Goal: Information Seeking & Learning: Learn about a topic

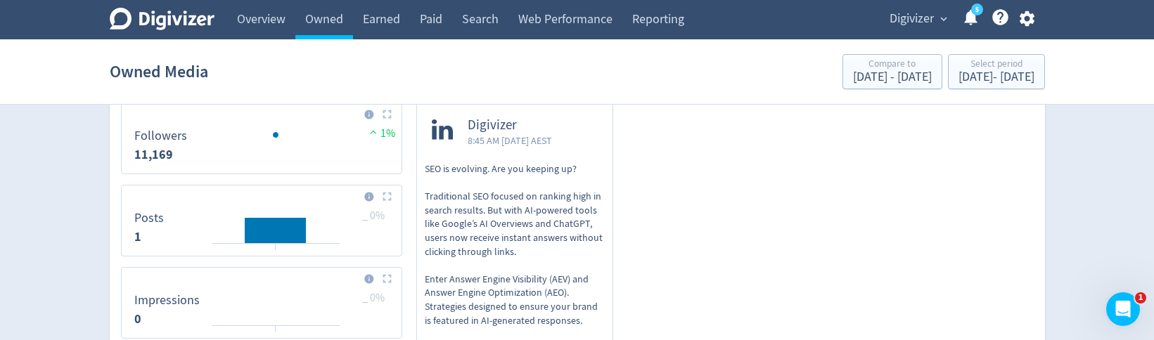
scroll to position [534, 0]
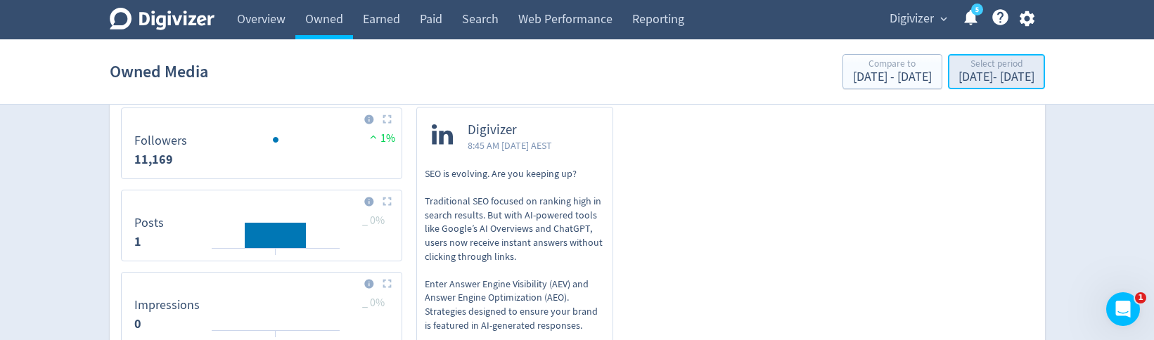
click at [958, 60] on div "Select period" at bounding box center [996, 65] width 76 height 12
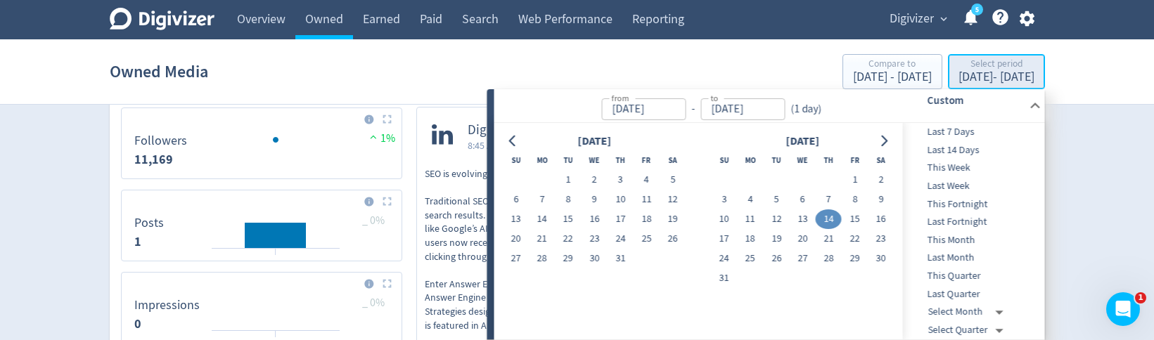
type input "[DATE]"
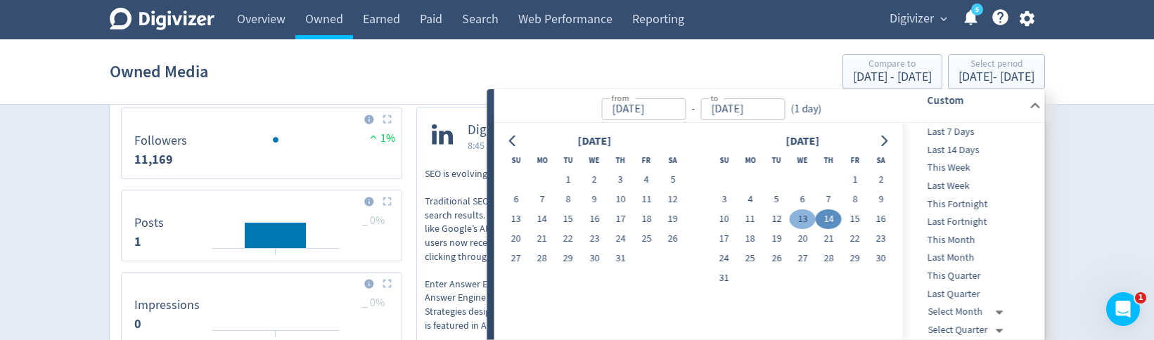
click at [804, 214] on button "13" at bounding box center [803, 220] width 26 height 20
type input "Aug 13, 2025"
click at [271, 23] on link "Overview" at bounding box center [261, 19] width 68 height 39
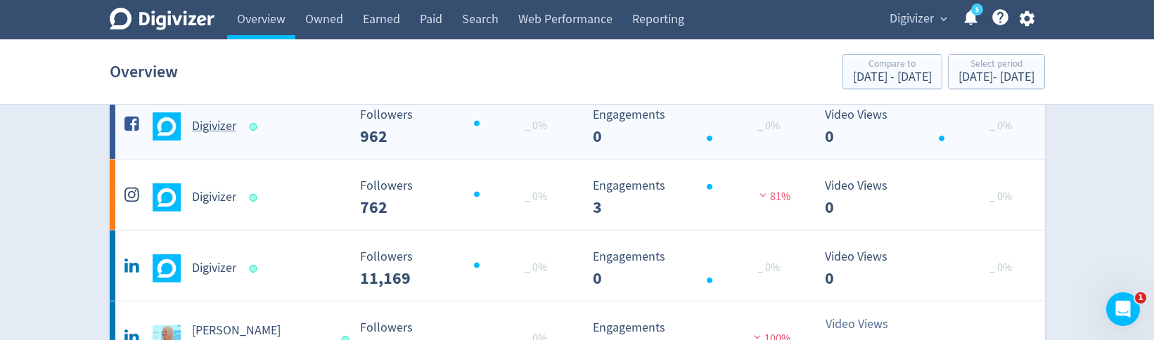
scroll to position [101, 0]
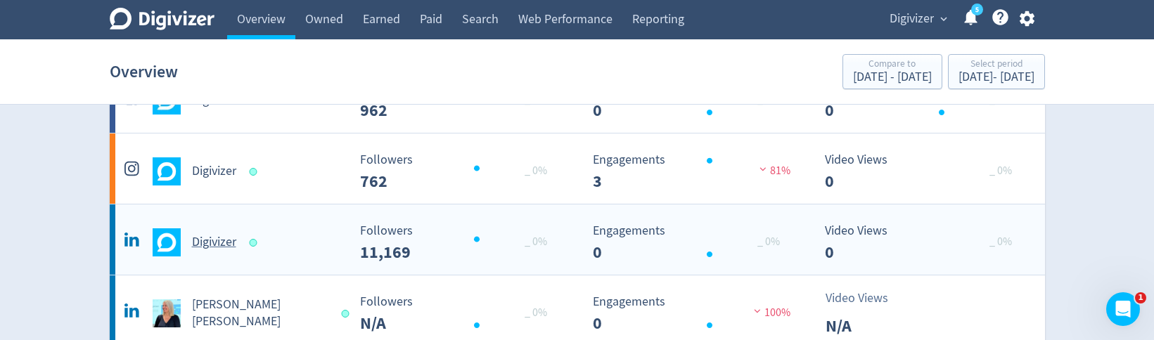
click at [297, 246] on div "Digivizer" at bounding box center [234, 242] width 227 height 28
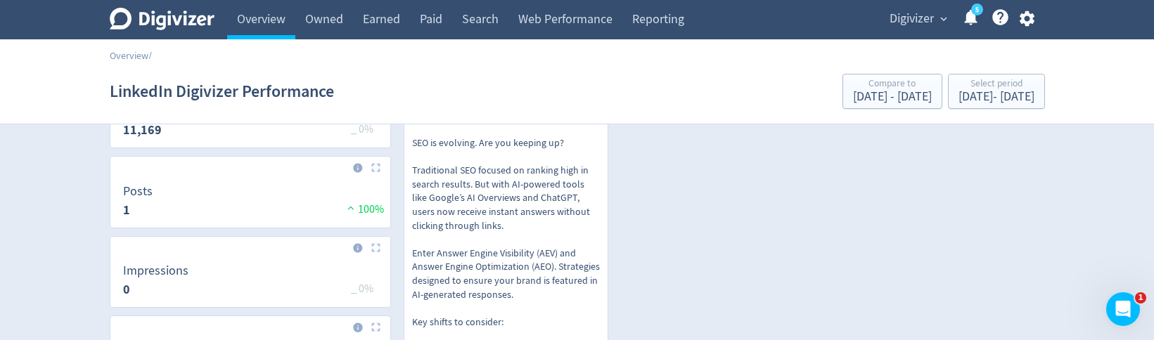
scroll to position [36, 0]
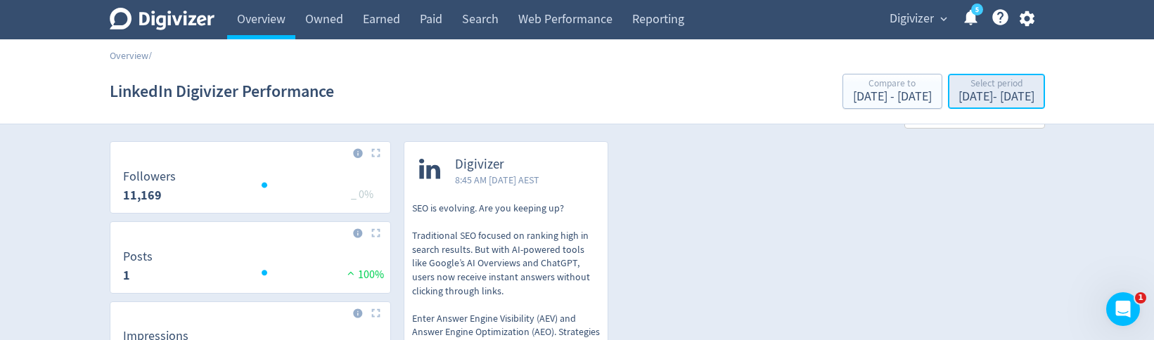
click at [958, 101] on div "Aug 14, 2025 - Aug 14, 2025" at bounding box center [996, 97] width 76 height 13
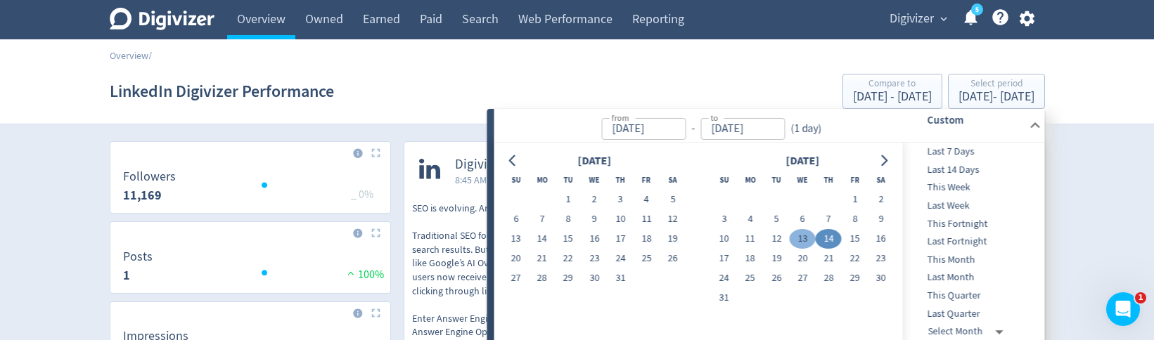
click at [795, 236] on button "13" at bounding box center [803, 239] width 26 height 20
type input "Aug 13, 2025"
click at [804, 240] on button "13" at bounding box center [803, 239] width 26 height 20
type input "Aug 12, 2025"
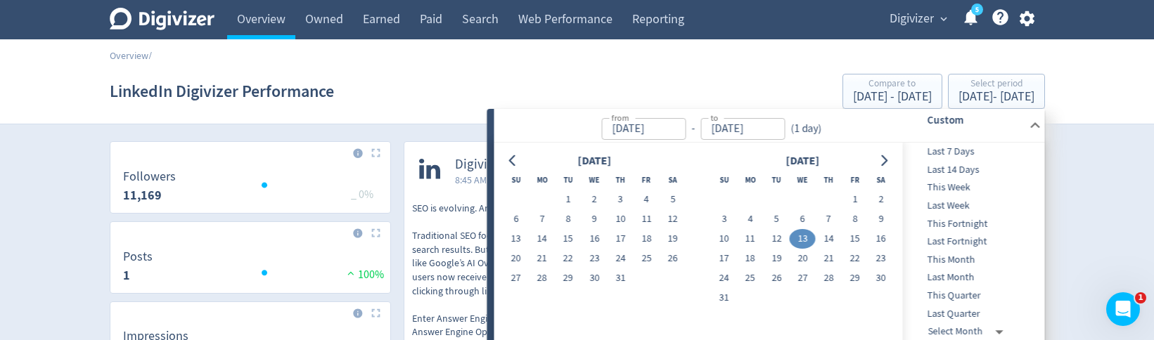
type input "Aug 12, 2025"
click at [804, 240] on button "13" at bounding box center [803, 239] width 26 height 20
click at [801, 242] on button "13" at bounding box center [803, 239] width 26 height 20
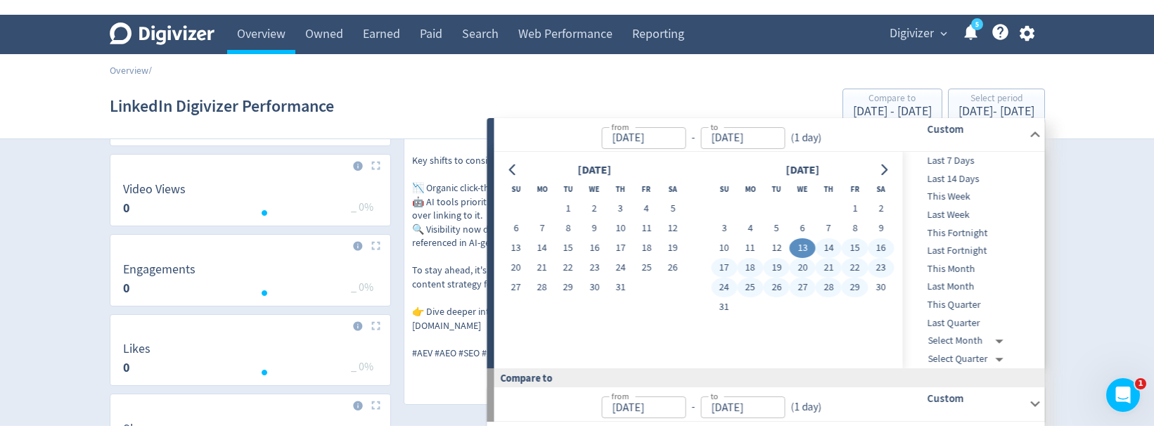
scroll to position [279, 0]
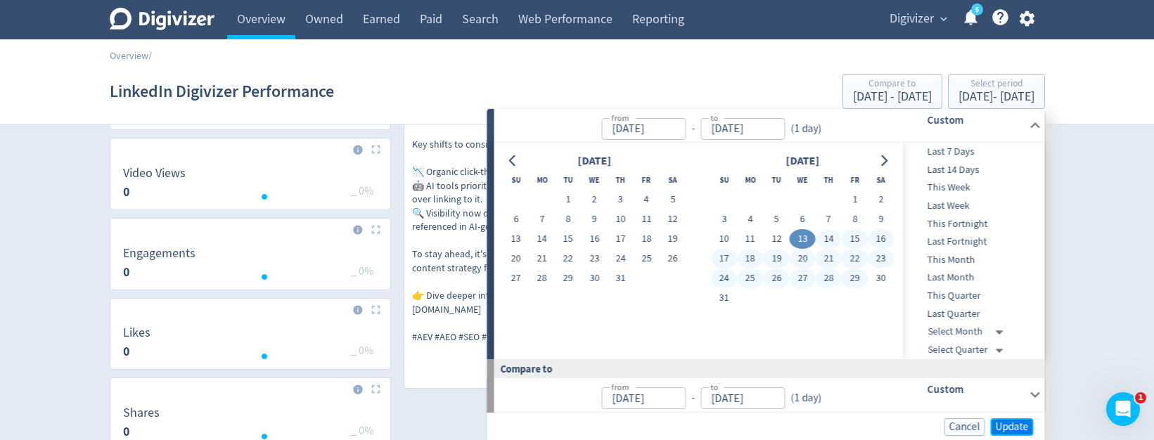
click at [1004, 362] on span "Update" at bounding box center [1011, 427] width 33 height 11
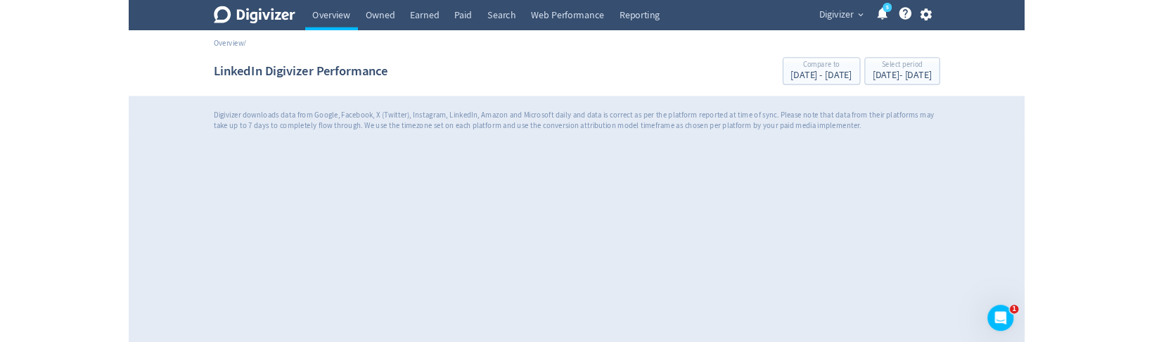
scroll to position [0, 0]
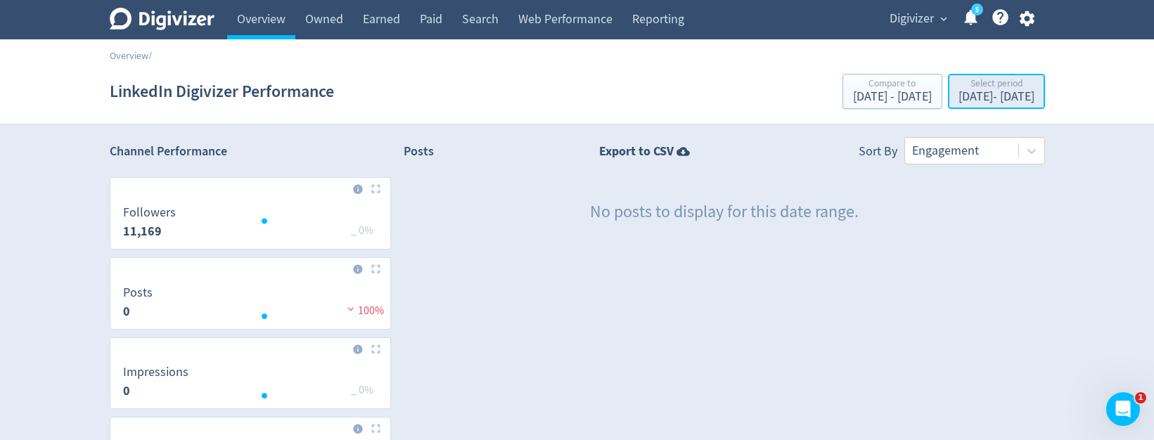
click at [968, 95] on div "Aug 13, 2025 - Aug 13, 2025" at bounding box center [996, 97] width 76 height 13
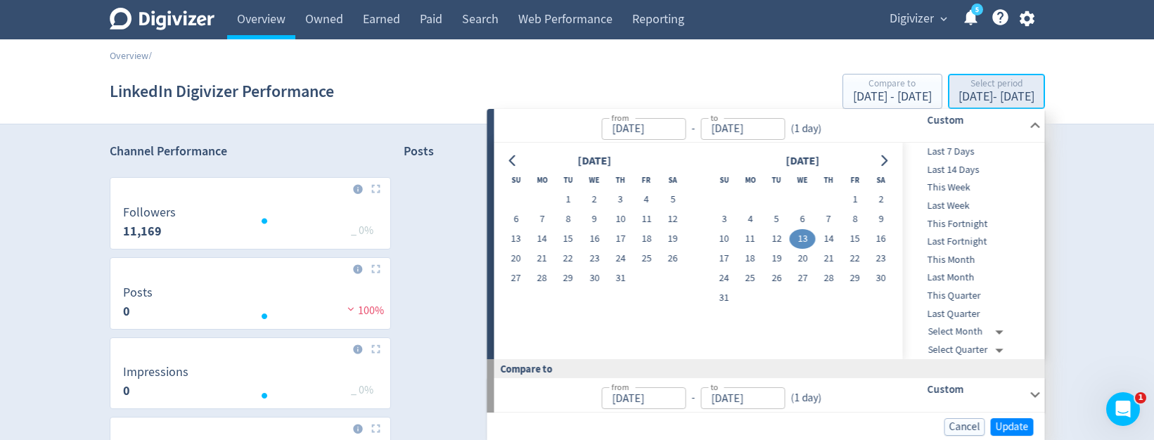
type input "Aug 13, 2025"
type input "Aug 12, 2025"
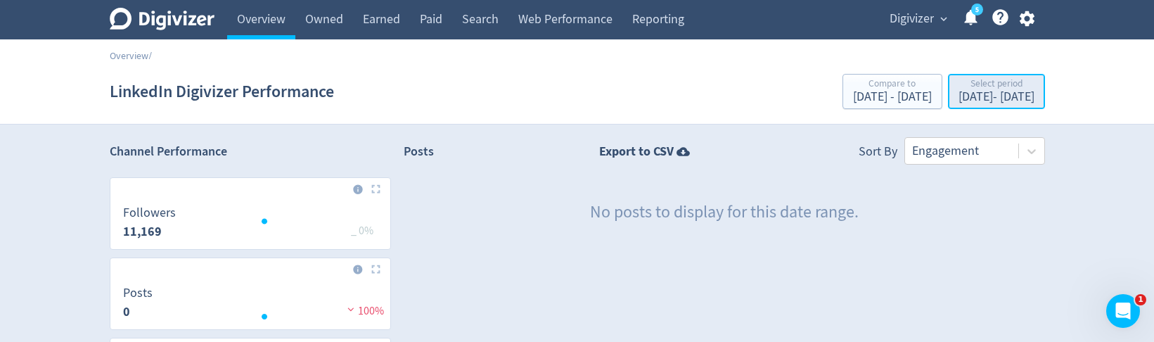
click at [960, 96] on div "Aug 13, 2025 - Aug 13, 2025" at bounding box center [996, 97] width 76 height 13
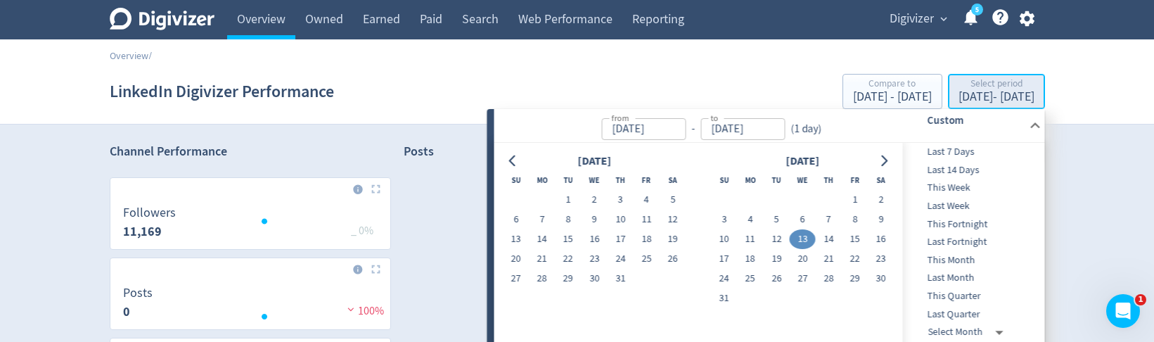
type input "Aug 13, 2025"
type input "Aug 12, 2025"
click at [828, 236] on button "14" at bounding box center [829, 239] width 26 height 20
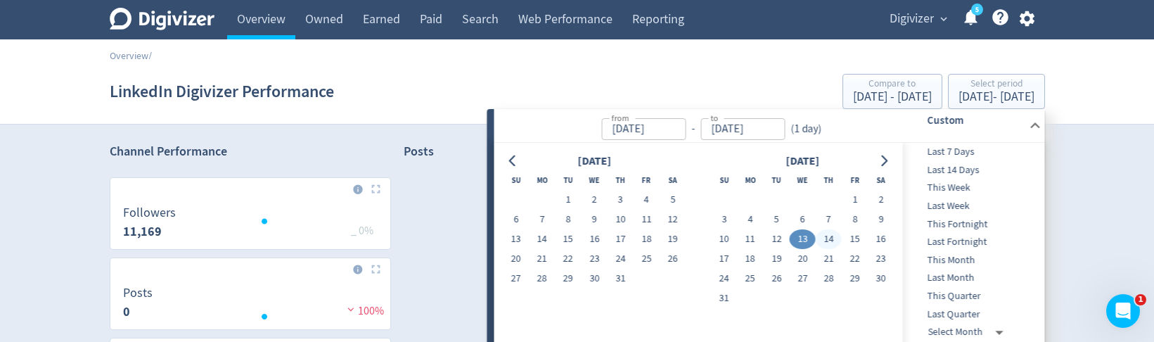
type input "Aug 14, 2025"
type input "Aug 13, 2025"
click at [828, 236] on button "14" at bounding box center [829, 239] width 26 height 20
type input "Aug 14, 2025"
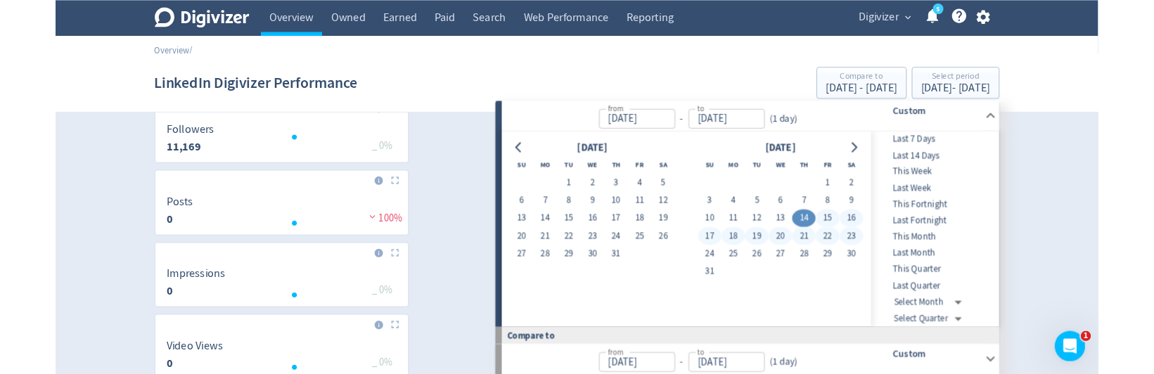
scroll to position [72, 0]
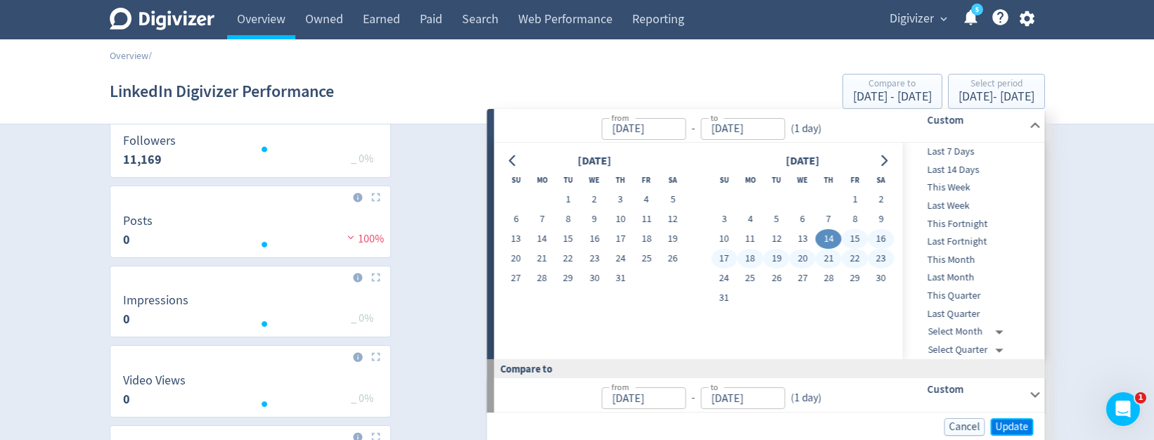
click at [1005, 362] on span "Update" at bounding box center [1011, 427] width 33 height 11
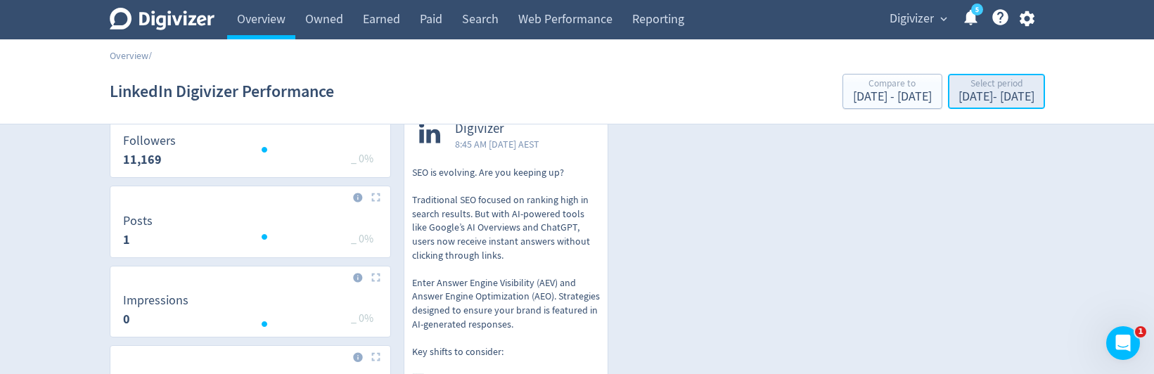
click at [981, 94] on div "Aug 14, 2025 - Aug 14, 2025" at bounding box center [996, 97] width 76 height 13
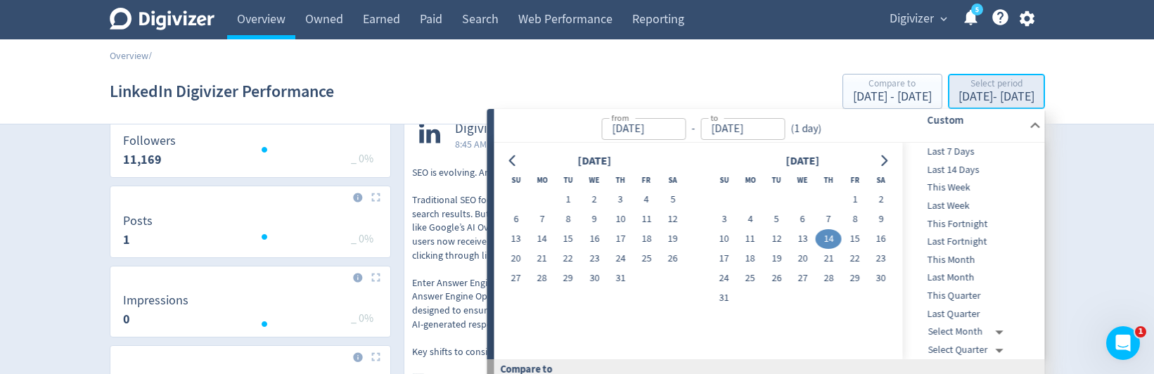
type input "Aug 14, 2025"
type input "Aug 12, 2025"
type input "Aug 13, 2025"
click at [822, 240] on button "14" at bounding box center [829, 239] width 26 height 20
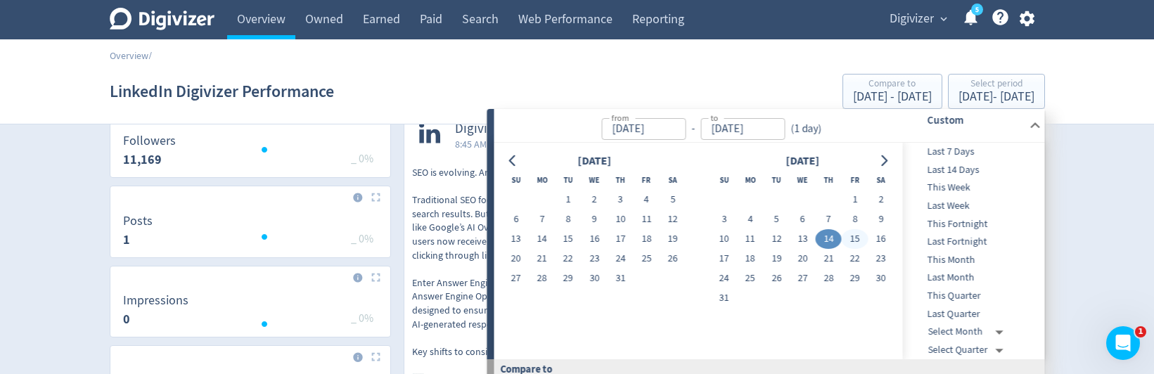
click at [857, 240] on button "15" at bounding box center [855, 239] width 26 height 20
type input "Aug 15, 2025"
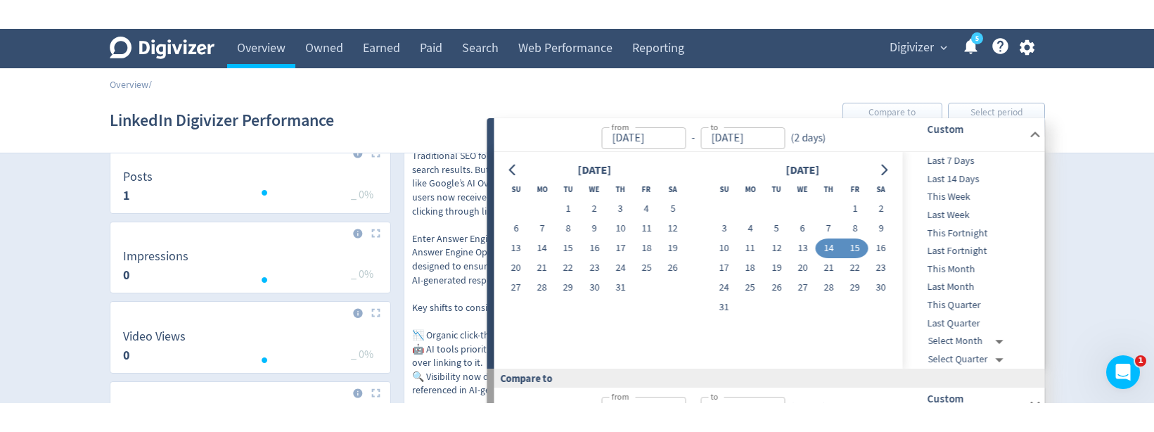
scroll to position [155, 0]
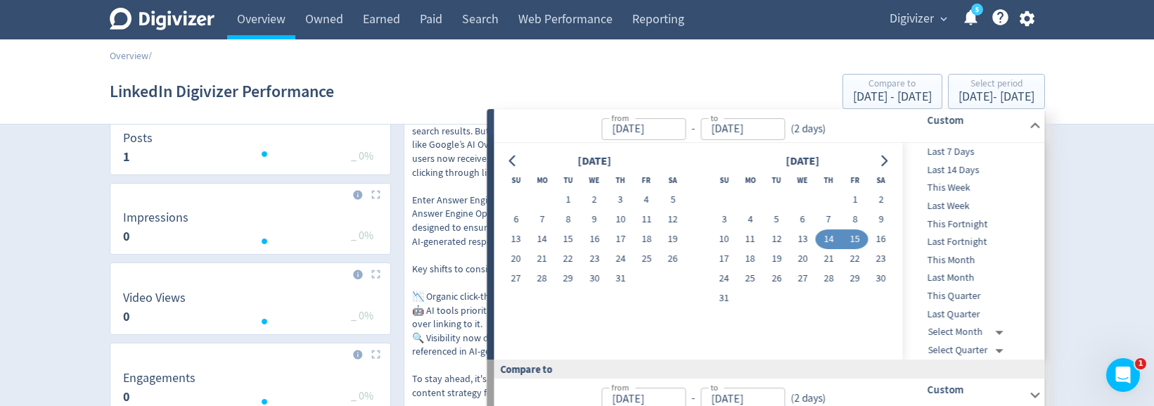
drag, startPoint x: 980, startPoint y: 405, endPoint x: 986, endPoint y: 437, distance: 32.1
click at [986, 362] on html "Digivizer Logo Mark Digivizer Logo Overview Owned Earned Paid Search Web Perfor…" at bounding box center [577, 330] width 1154 height 971
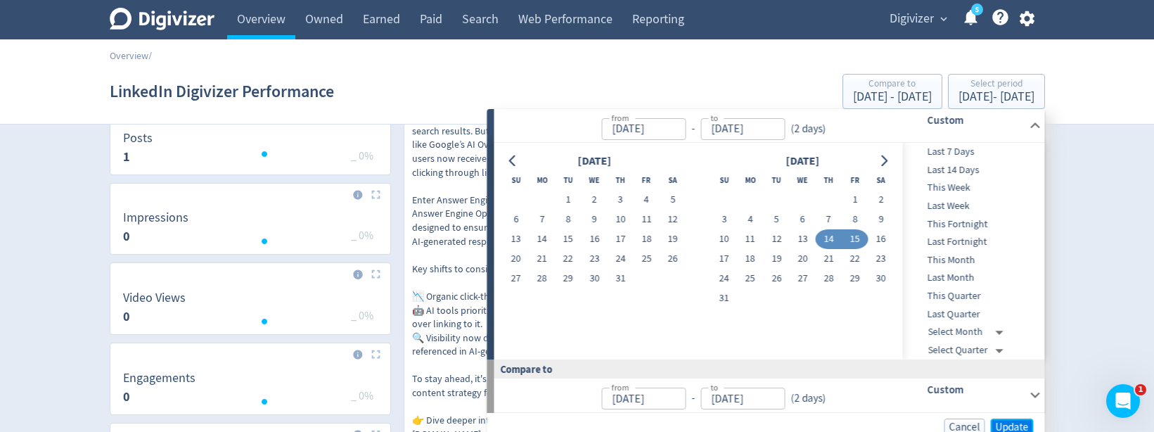
click at [1000, 362] on span "Update" at bounding box center [1011, 427] width 33 height 11
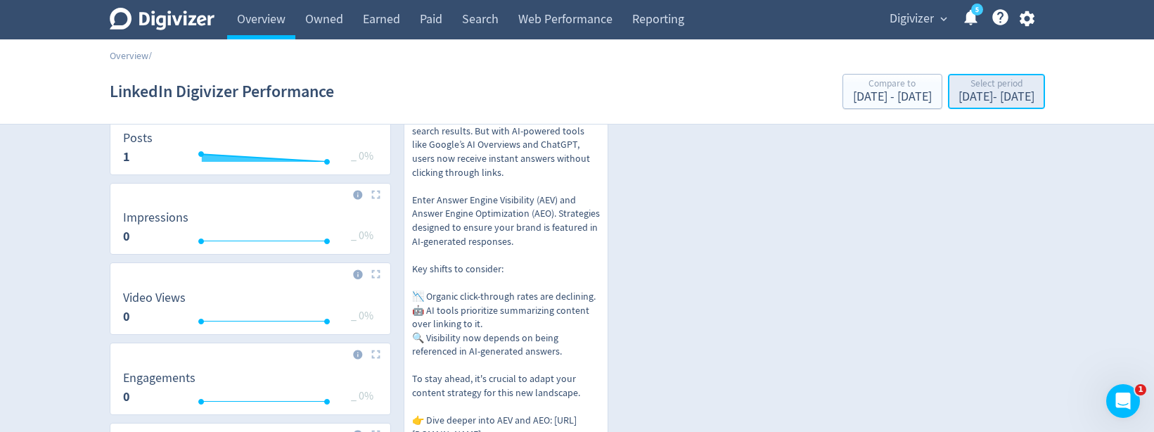
click at [974, 84] on div "Select period" at bounding box center [996, 85] width 76 height 12
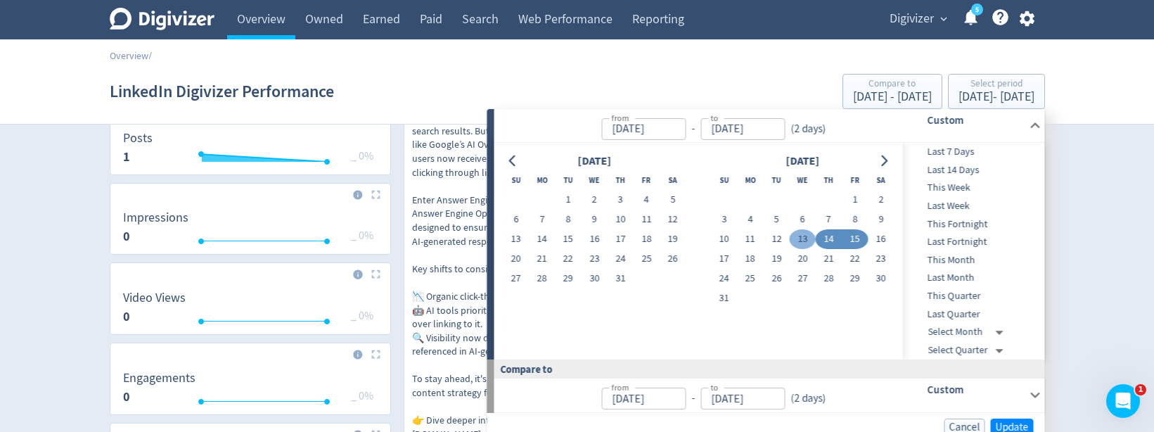
click at [797, 244] on button "13" at bounding box center [803, 239] width 26 height 20
type input "Aug 13, 2025"
click at [857, 240] on button "15" at bounding box center [855, 239] width 26 height 20
type input "Aug 15, 2025"
type input "Aug 10, 2025"
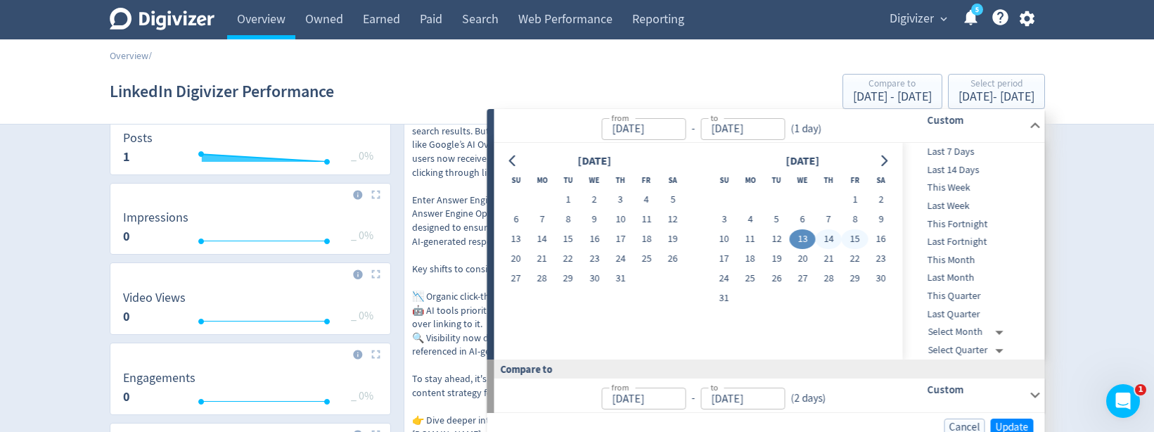
type input "Aug 12, 2025"
click at [1000, 362] on span "Update" at bounding box center [1011, 427] width 33 height 11
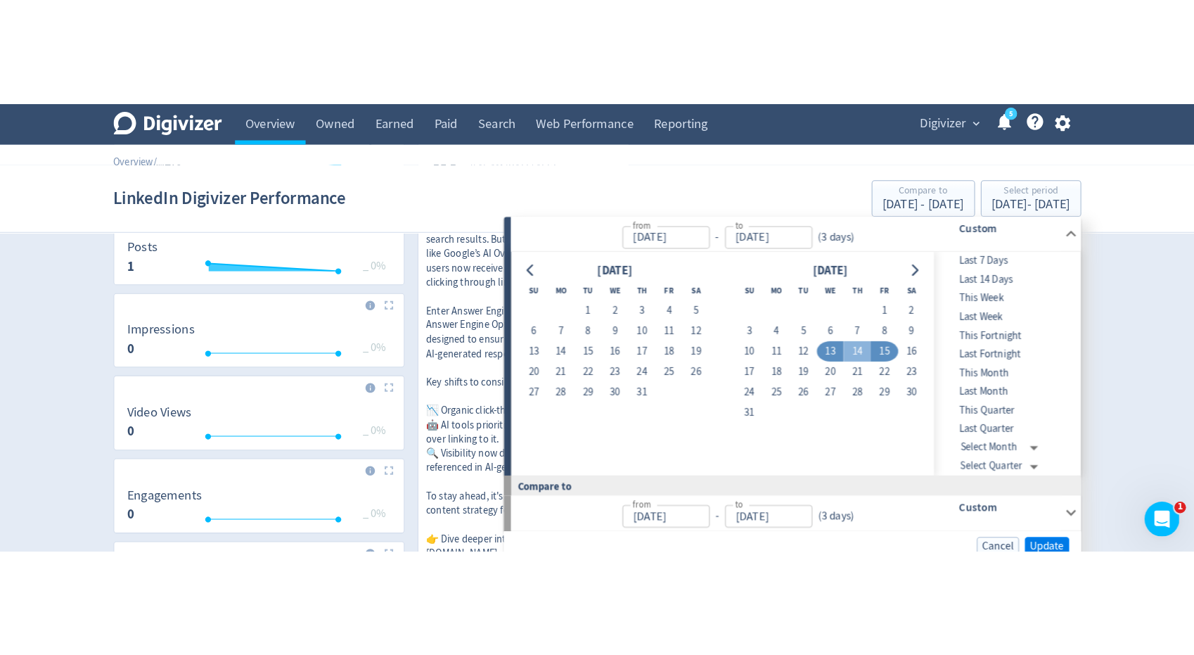
scroll to position [0, 0]
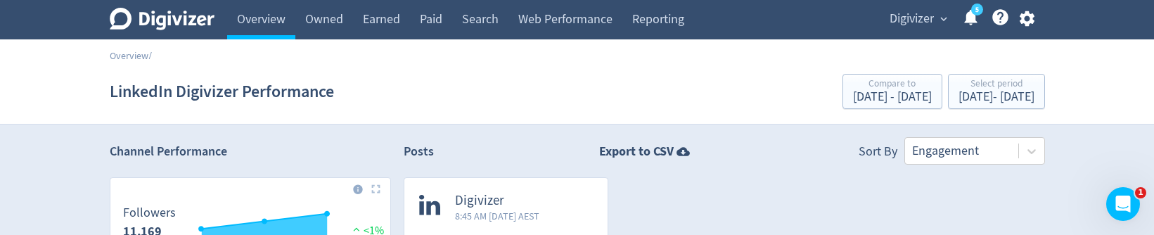
click at [458, 222] on span "8:45 AM Thu 14-Aug-25 AEST" at bounding box center [497, 216] width 84 height 14
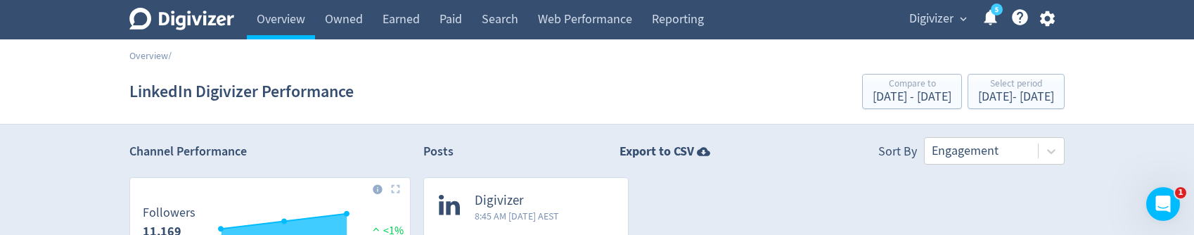
click at [1049, 20] on icon "button" at bounding box center [1047, 18] width 19 height 19
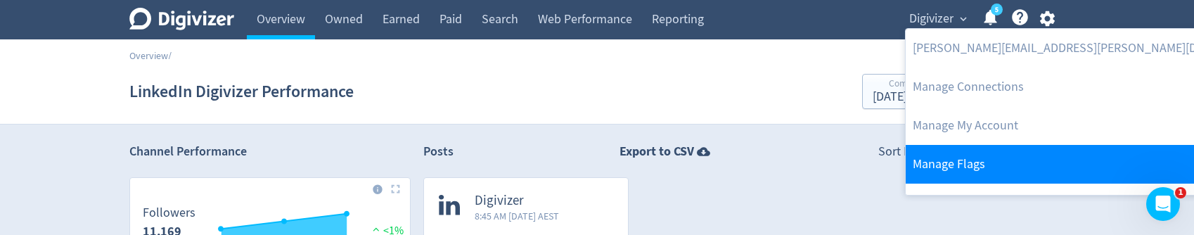
click at [1015, 155] on link "Manage Flags" at bounding box center [1093, 164] width 375 height 39
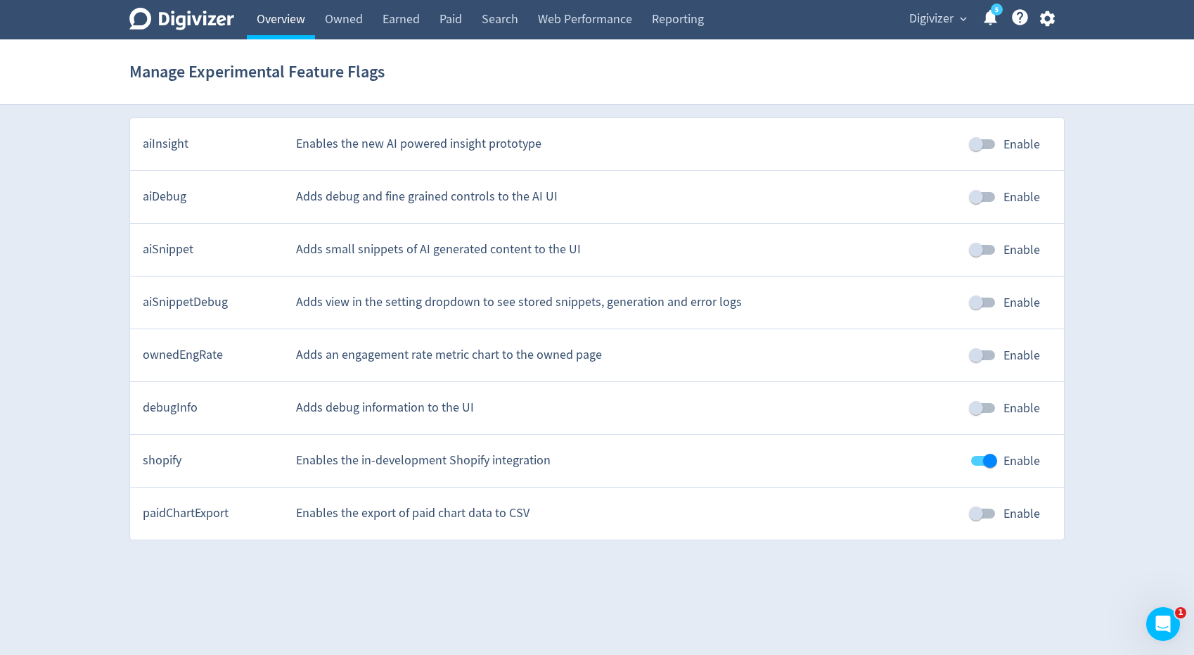
click at [303, 18] on link "Overview" at bounding box center [281, 19] width 68 height 39
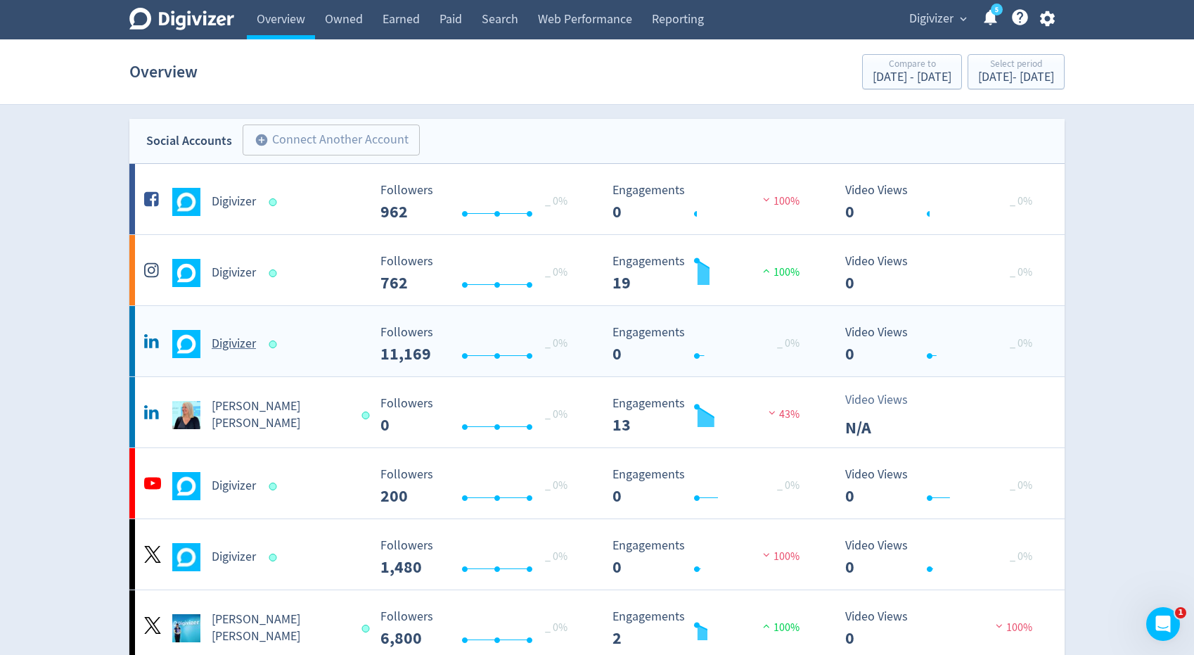
click at [260, 337] on div "Digivizer" at bounding box center [254, 344] width 227 height 28
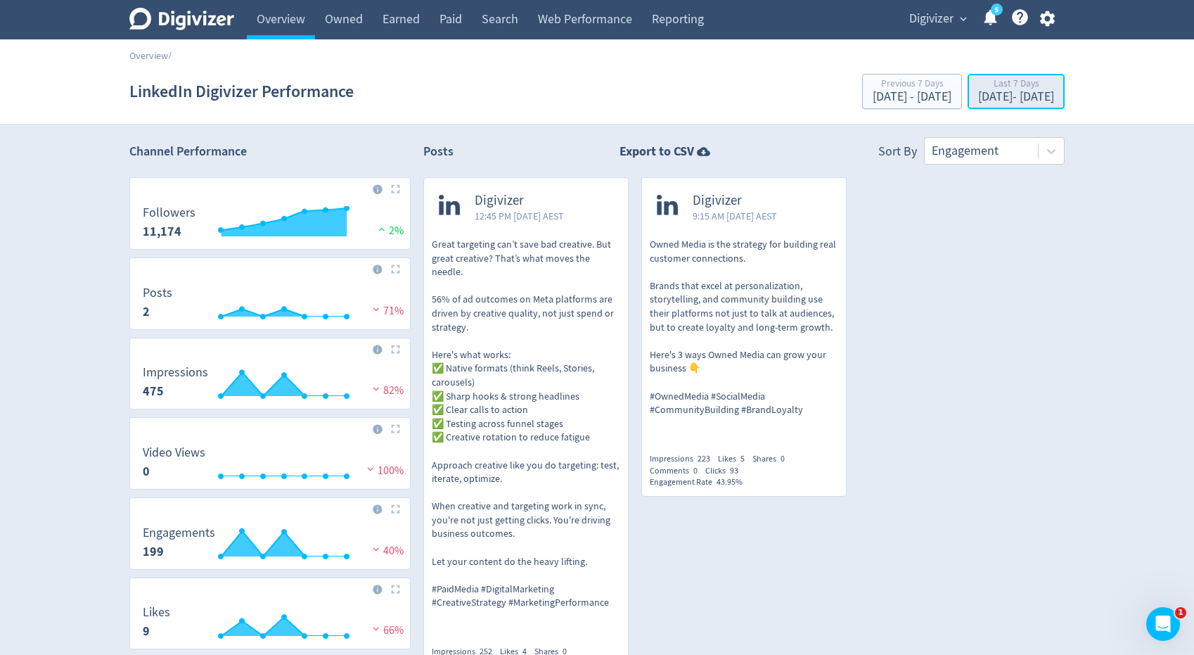
click at [978, 100] on div "Sep 8, 2025 - Sep 14, 2025" at bounding box center [1016, 97] width 76 height 13
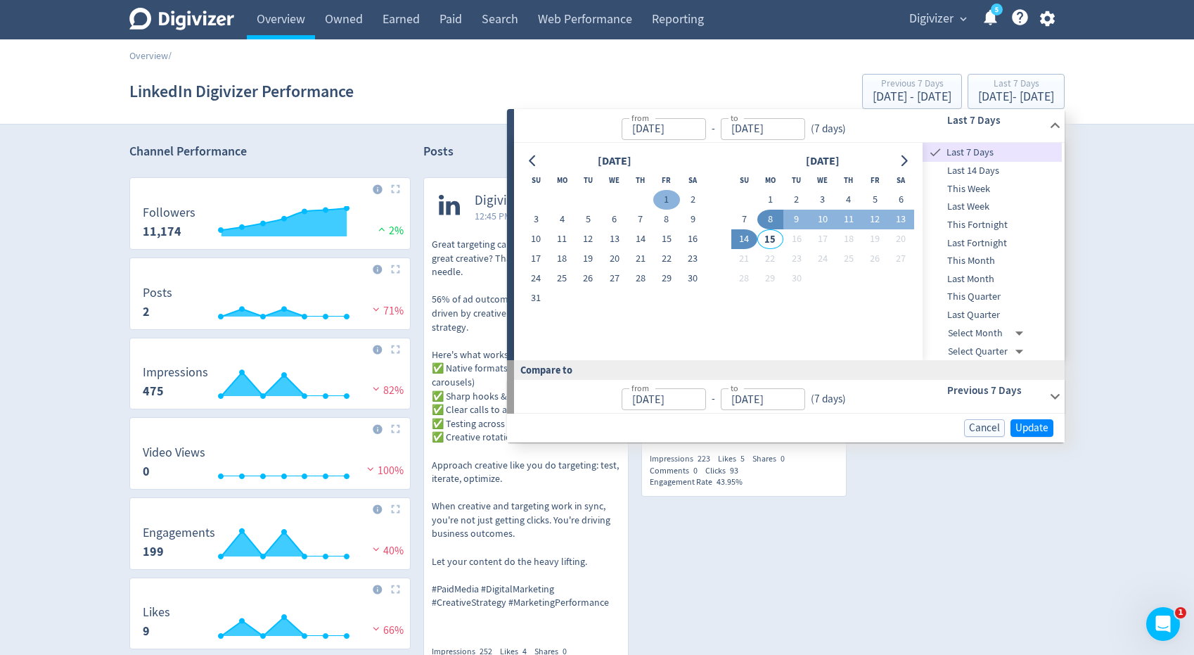
click at [662, 201] on button "1" at bounding box center [666, 200] width 26 height 20
type input "Aug 01, 2025"
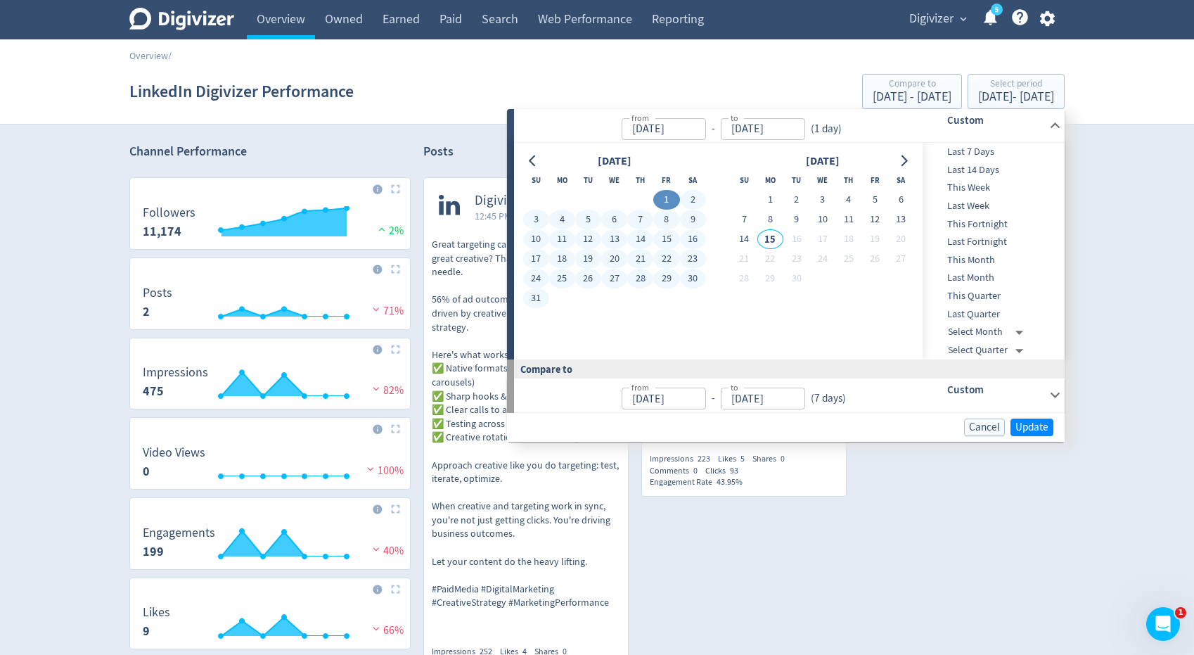
click at [541, 298] on button "31" at bounding box center [536, 298] width 26 height 20
type input "Aug 31, 2025"
type input "Jul 01, 2025"
type input "Jul 31, 2025"
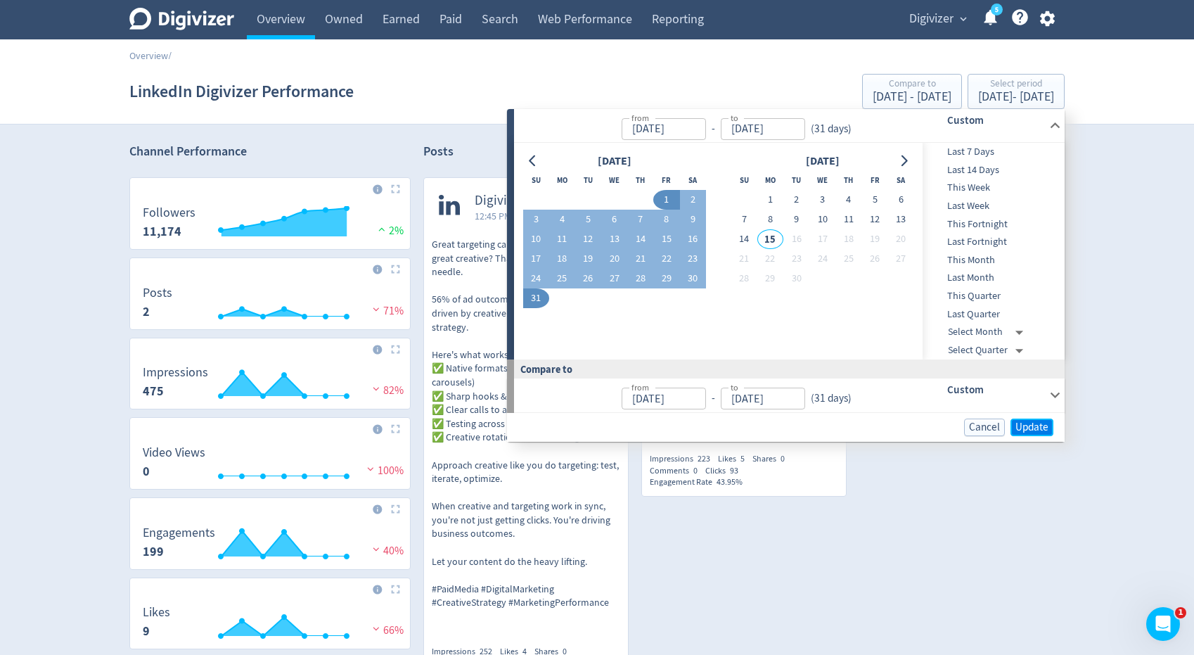
click at [1017, 425] on span "Update" at bounding box center [1031, 427] width 33 height 11
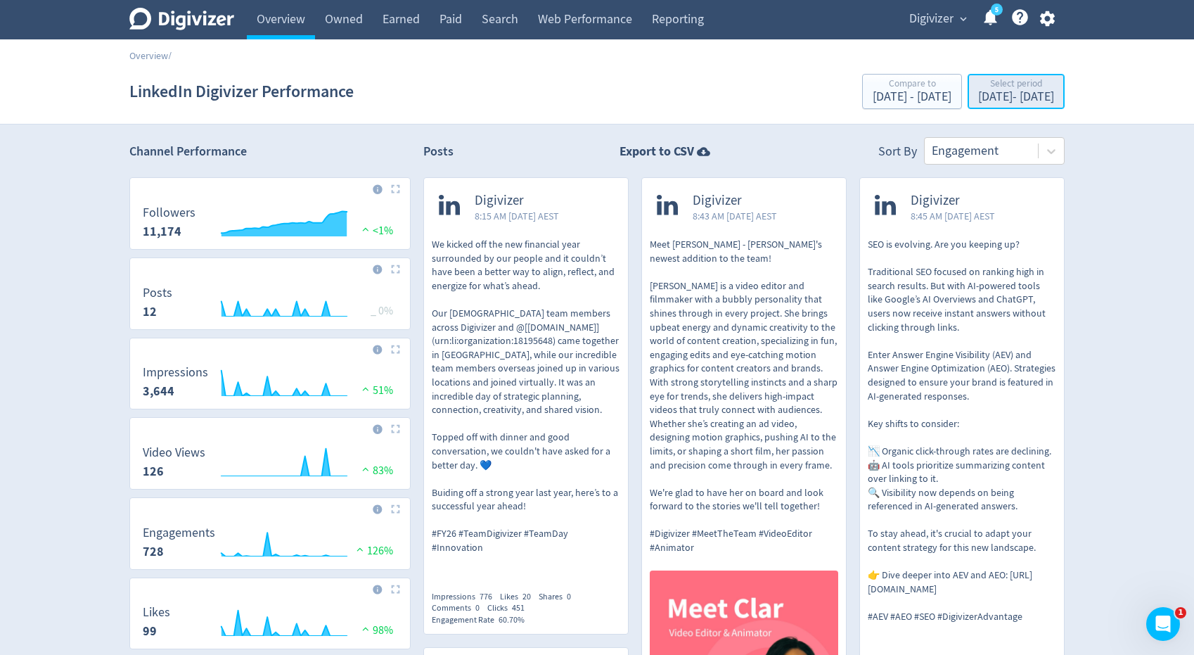
click at [978, 102] on div "[DATE] - [DATE]" at bounding box center [1016, 97] width 76 height 13
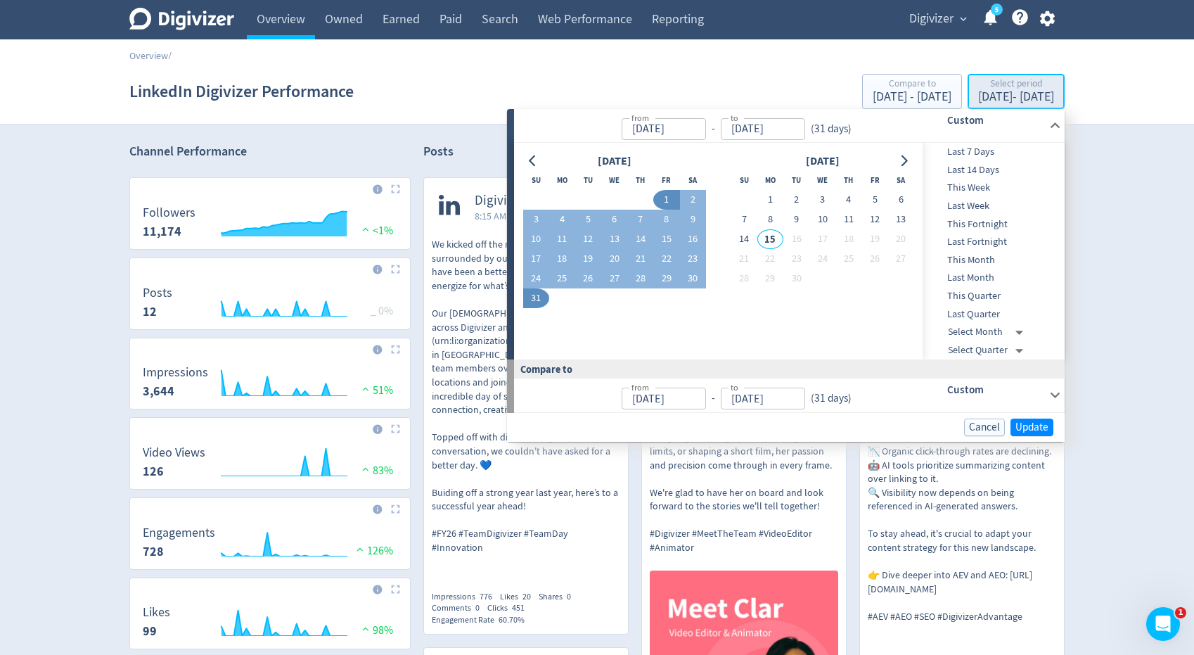
type input "[DATE]"
click at [636, 242] on button "14" at bounding box center [640, 239] width 26 height 20
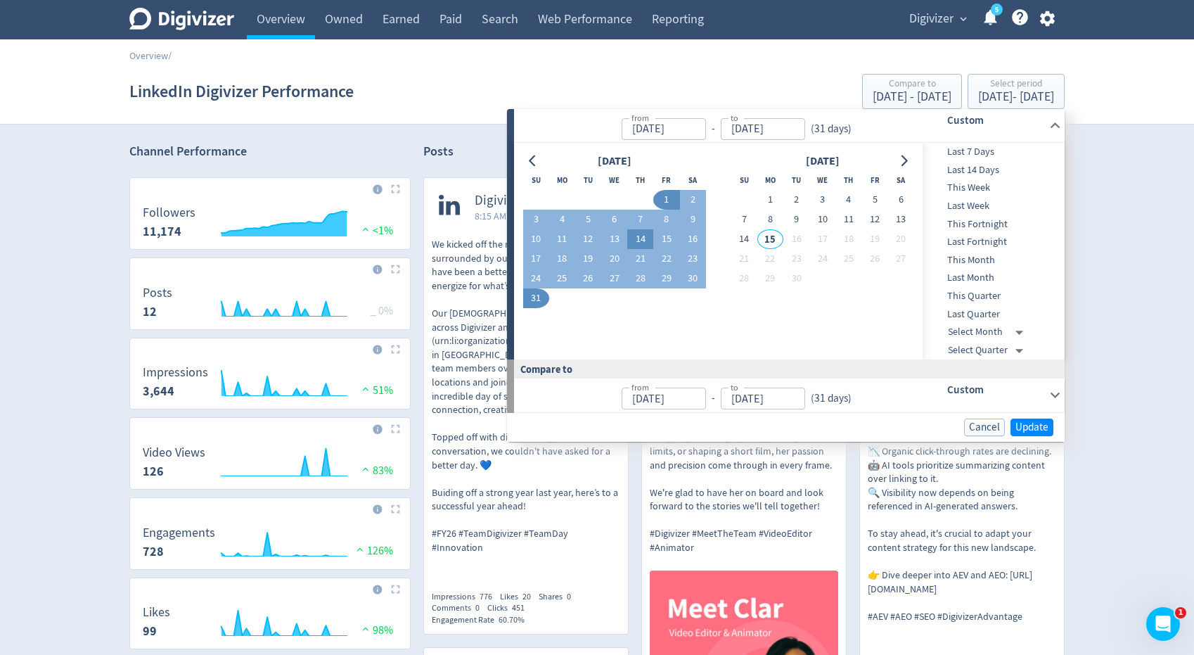
type input "[DATE]"
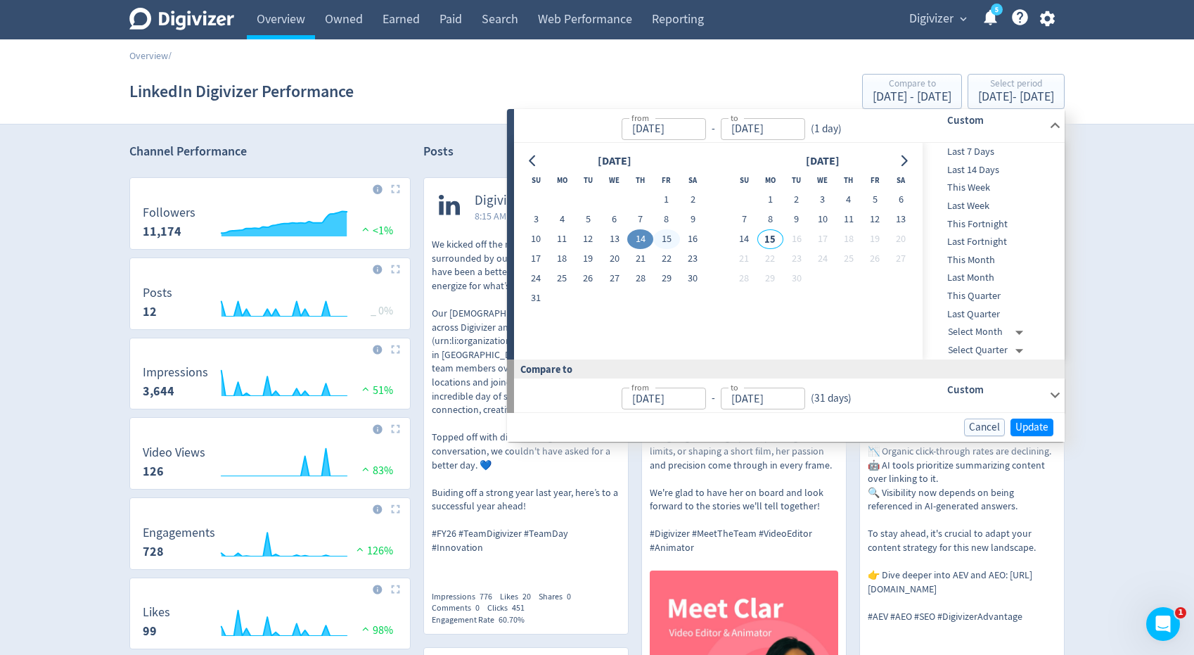
click at [665, 241] on button "15" at bounding box center [666, 239] width 26 height 20
type input "Aug 15, 2025"
type input "Aug 12, 2025"
type input "[DATE]"
click at [1017, 425] on span "Update" at bounding box center [1031, 427] width 33 height 11
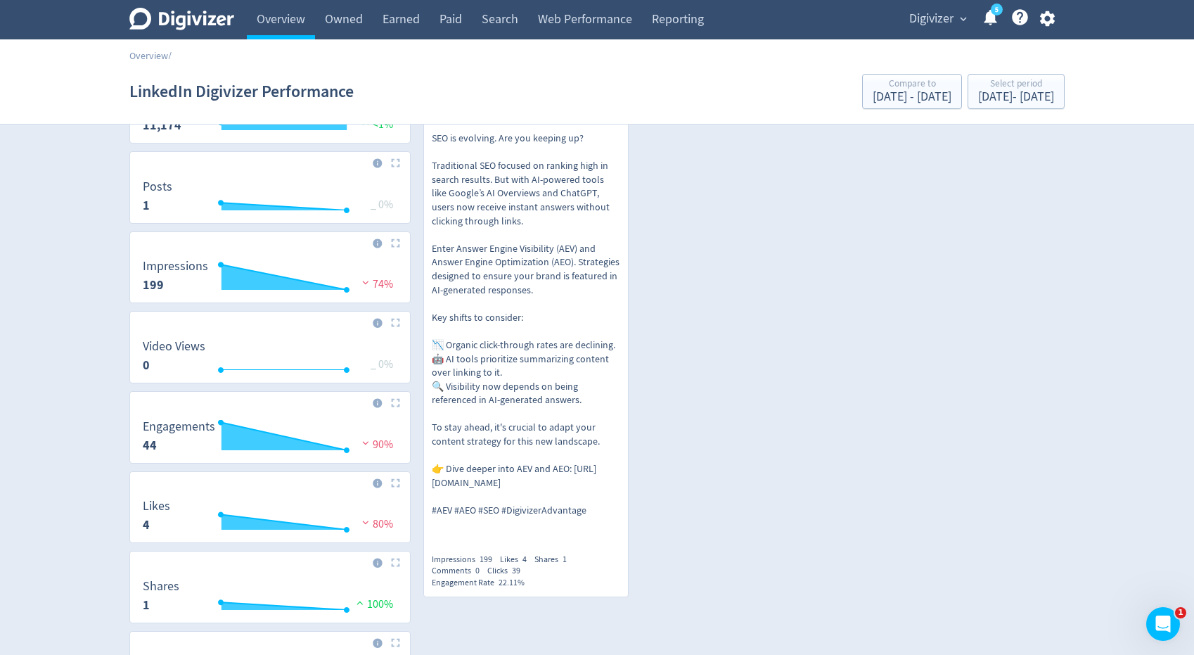
scroll to position [107, 0]
click at [967, 106] on button "Select period Aug 14, 2025 - Aug 15, 2025" at bounding box center [1015, 91] width 97 height 35
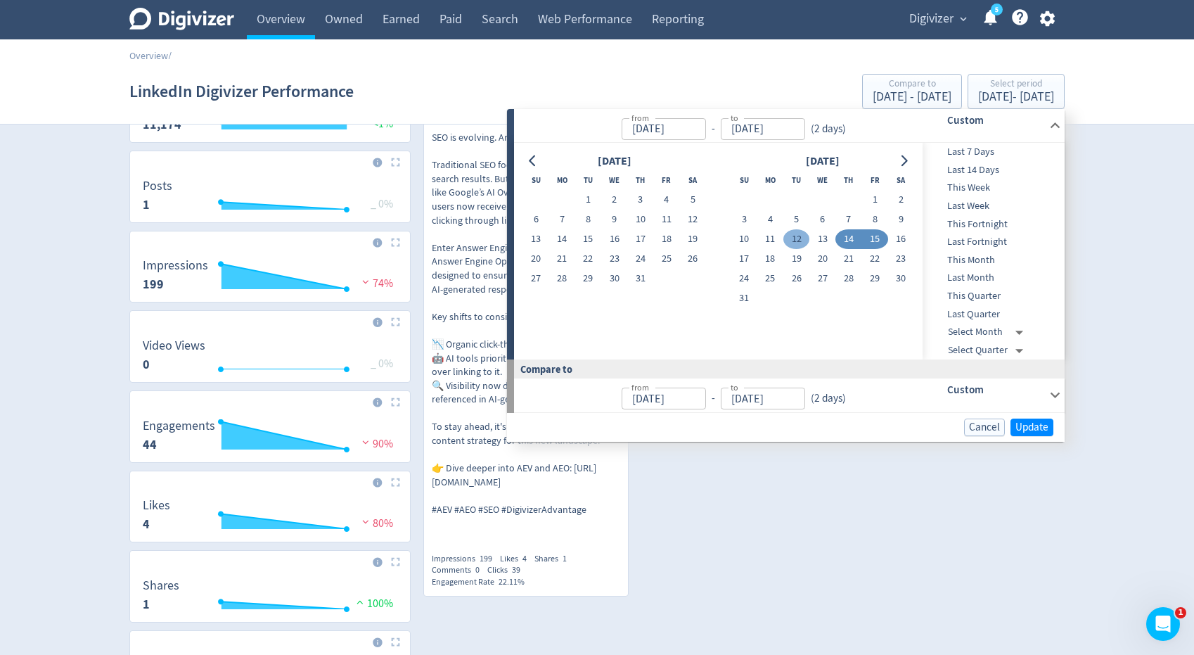
click at [798, 239] on button "12" at bounding box center [796, 239] width 26 height 20
type input "Aug 12, 2025"
click at [901, 244] on button "16" at bounding box center [901, 239] width 26 height 20
type input "[DATE]"
type input "Aug 07, 2025"
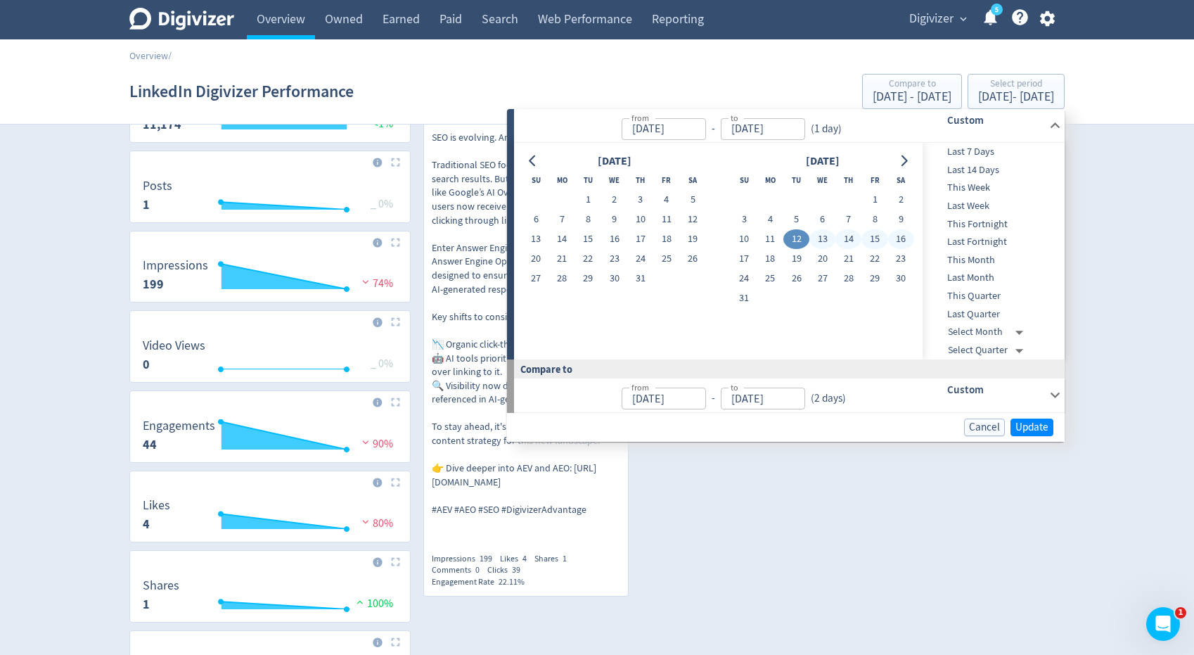
type input "[DATE]"
click at [1025, 430] on span "Update" at bounding box center [1031, 427] width 33 height 11
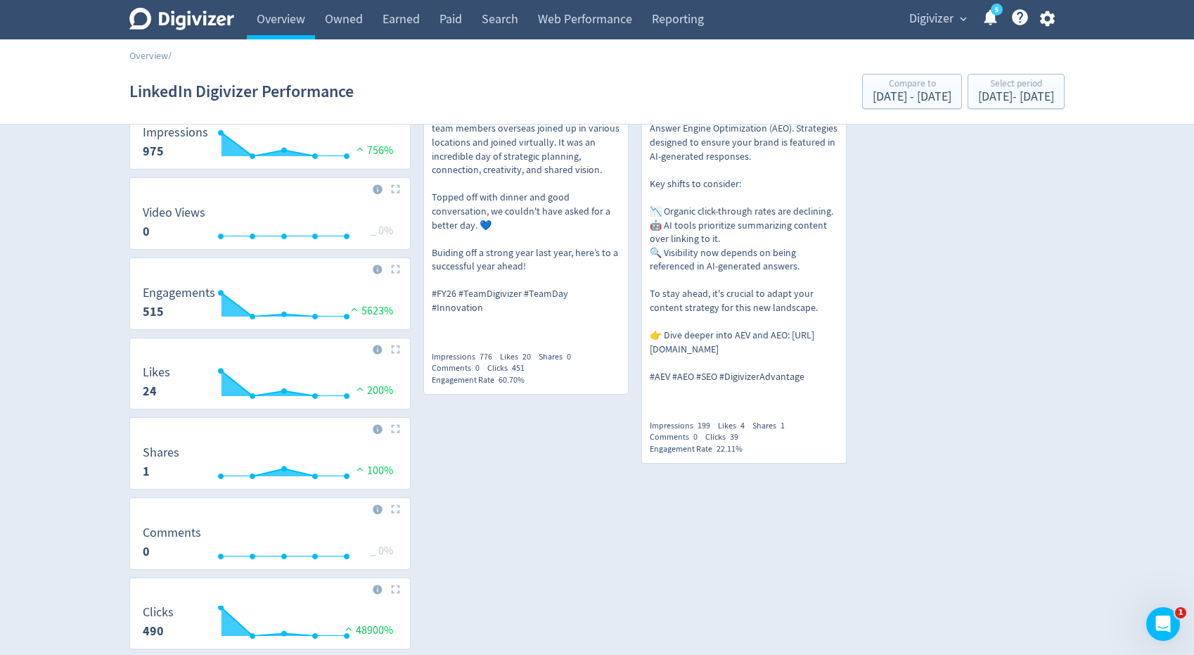
scroll to position [242, 0]
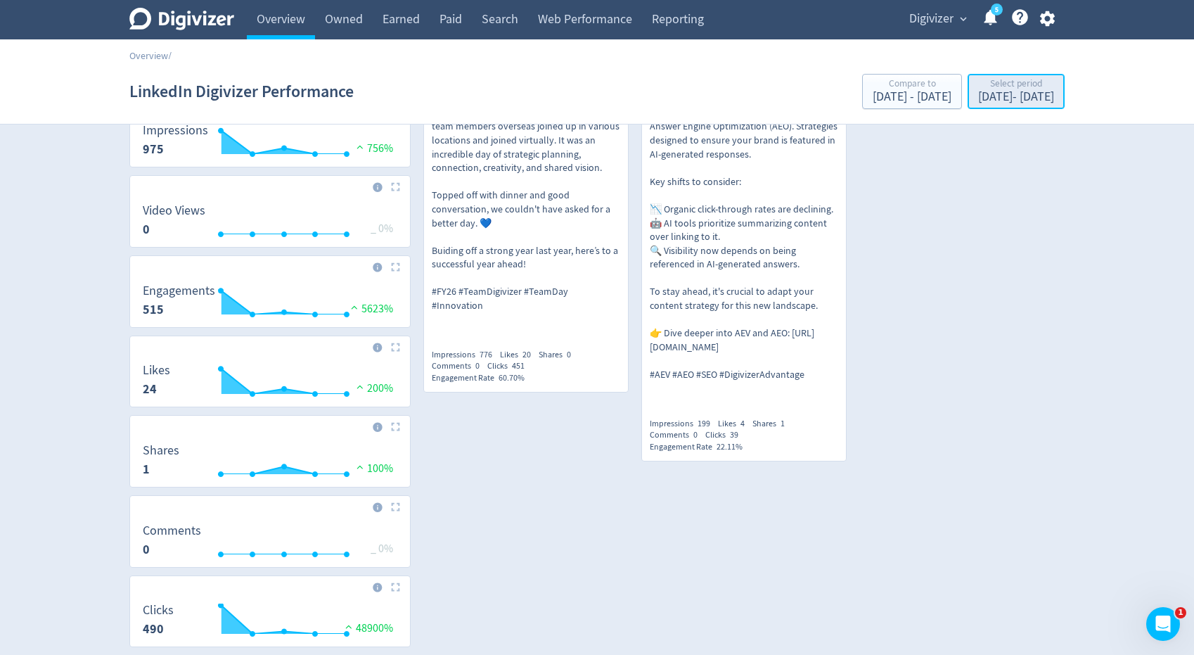
click at [1015, 105] on div "Select period Aug 12, 2025 - Aug 16, 2025" at bounding box center [1016, 92] width 89 height 29
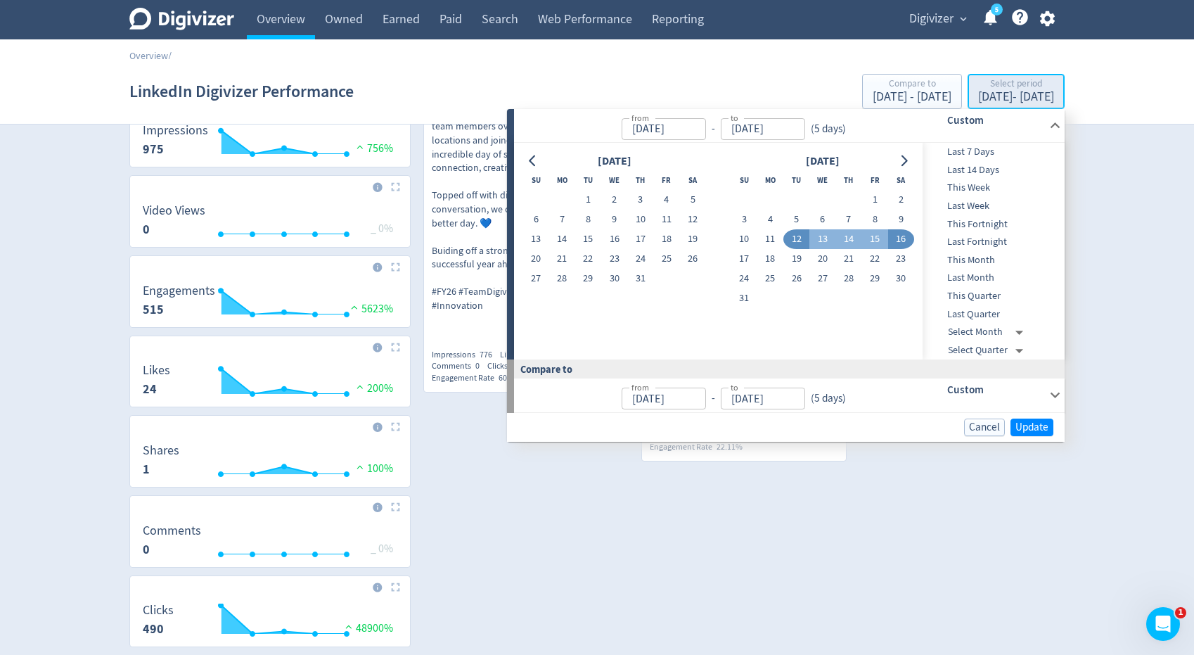
type input "Aug 12, 2025"
type input "[DATE]"
type input "Aug 07, 2025"
type input "[DATE]"
click at [973, 265] on span "This Month" at bounding box center [991, 259] width 139 height 15
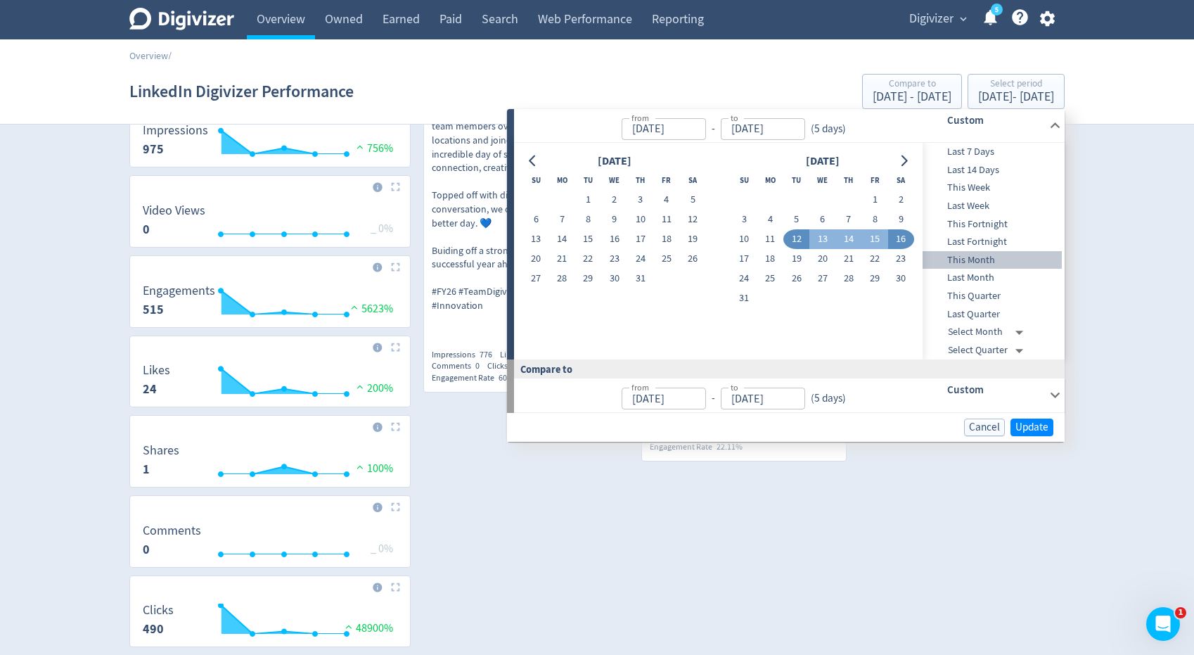
type input "[DATE]"
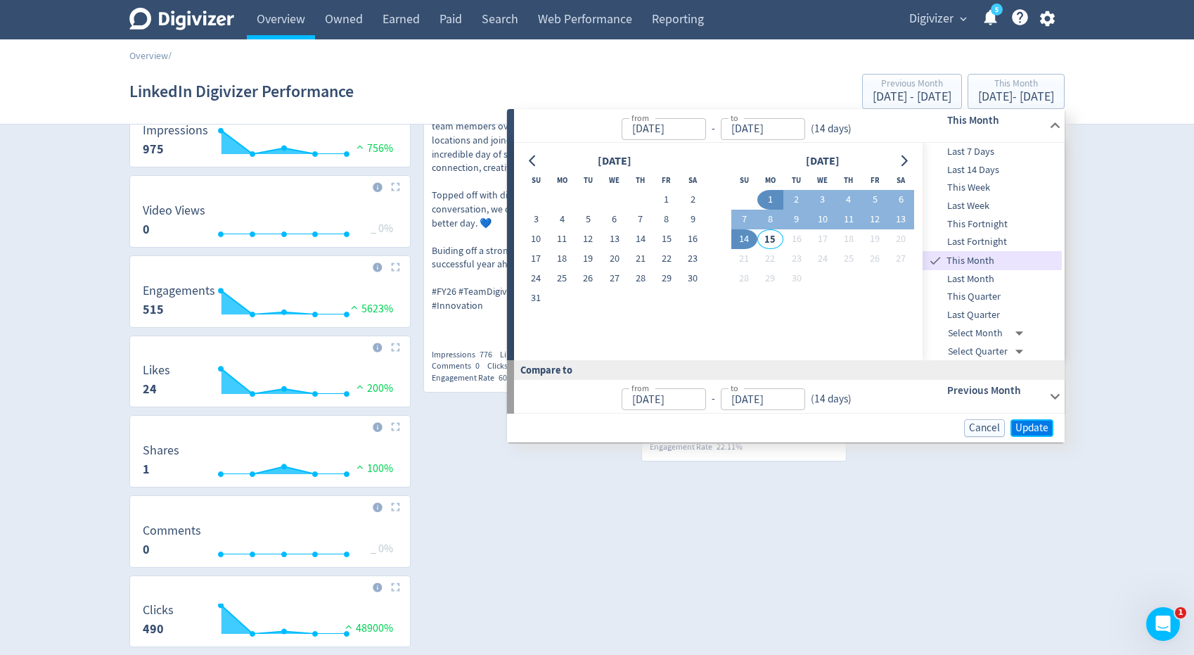
click at [1021, 429] on span "Update" at bounding box center [1031, 428] width 33 height 11
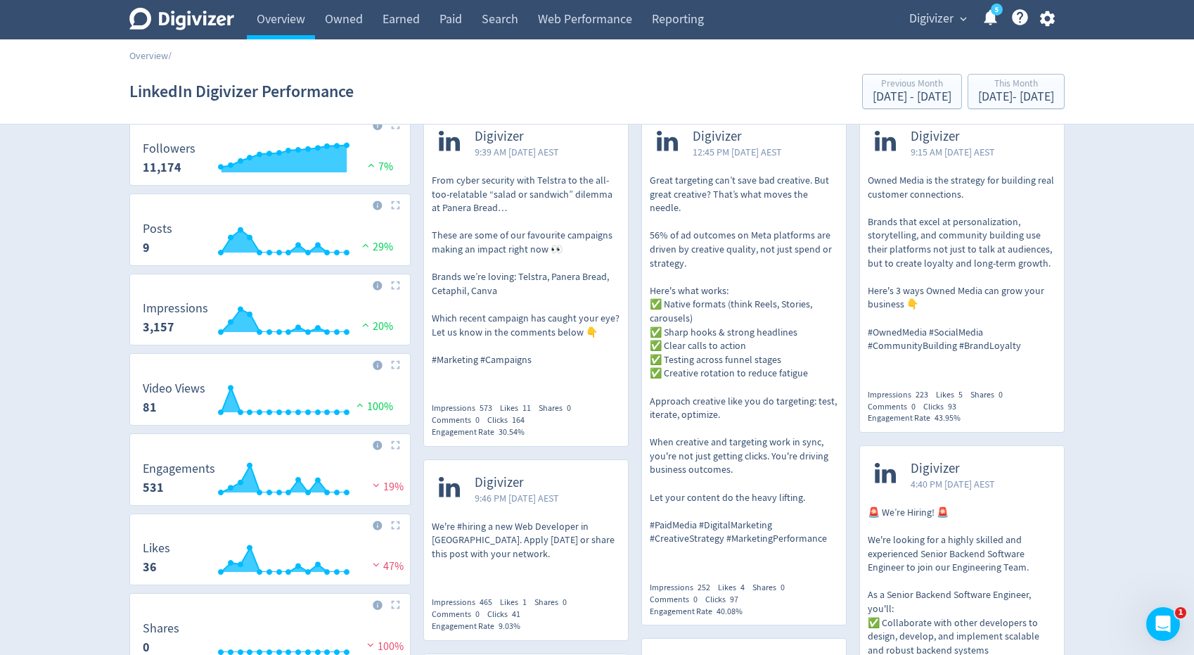
scroll to position [0, 0]
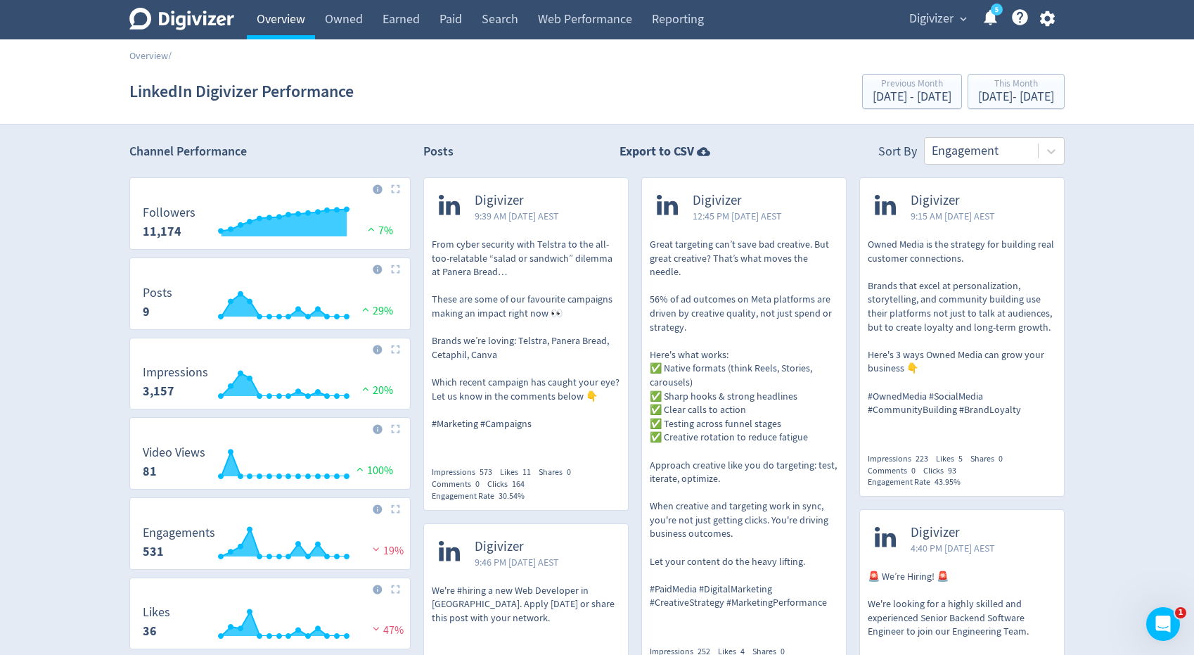
click at [299, 27] on link "Overview" at bounding box center [281, 19] width 68 height 39
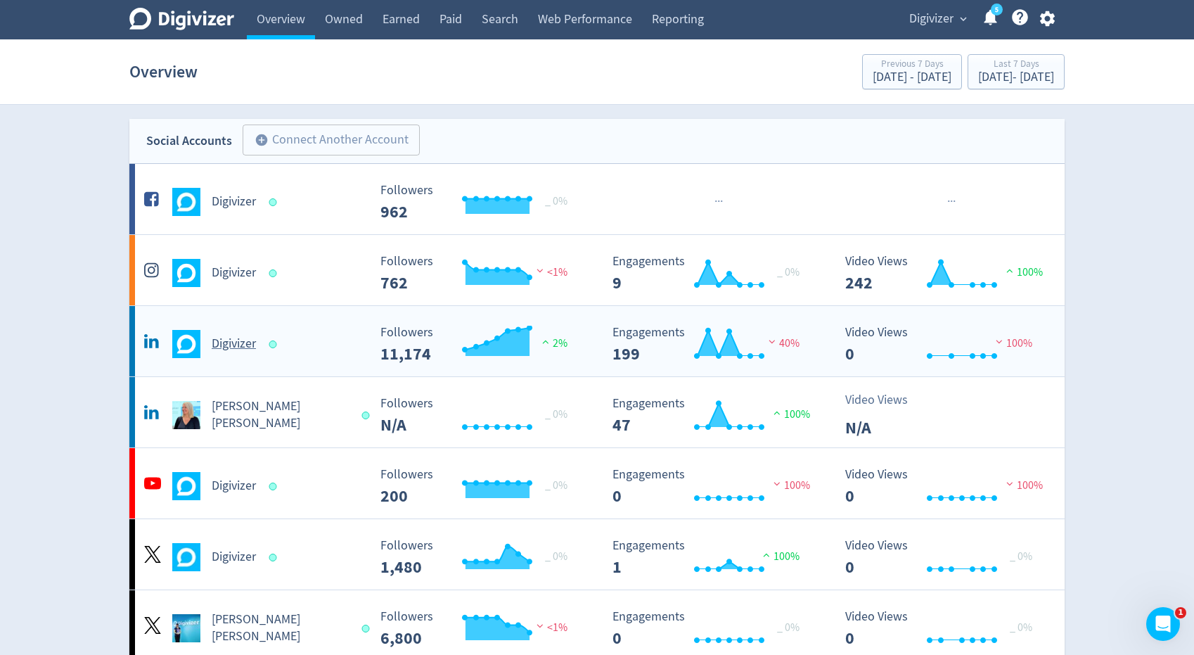
click at [254, 361] on div "Digivizer Created with Highcharts 10.3.3 Followers 11,174 2% Created with Highc…" at bounding box center [596, 341] width 935 height 70
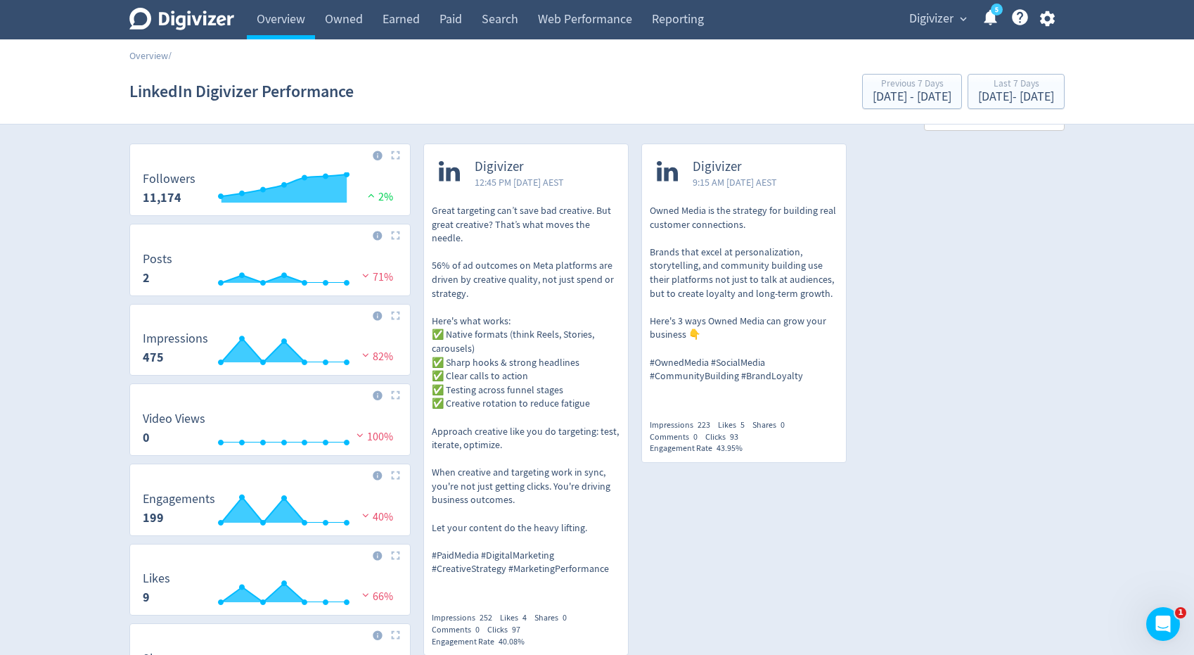
scroll to position [37, 0]
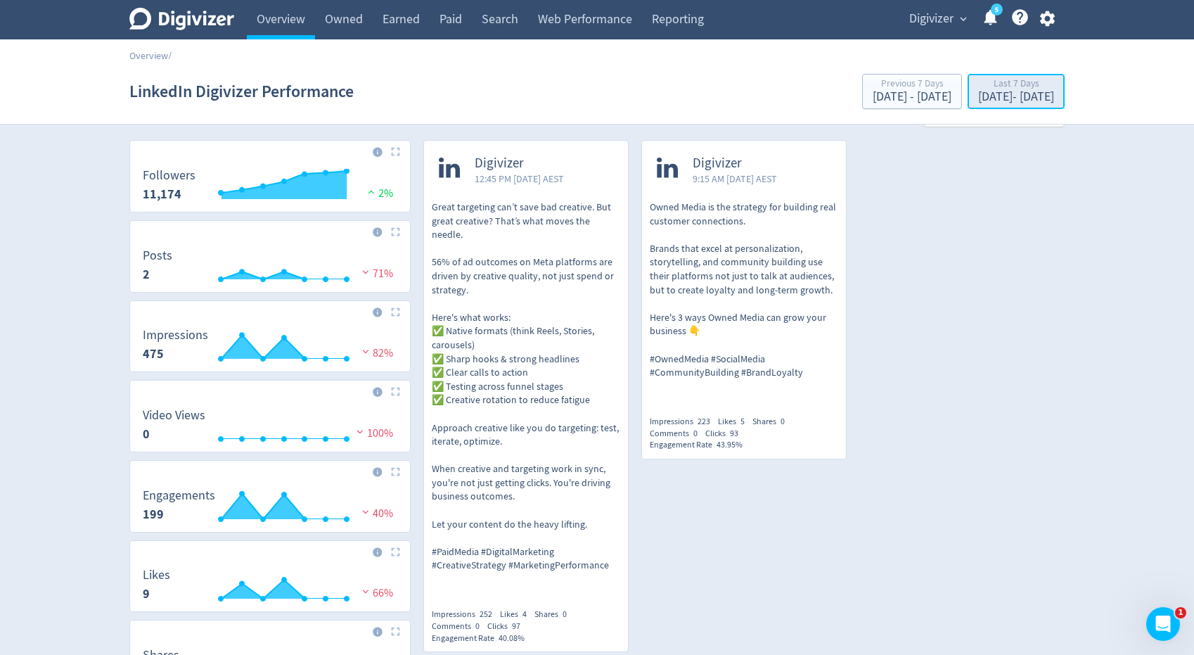
click at [978, 95] on div "Sep 8, 2025 - Sep 14, 2025" at bounding box center [1016, 97] width 76 height 13
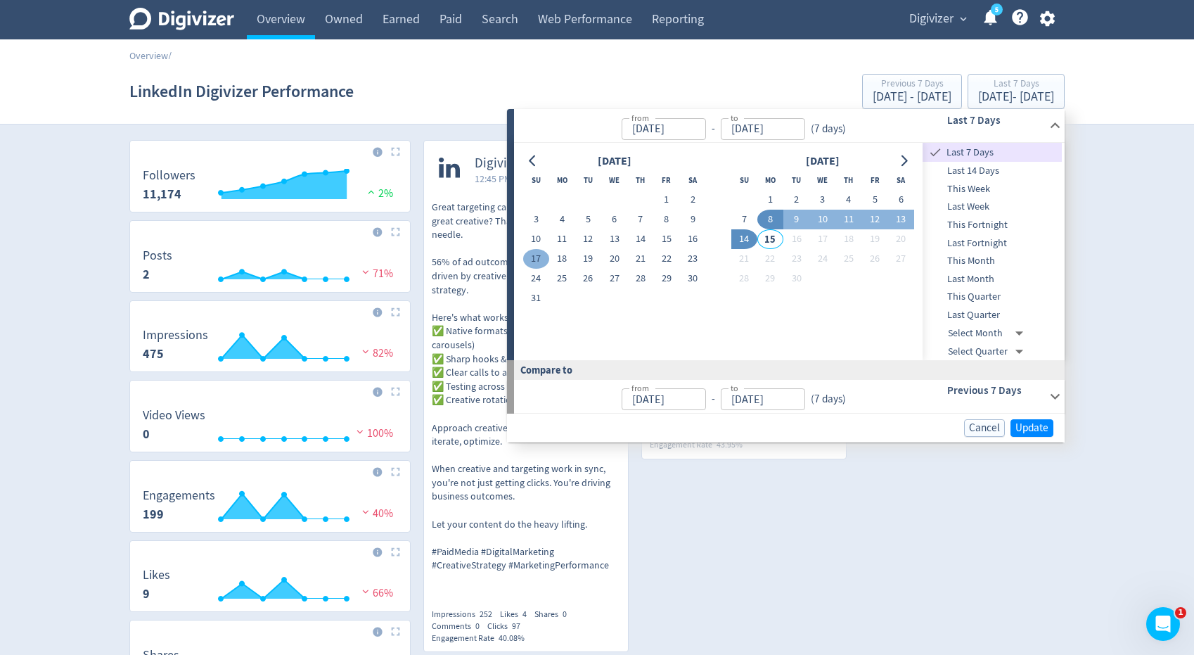
click at [542, 256] on button "17" at bounding box center [536, 259] width 26 height 20
type input "Aug 17, 2025"
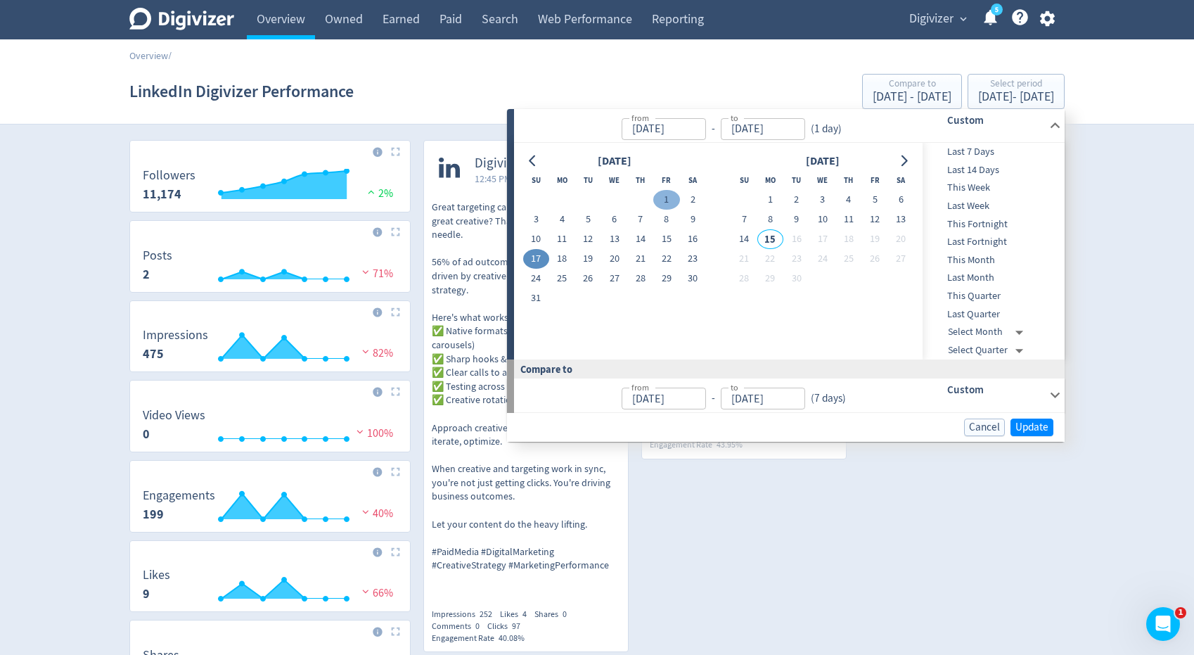
click at [662, 202] on button "1" at bounding box center [666, 200] width 26 height 20
type input "[DATE]"
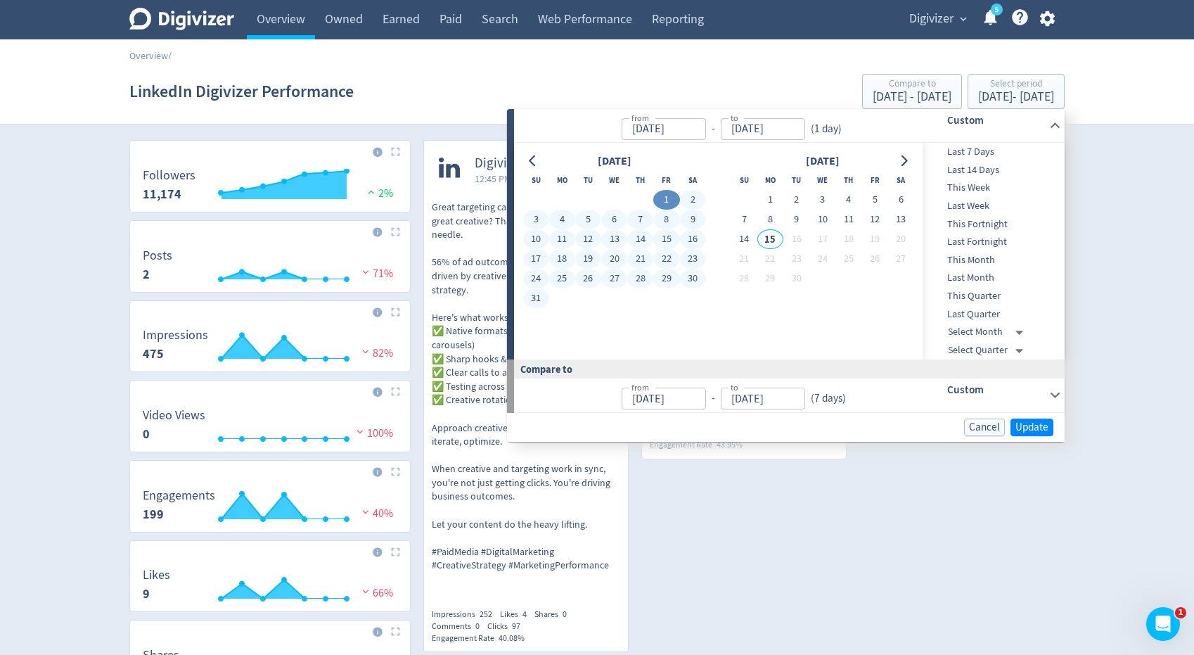
click at [535, 295] on button "31" at bounding box center [536, 298] width 26 height 20
type input "[DATE]"
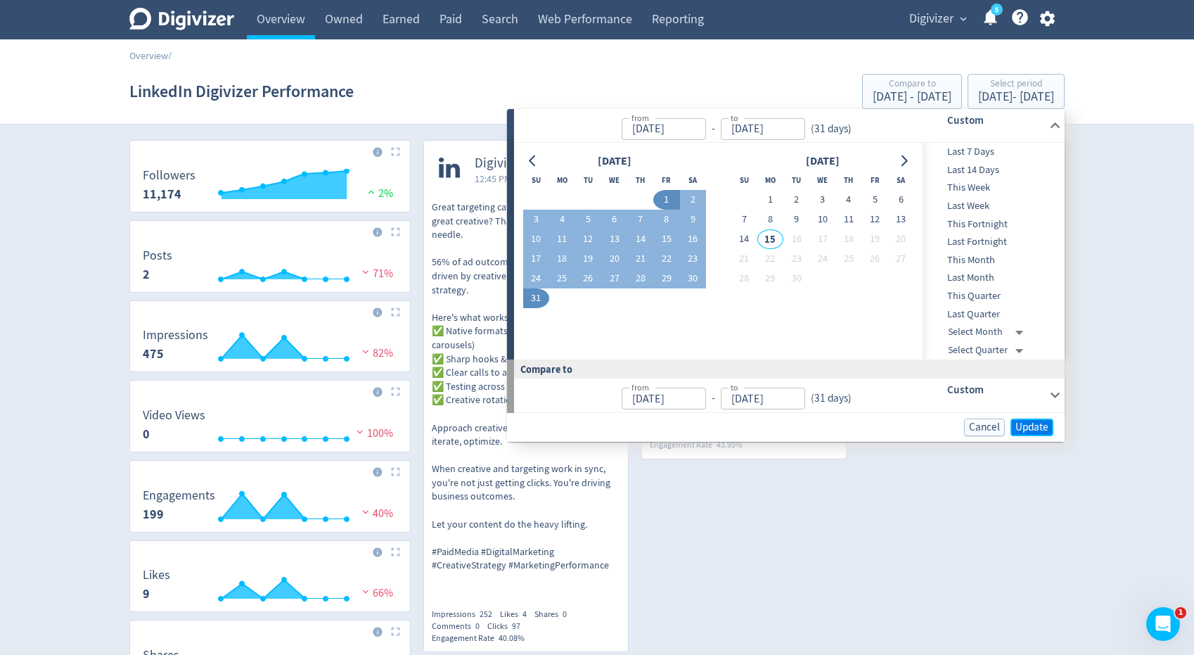
click at [1016, 427] on span "Update" at bounding box center [1031, 427] width 33 height 11
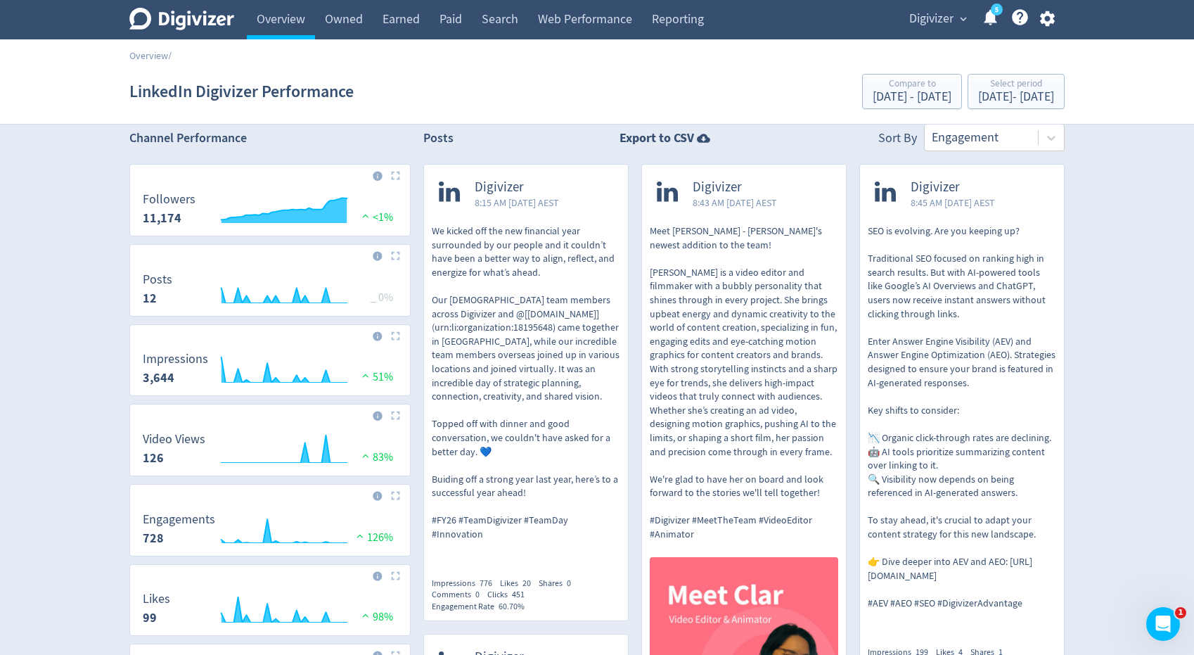
scroll to position [14, 0]
click at [1000, 91] on div "[DATE] - [DATE]" at bounding box center [1016, 97] width 76 height 13
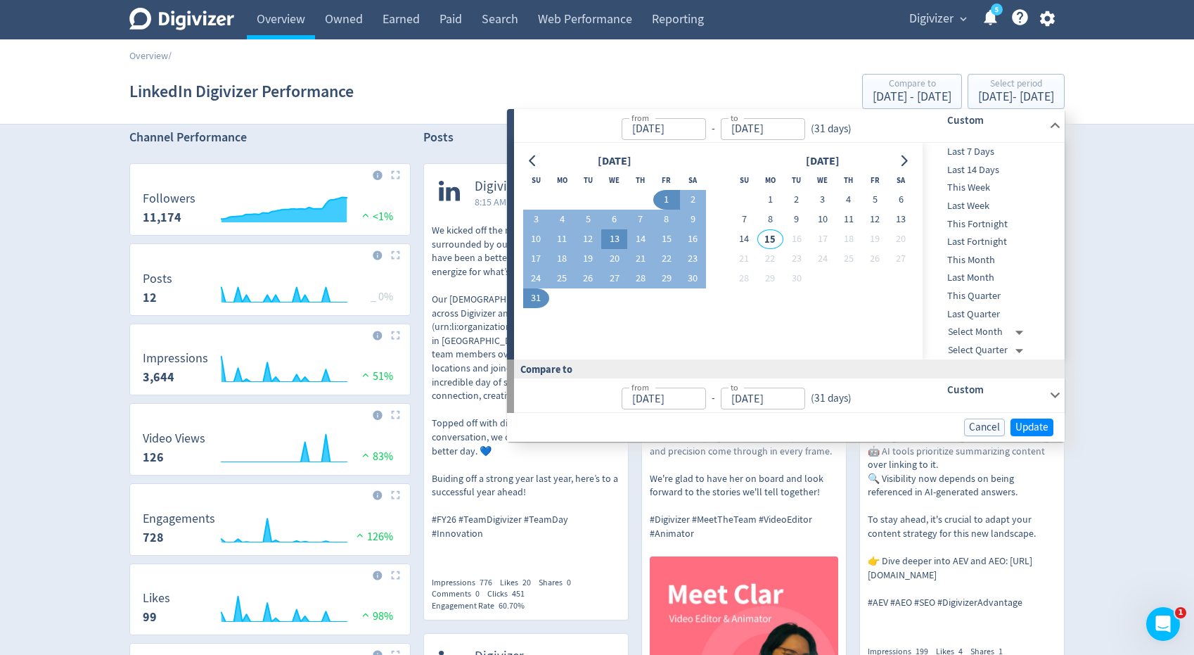
click at [615, 247] on button "13" at bounding box center [614, 239] width 26 height 20
type input "[DATE]"
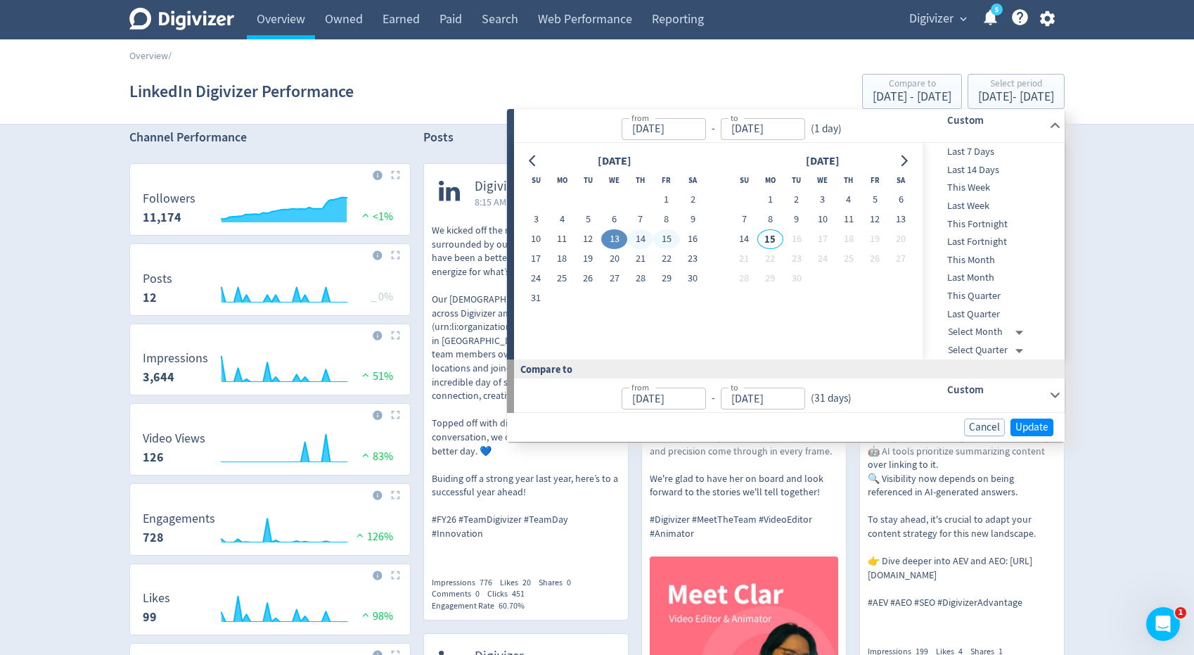
click at [665, 245] on button "15" at bounding box center [666, 239] width 26 height 20
type input "Aug 15, 2025"
type input "Aug 10, 2025"
type input "Aug 12, 2025"
click at [1026, 425] on span "Update" at bounding box center [1031, 427] width 33 height 11
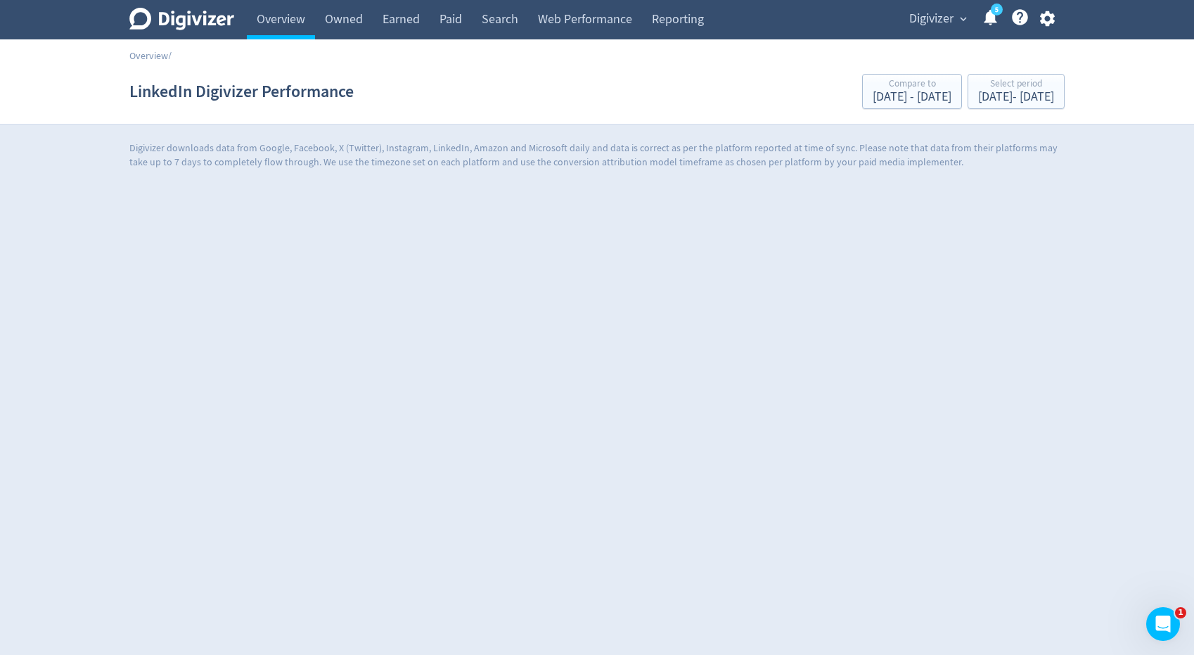
scroll to position [0, 0]
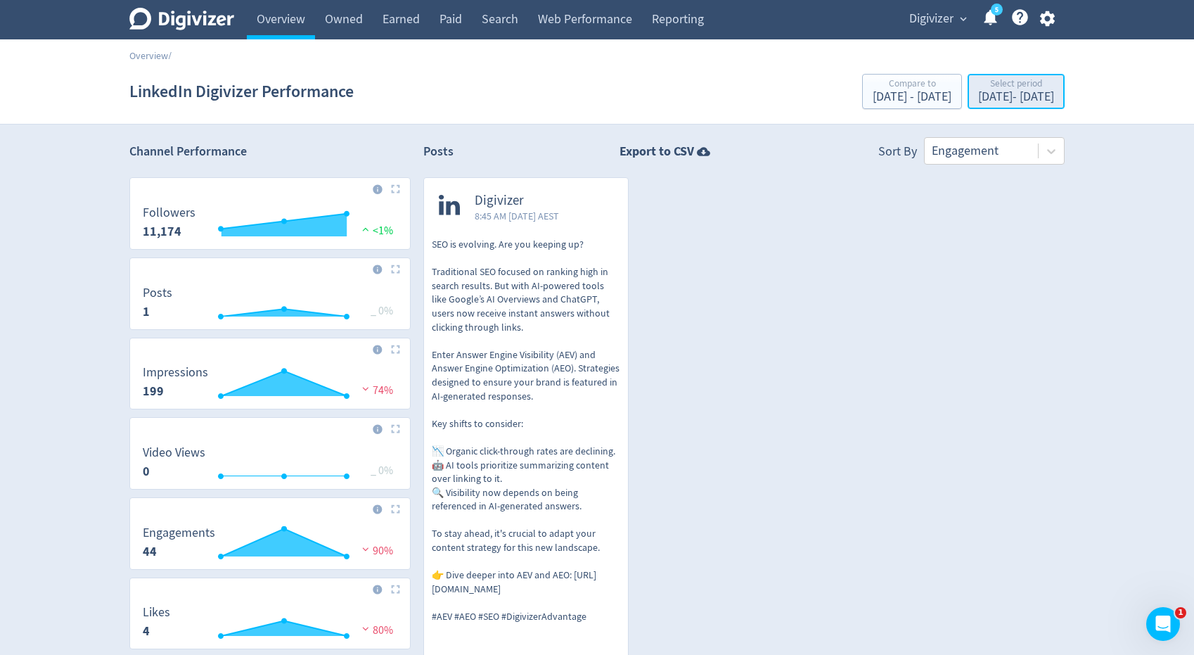
click at [998, 100] on div "Aug 13, 2025 - Aug 15, 2025" at bounding box center [1016, 97] width 76 height 13
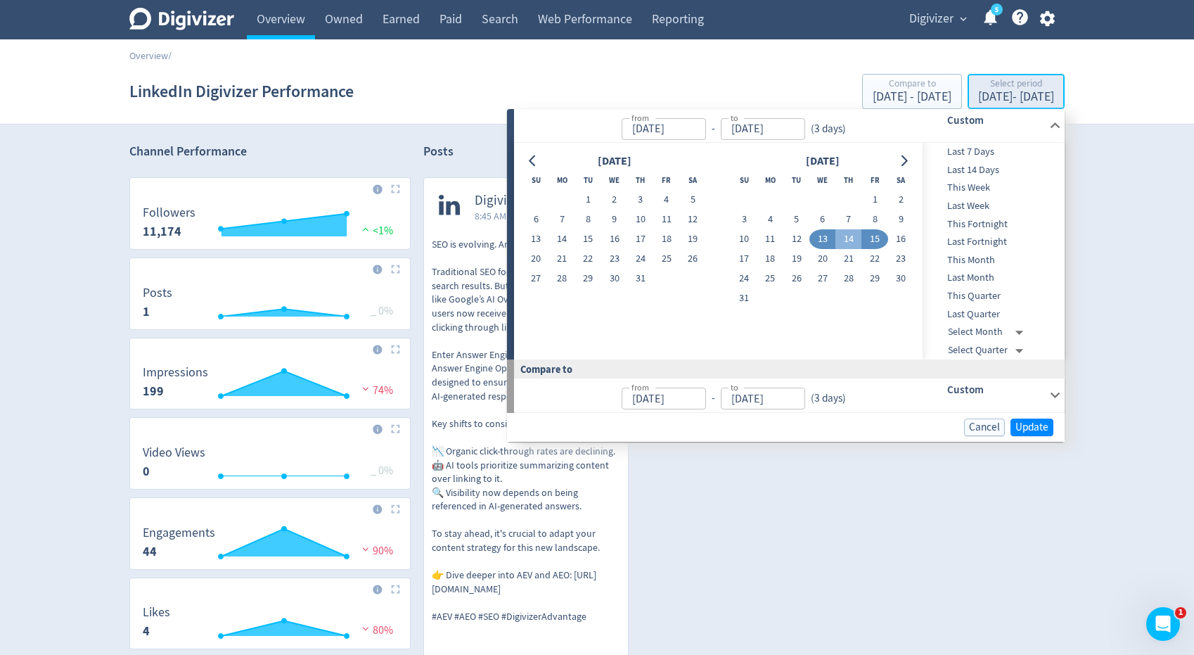
type input "[DATE]"
type input "Aug 15, 2025"
type input "Aug 10, 2025"
type input "Aug 12, 2025"
click at [741, 240] on button "10" at bounding box center [744, 239] width 26 height 20
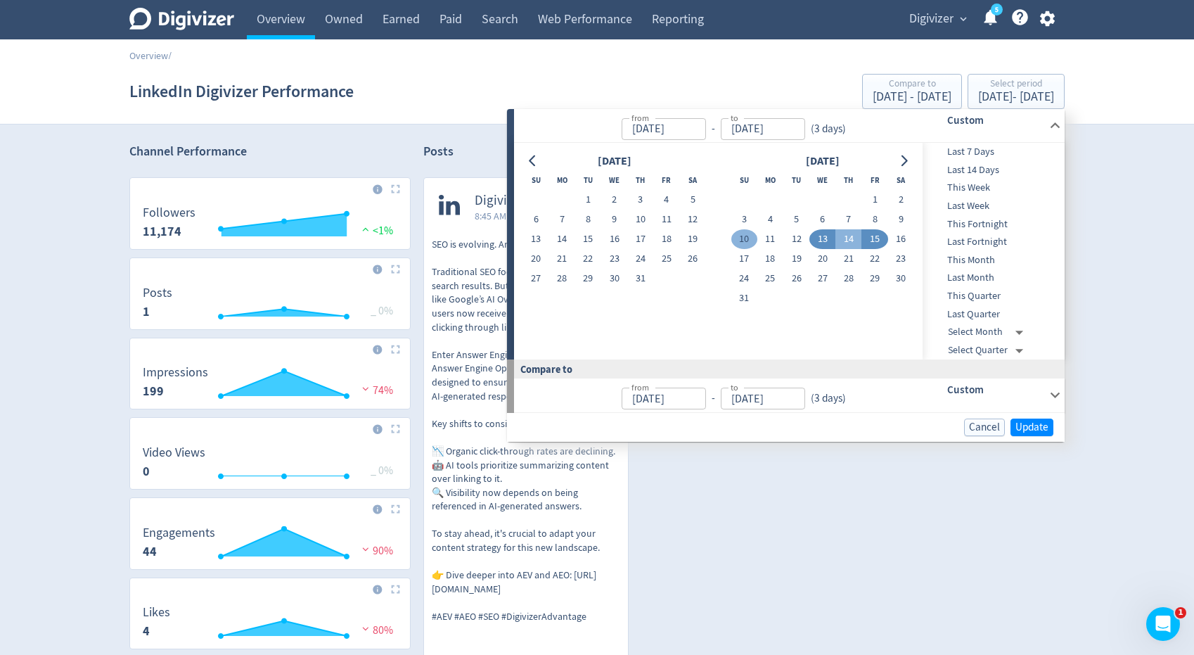
type input "Aug 10, 2025"
click at [745, 258] on button "17" at bounding box center [744, 259] width 26 height 20
type input "Aug 17, 2025"
type input "Aug 02, 2025"
type input "Aug 09, 2025"
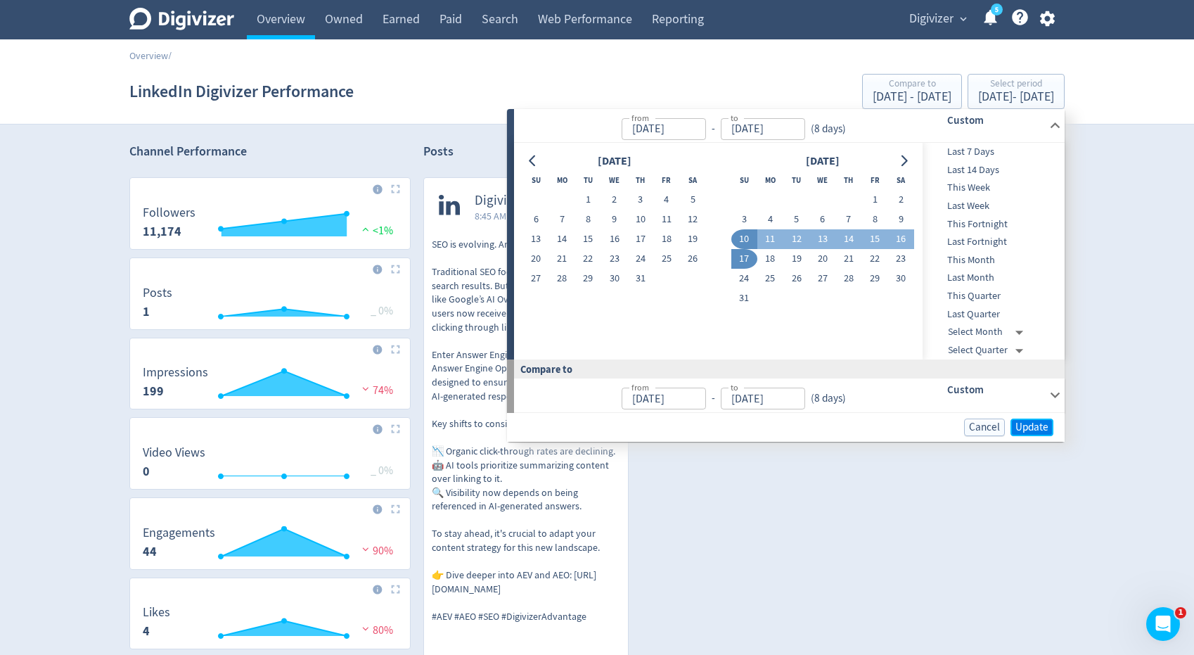
click at [1021, 425] on span "Update" at bounding box center [1031, 427] width 33 height 11
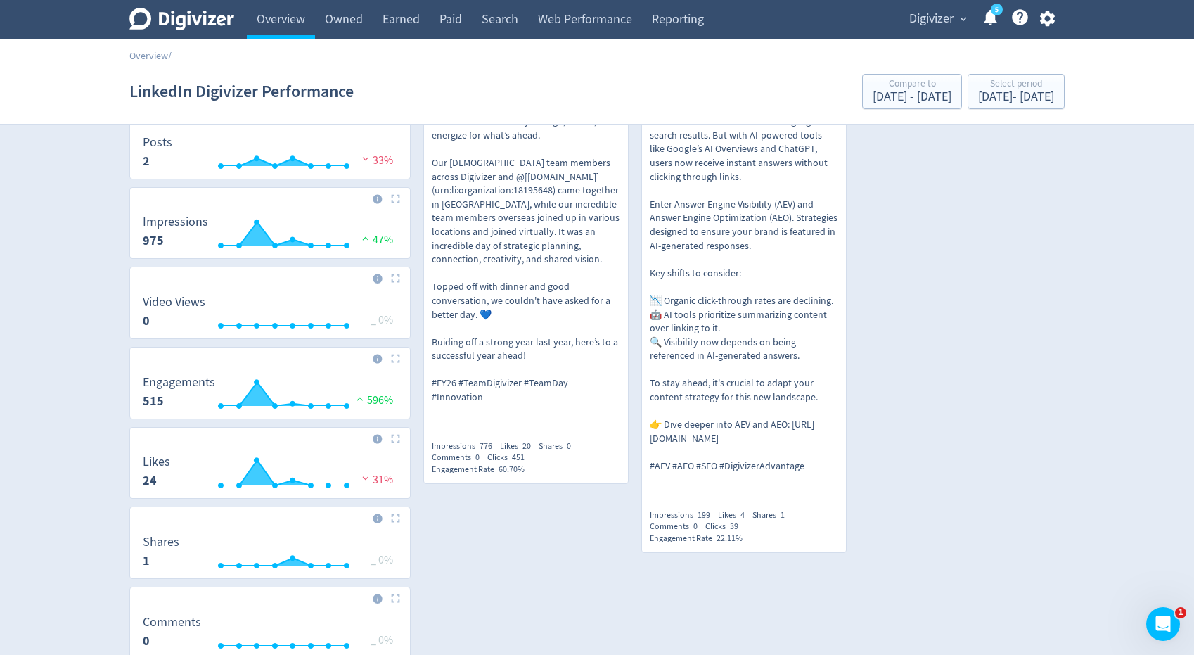
scroll to position [168, 0]
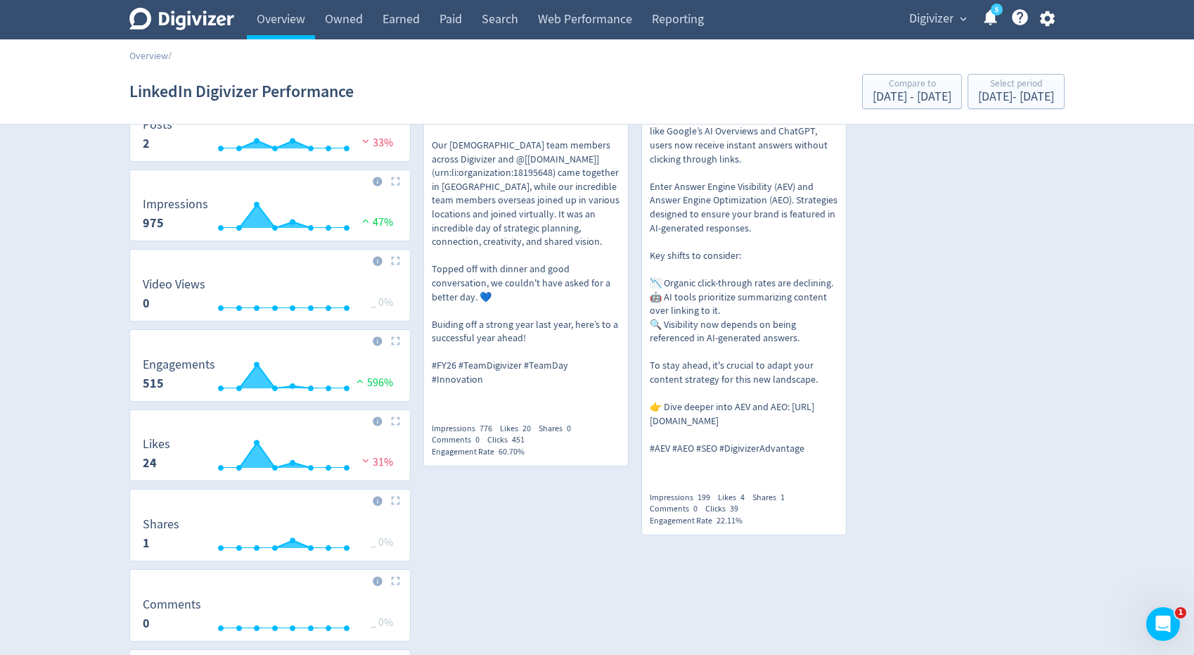
click at [579, 210] on p "We kicked off the new financial year surrounded by our people and it couldn’t h…" at bounding box center [526, 228] width 188 height 317
click at [363, 21] on link "Owned" at bounding box center [344, 19] width 58 height 39
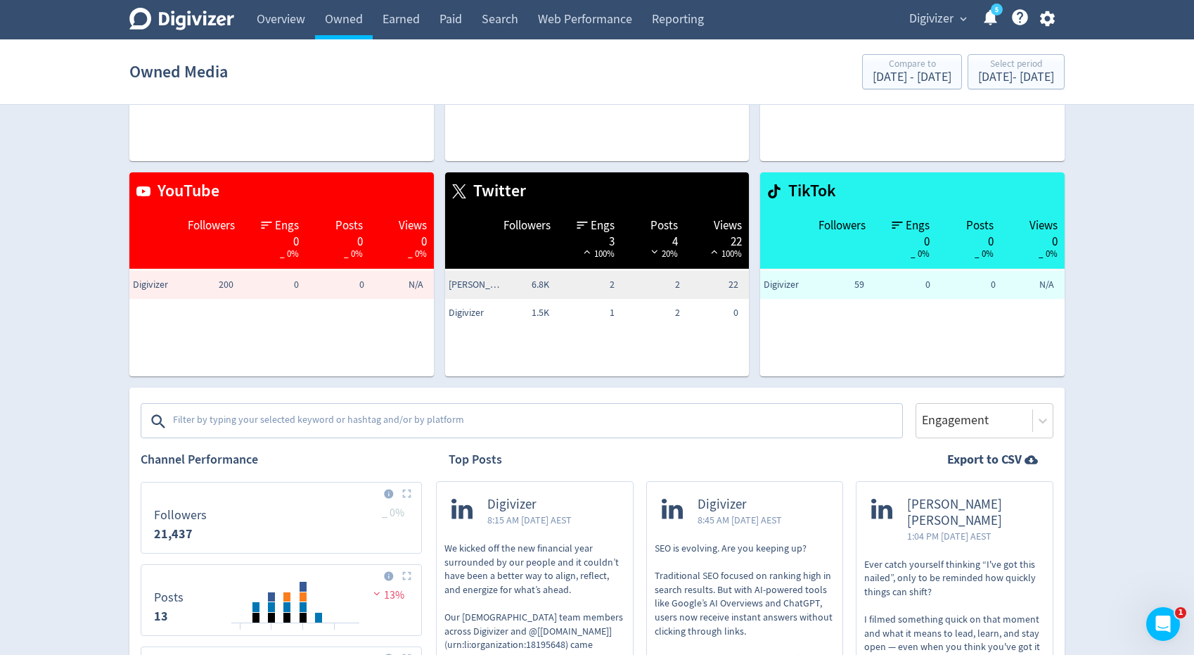
scroll to position [250, 0]
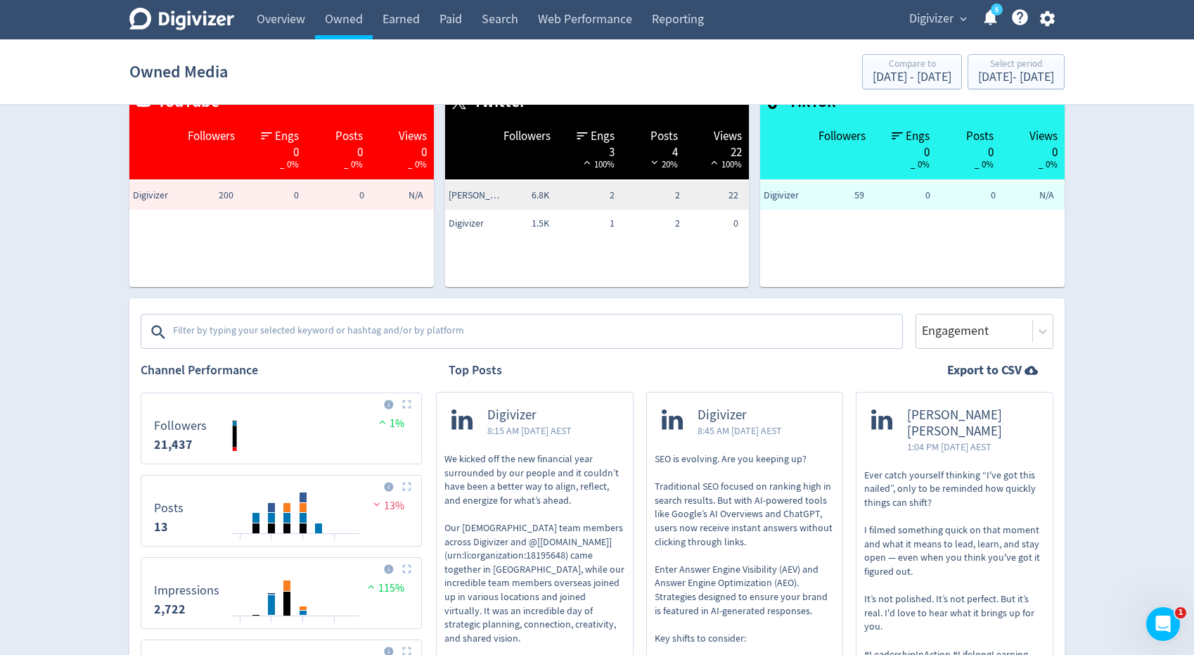
click at [352, 324] on textarea at bounding box center [536, 332] width 729 height 28
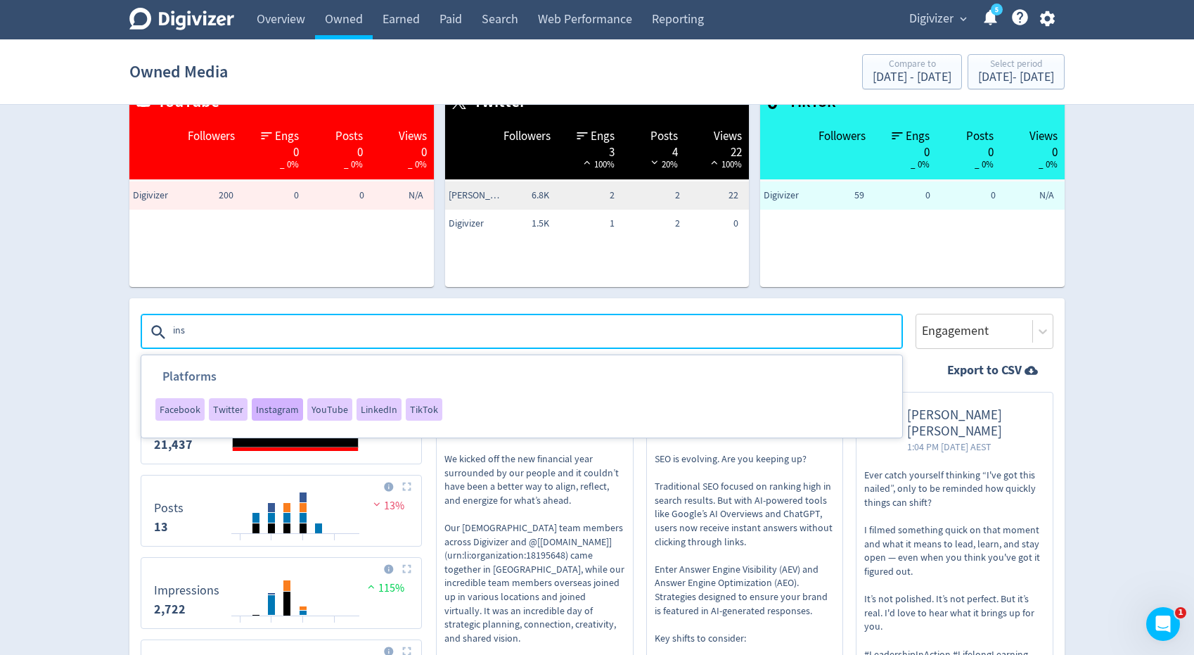
click at [286, 404] on span "Instagram" at bounding box center [277, 409] width 43 height 10
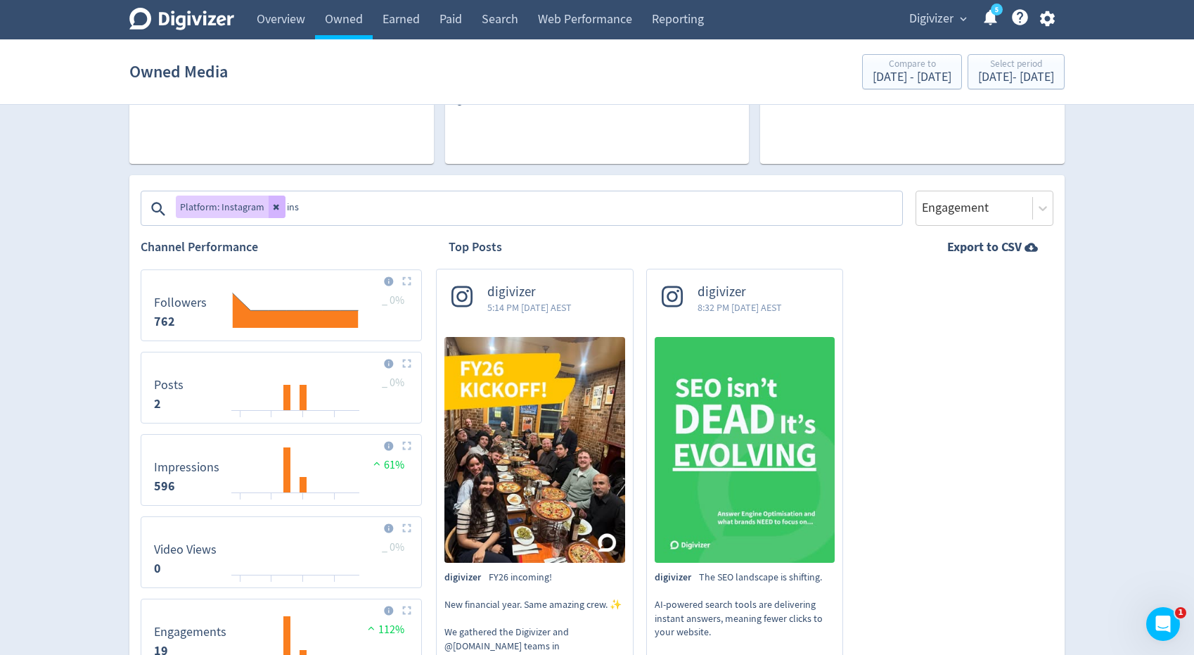
scroll to position [338, 0]
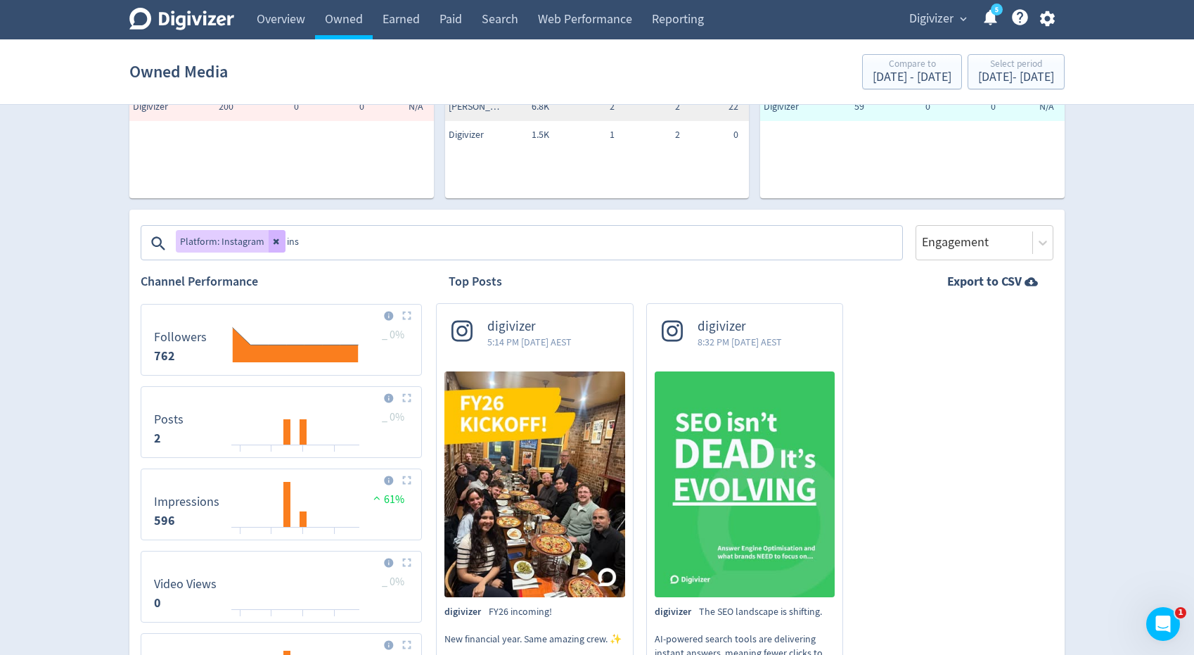
click at [273, 240] on icon at bounding box center [276, 242] width 6 height 6
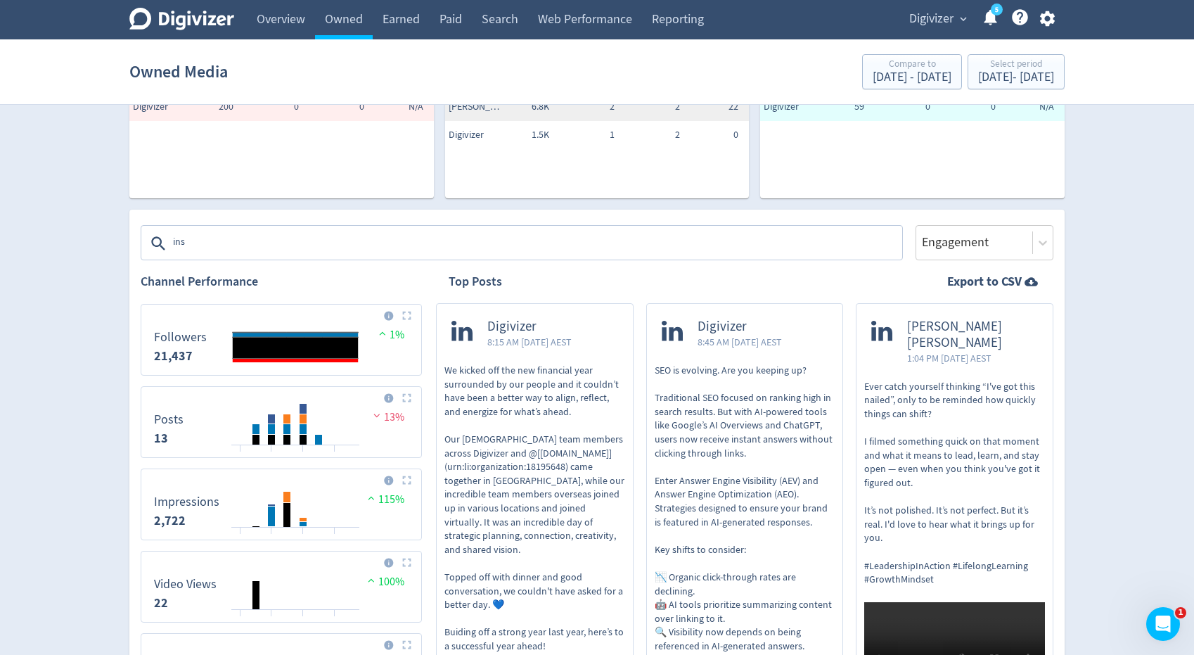
click at [273, 240] on textarea "ins" at bounding box center [536, 243] width 729 height 28
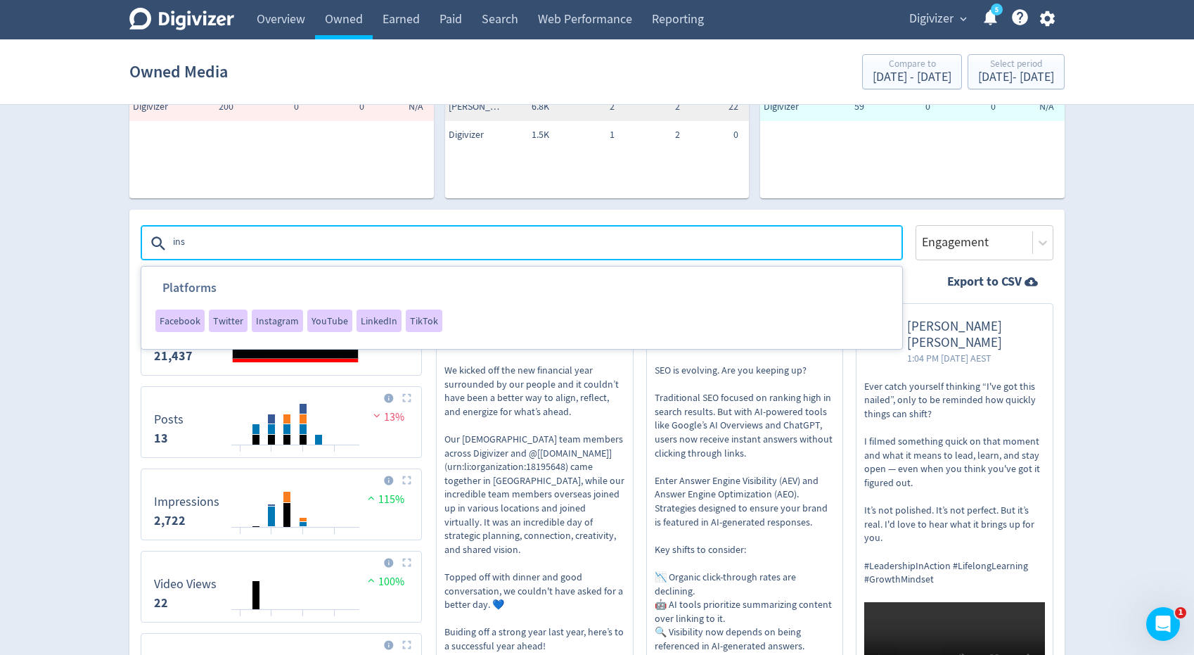
click at [273, 240] on textarea "ins" at bounding box center [536, 243] width 729 height 28
type textarea "linkedin"
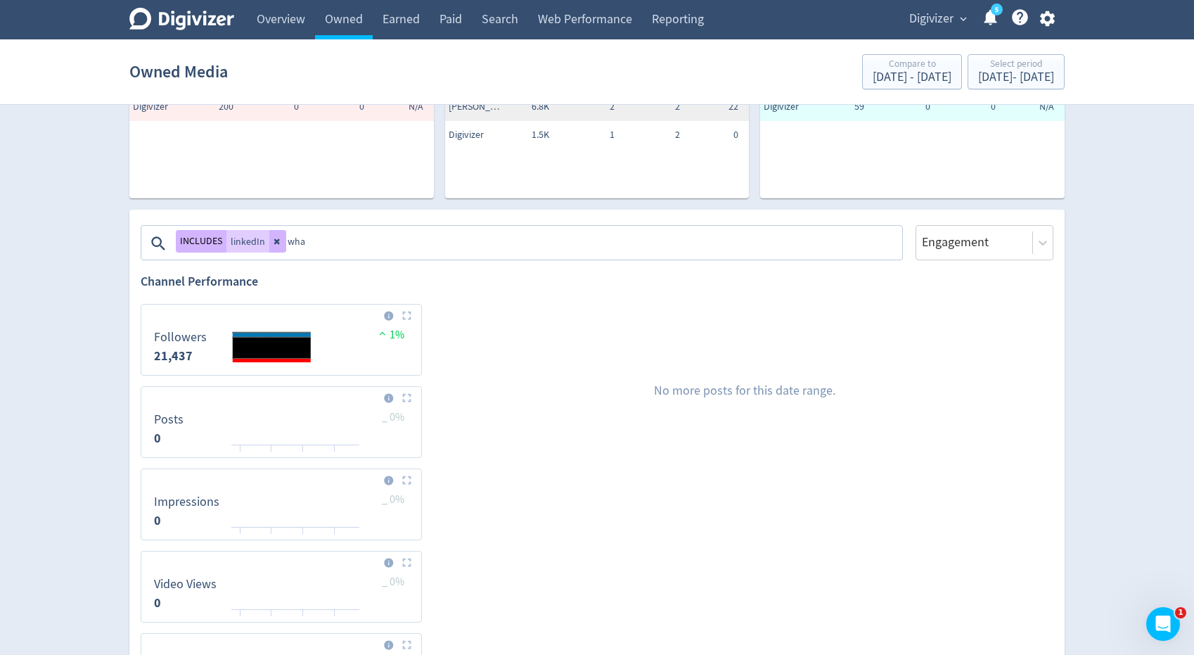
type textarea "what"
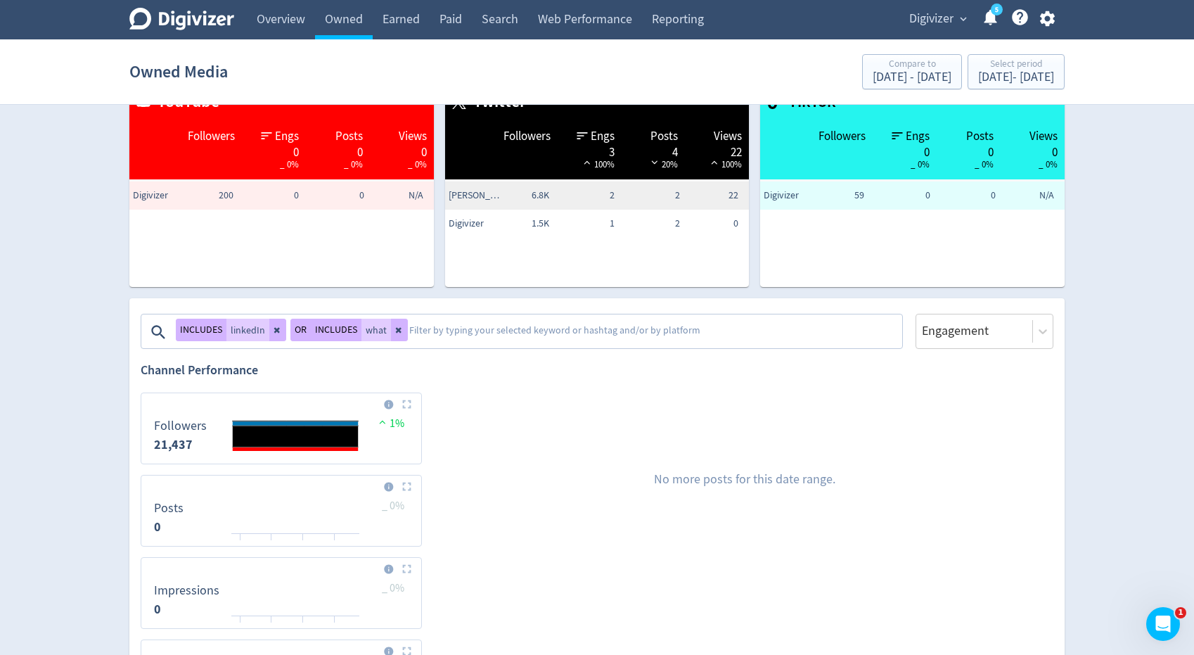
scroll to position [250, 0]
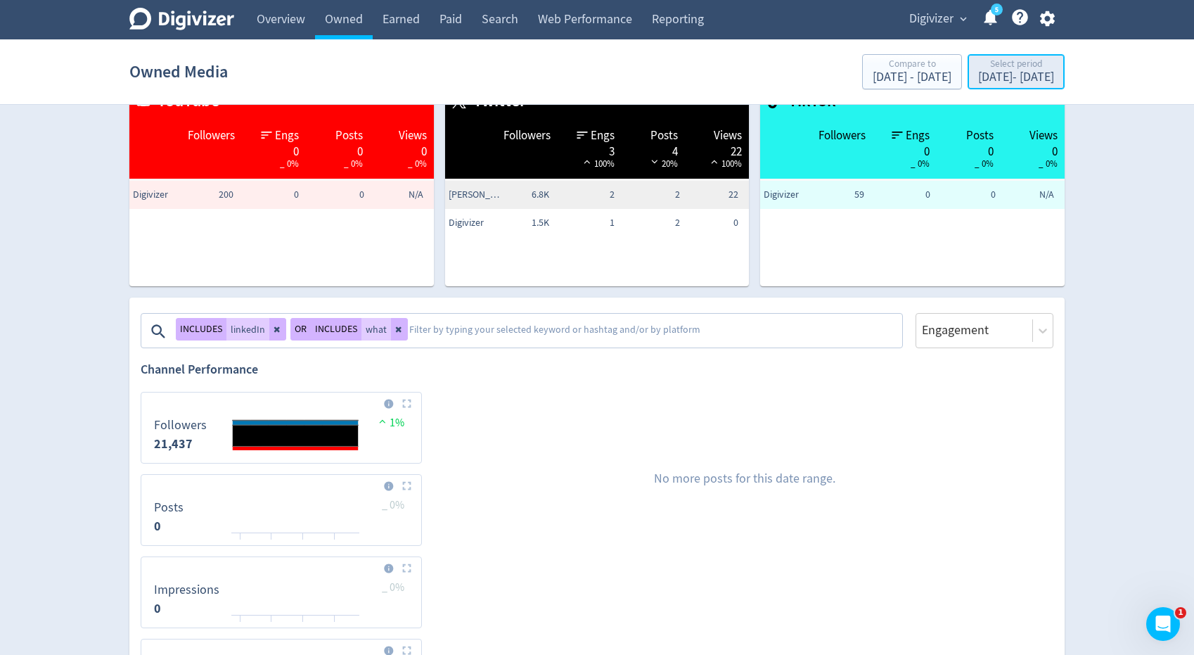
click at [978, 71] on div "Aug 10, 2025 - Aug 17, 2025" at bounding box center [1016, 77] width 76 height 13
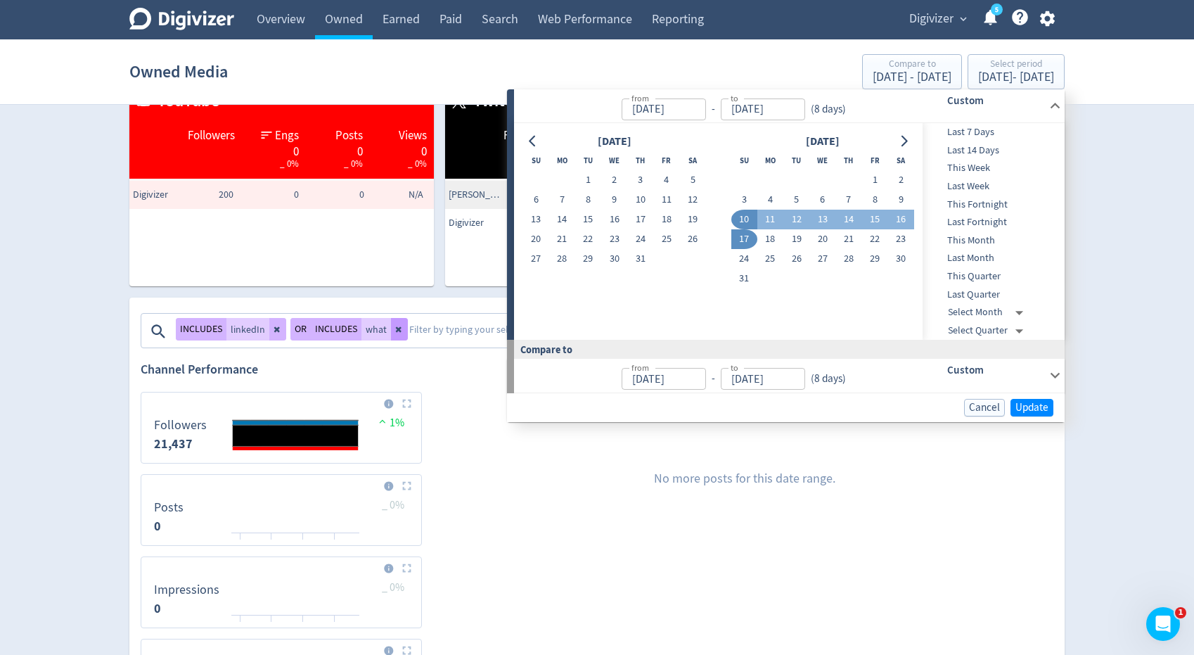
click at [399, 328] on icon at bounding box center [399, 329] width 8 height 8
click at [1020, 408] on span "Update" at bounding box center [1031, 407] width 33 height 11
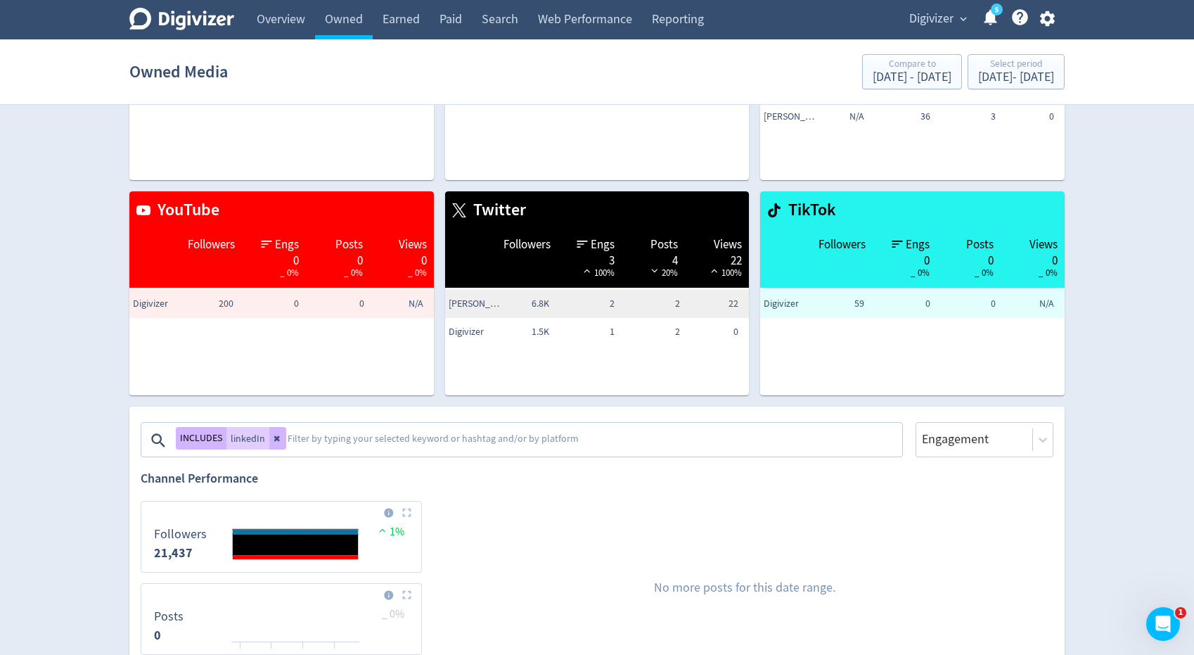
scroll to position [153, 0]
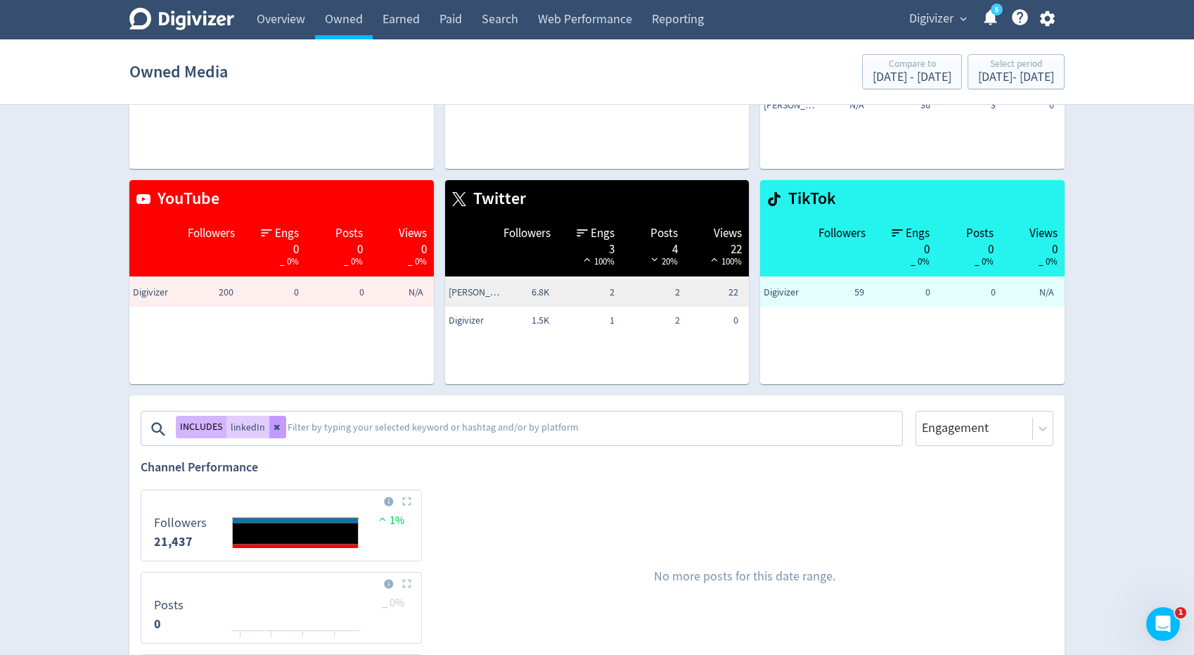
click at [276, 431] on icon at bounding box center [277, 427] width 8 height 8
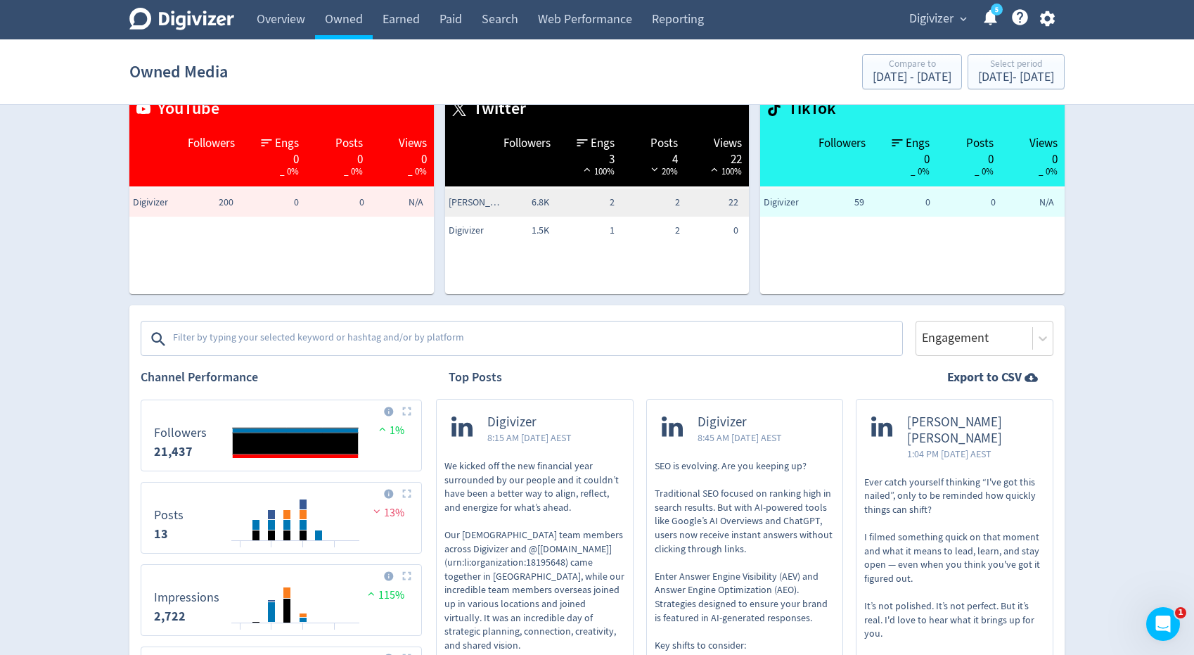
scroll to position [252, 0]
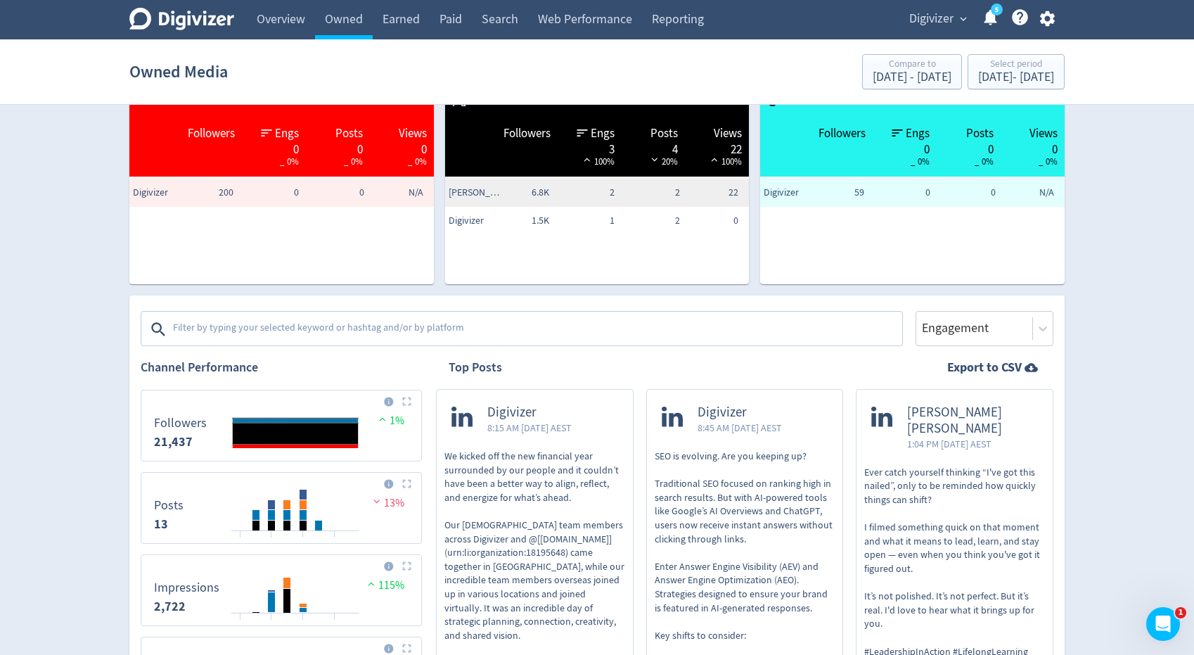
click at [288, 327] on textarea at bounding box center [536, 329] width 729 height 28
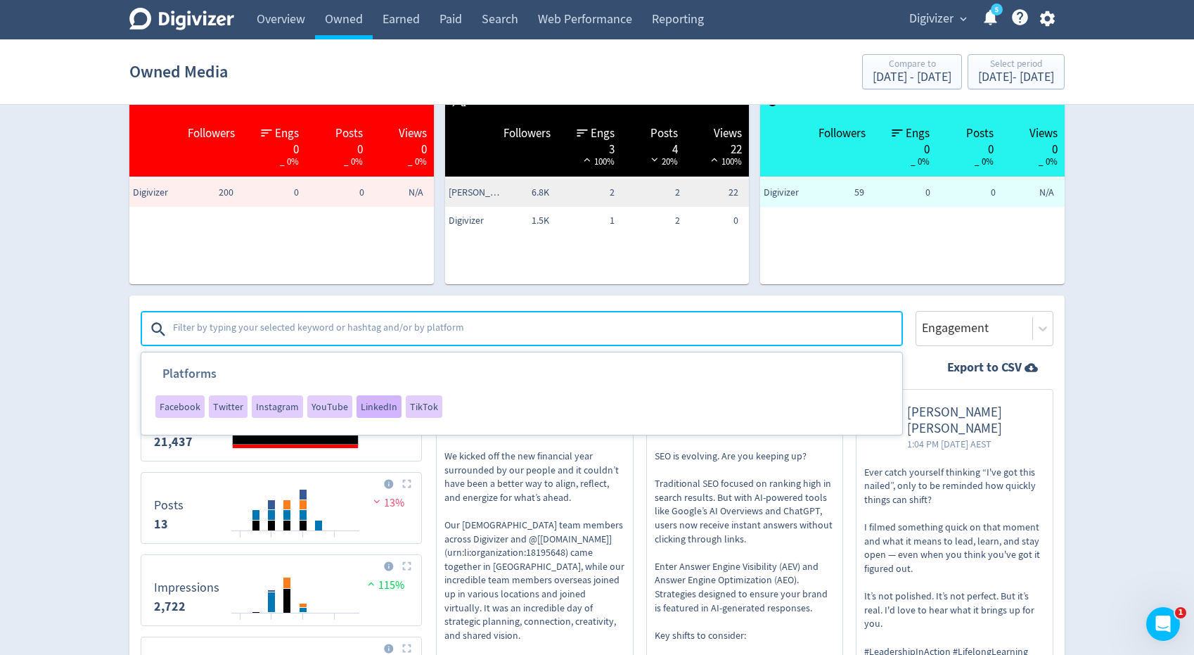
click at [374, 403] on span "LinkedIn" at bounding box center [379, 406] width 37 height 10
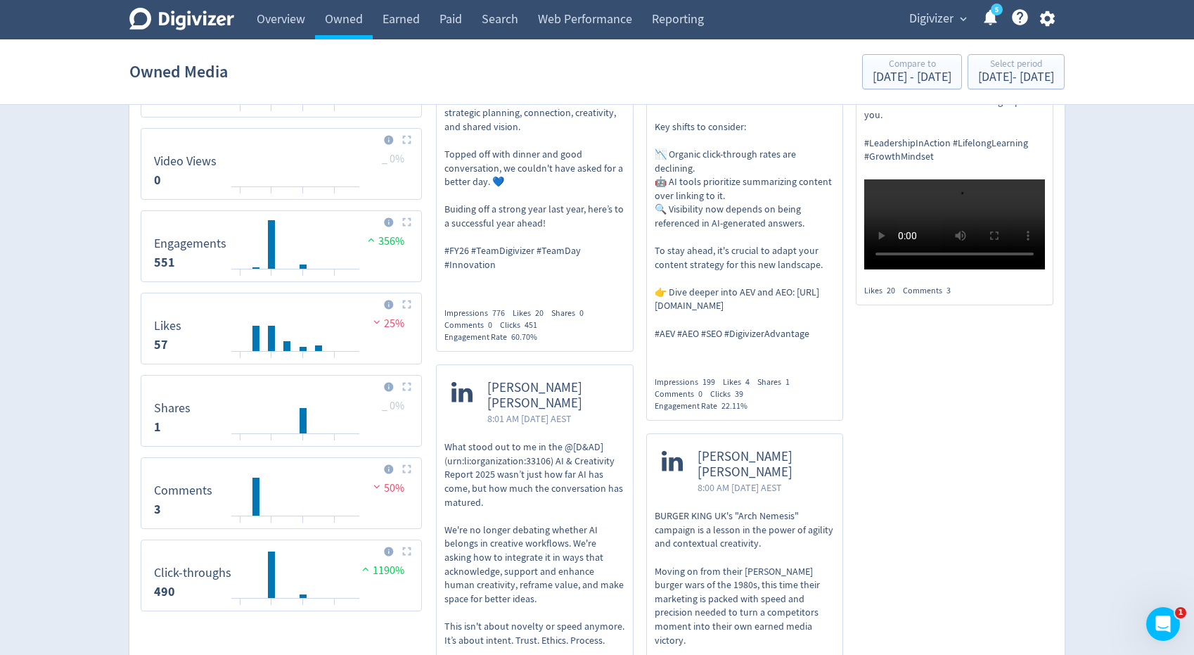
scroll to position [882, 0]
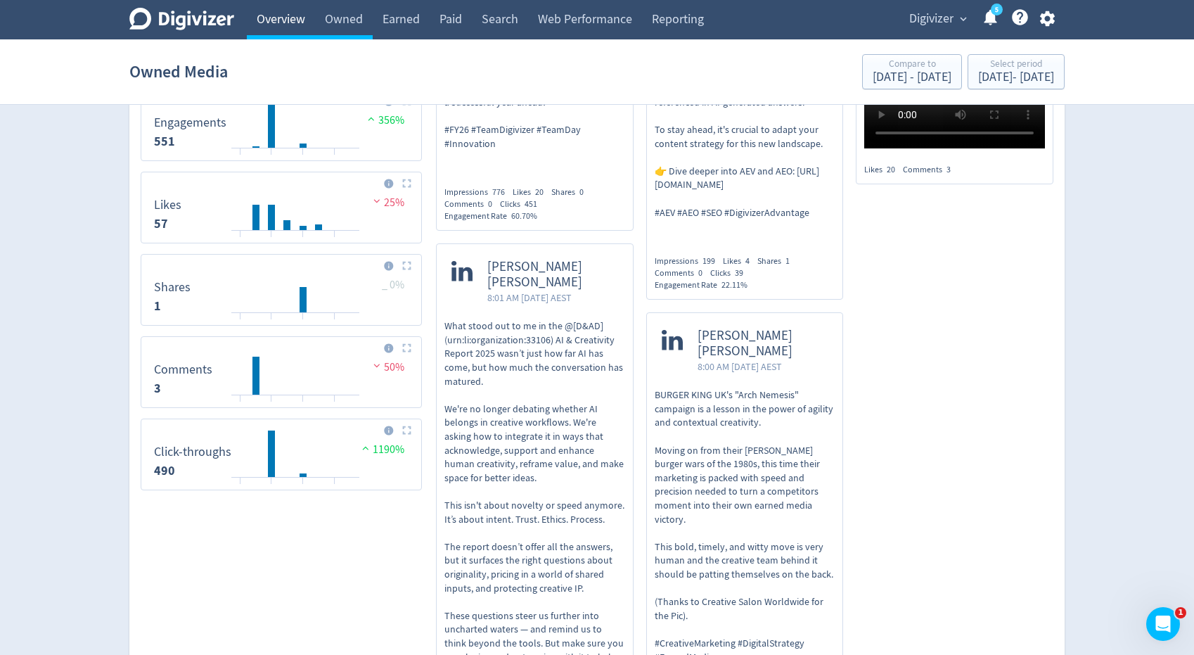
click at [286, 29] on link "Overview" at bounding box center [281, 19] width 68 height 39
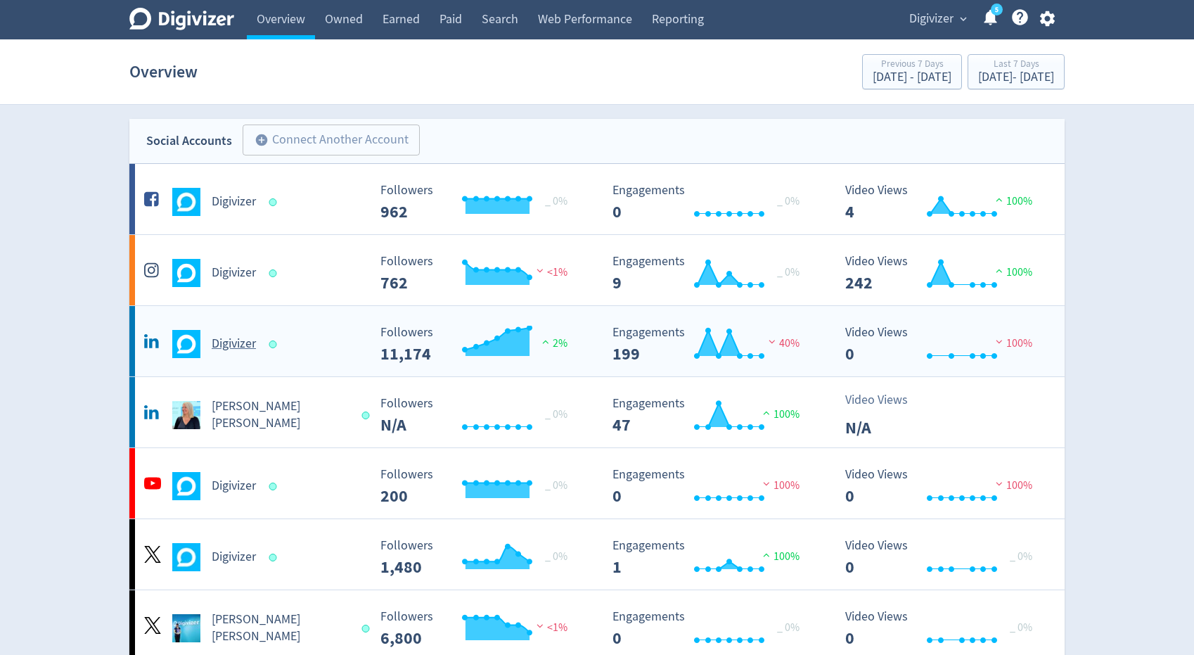
click at [245, 351] on h5 "Digivizer" at bounding box center [234, 343] width 44 height 17
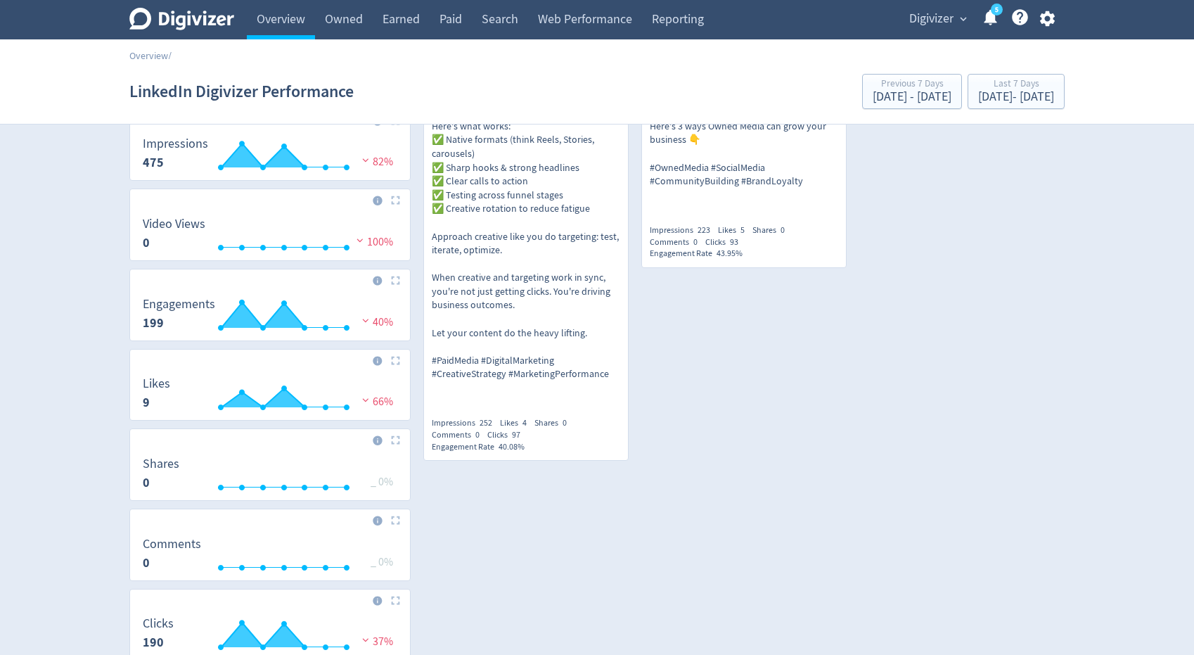
scroll to position [236, 0]
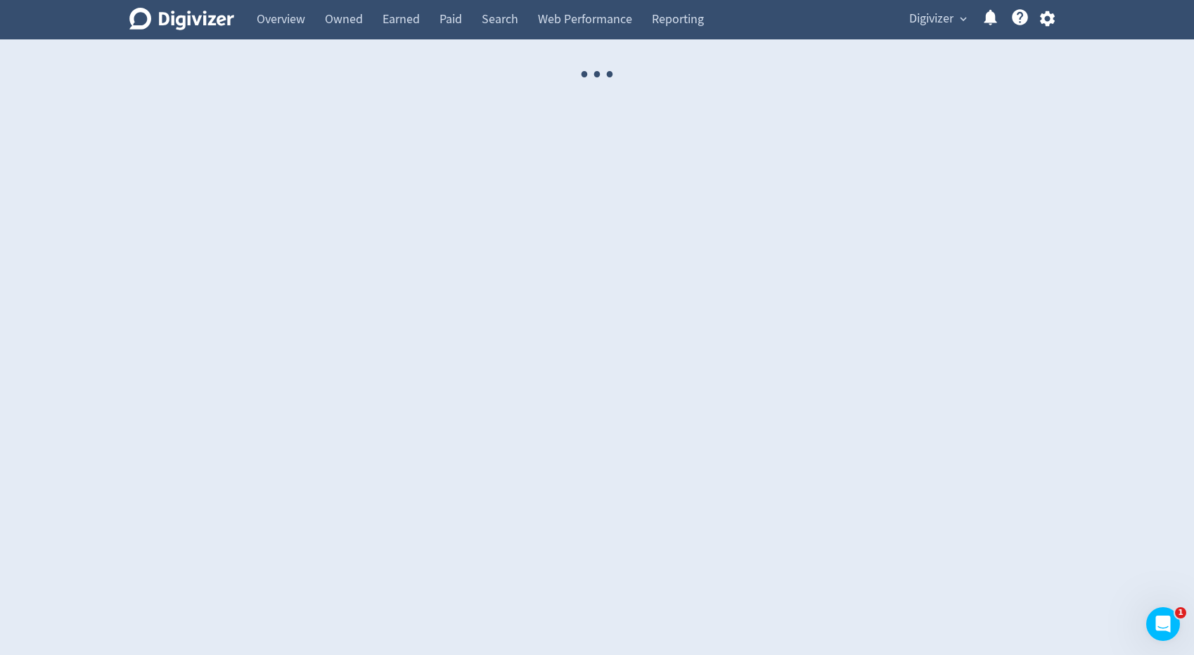
select select "USER"
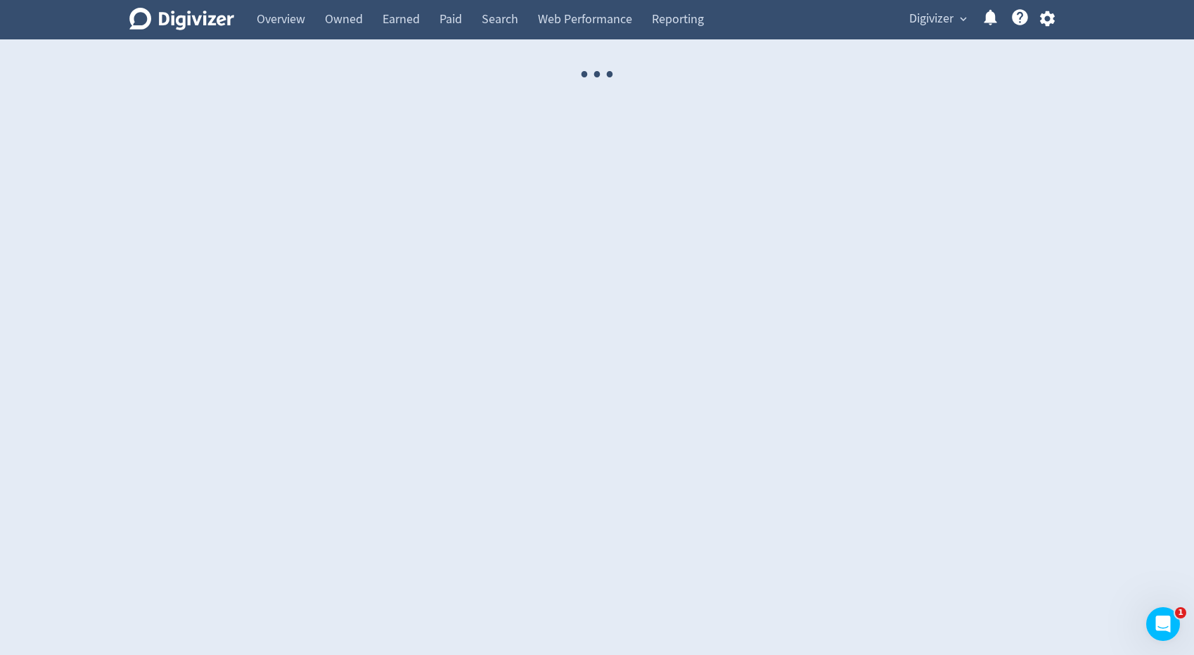
select select "USER"
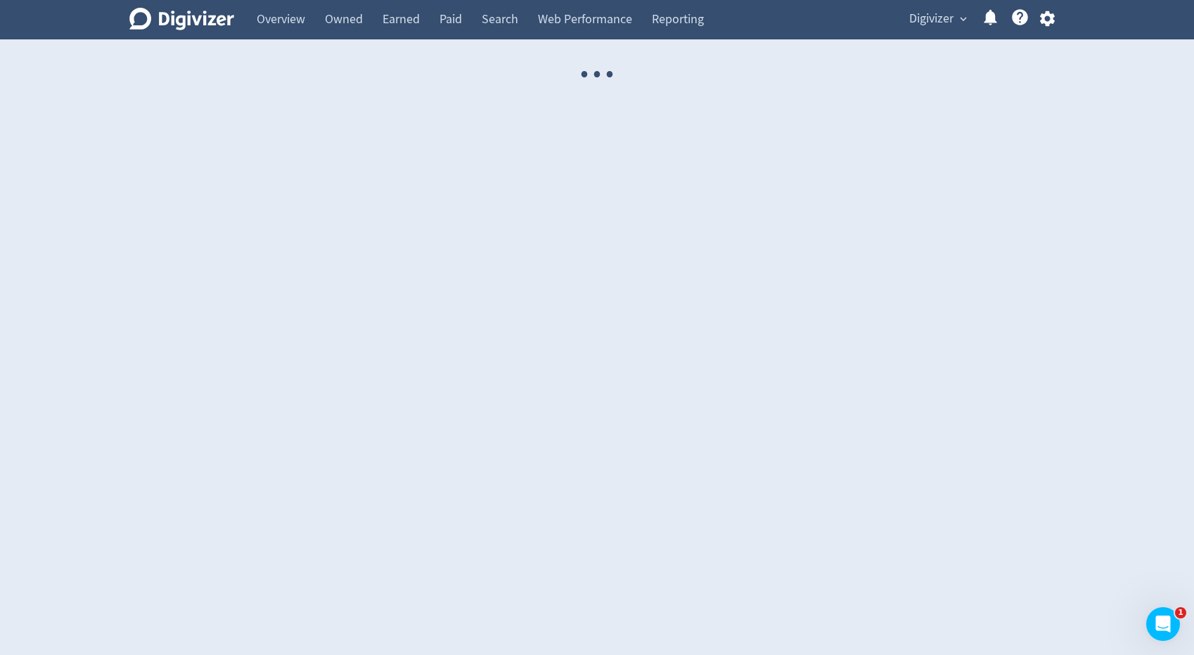
select select "USER"
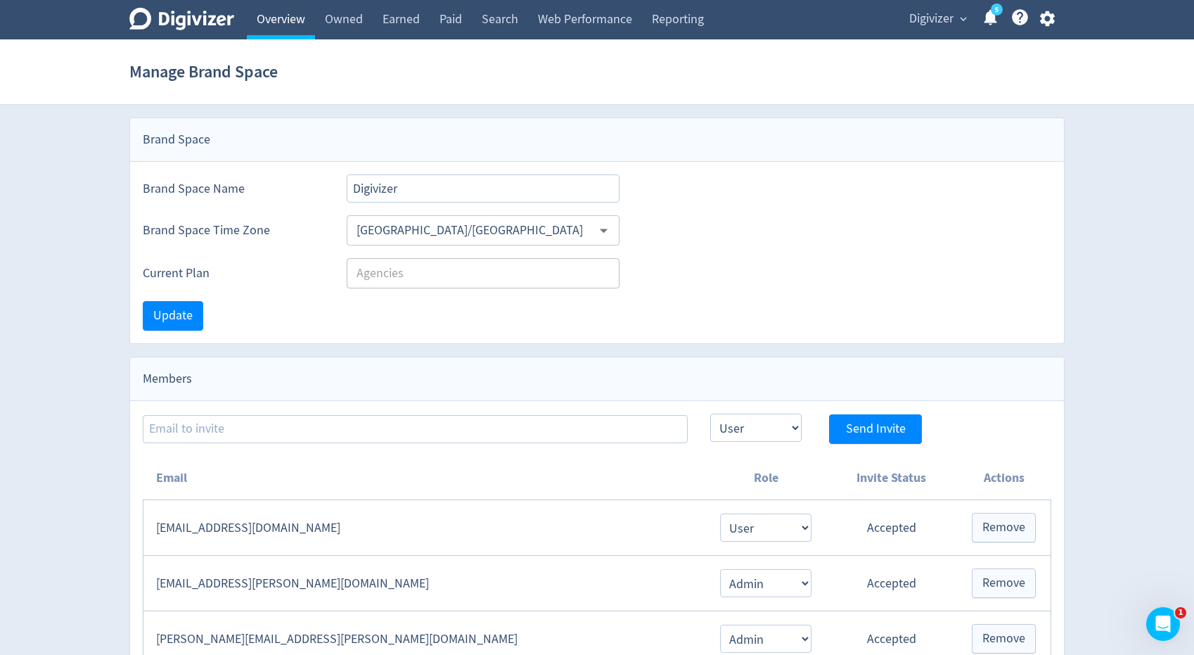
click at [281, 27] on link "Overview" at bounding box center [281, 19] width 68 height 39
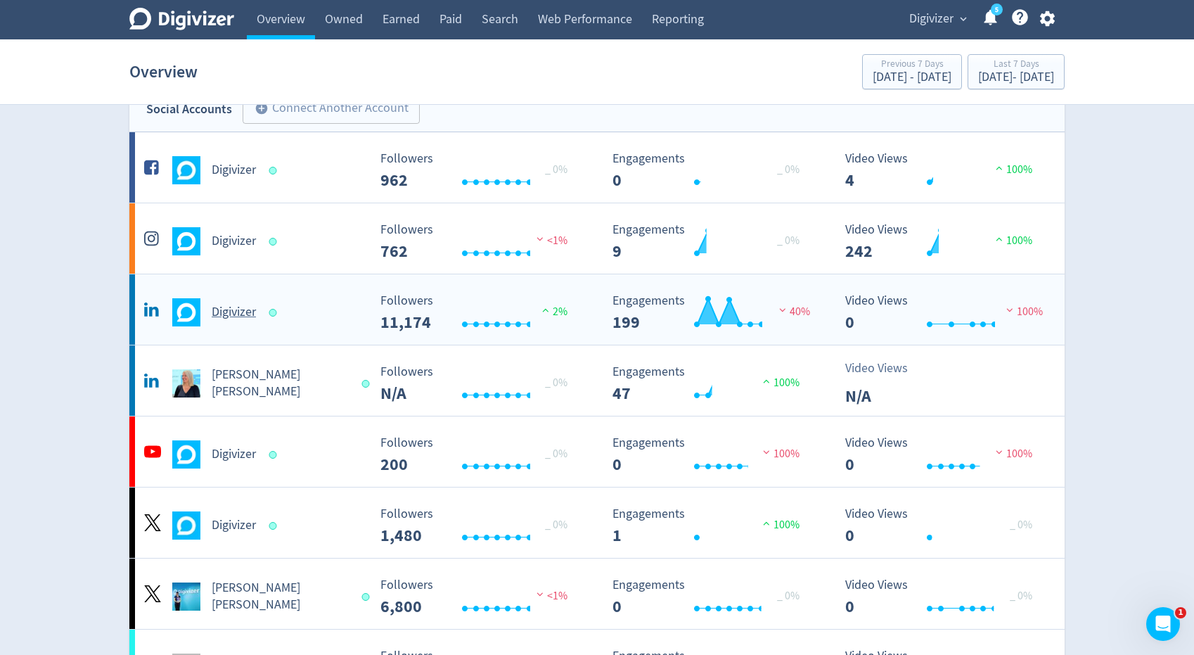
scroll to position [42, 0]
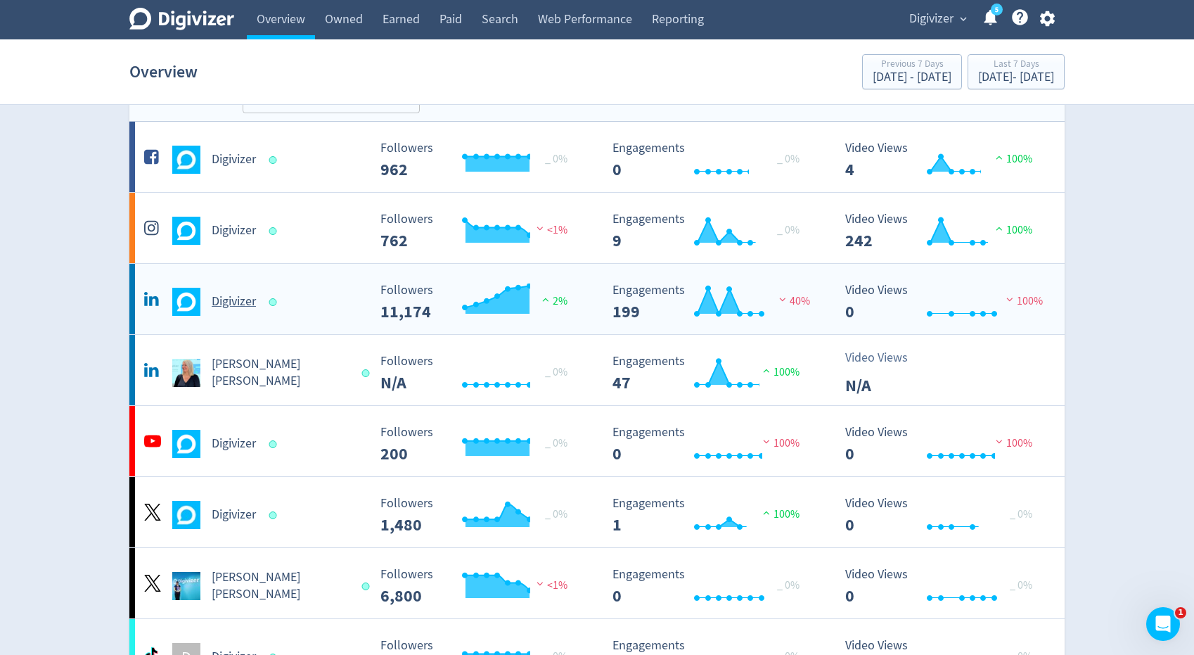
click at [246, 316] on div "Digivizer Created with Highcharts 10.3.3 Followers 11,174 2% Created with Highc…" at bounding box center [596, 299] width 935 height 70
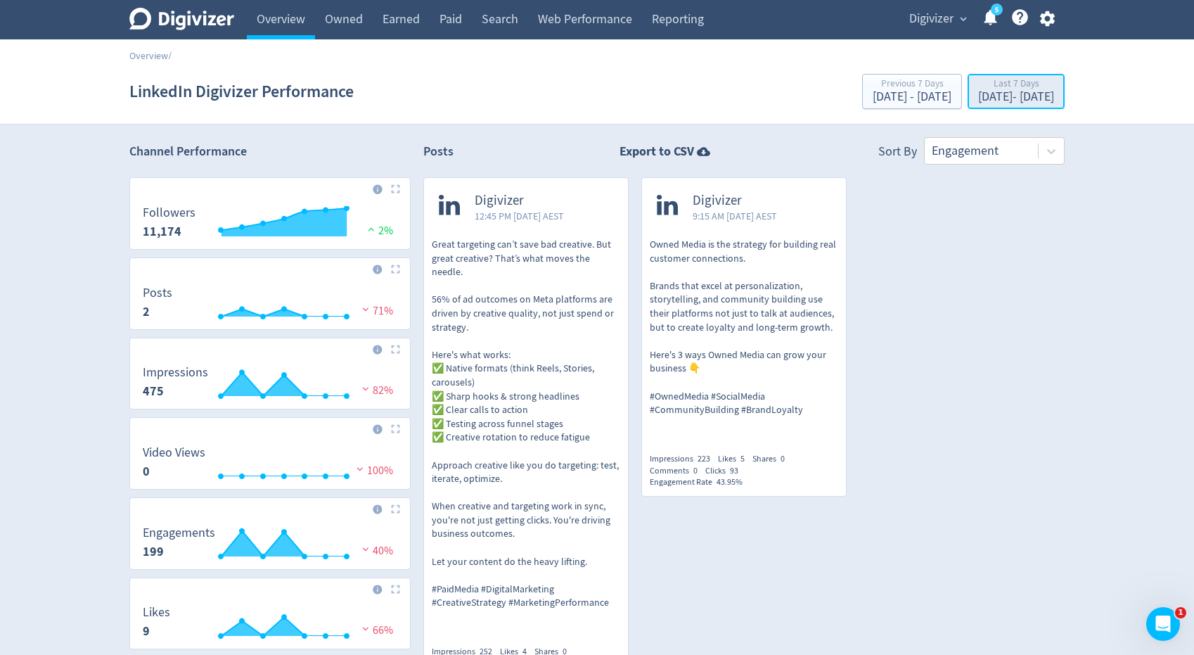
click at [978, 90] on div "Last 7 Days" at bounding box center [1016, 85] width 76 height 12
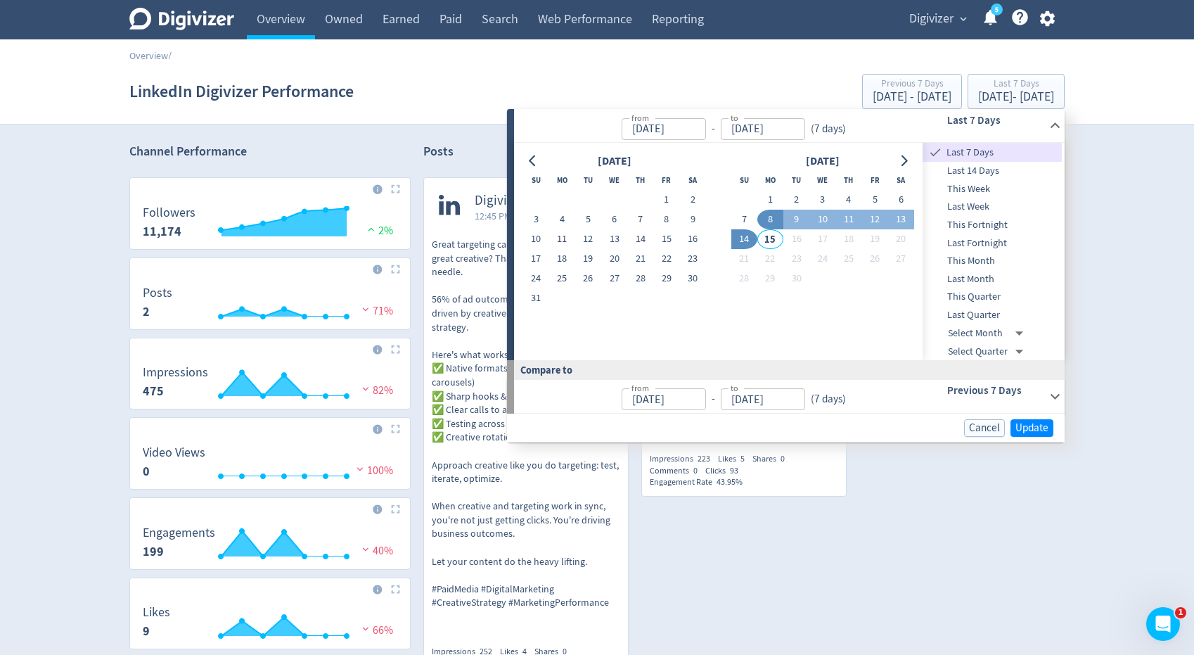
click at [960, 205] on span "Last Week" at bounding box center [991, 206] width 139 height 15
type input "[DATE]"
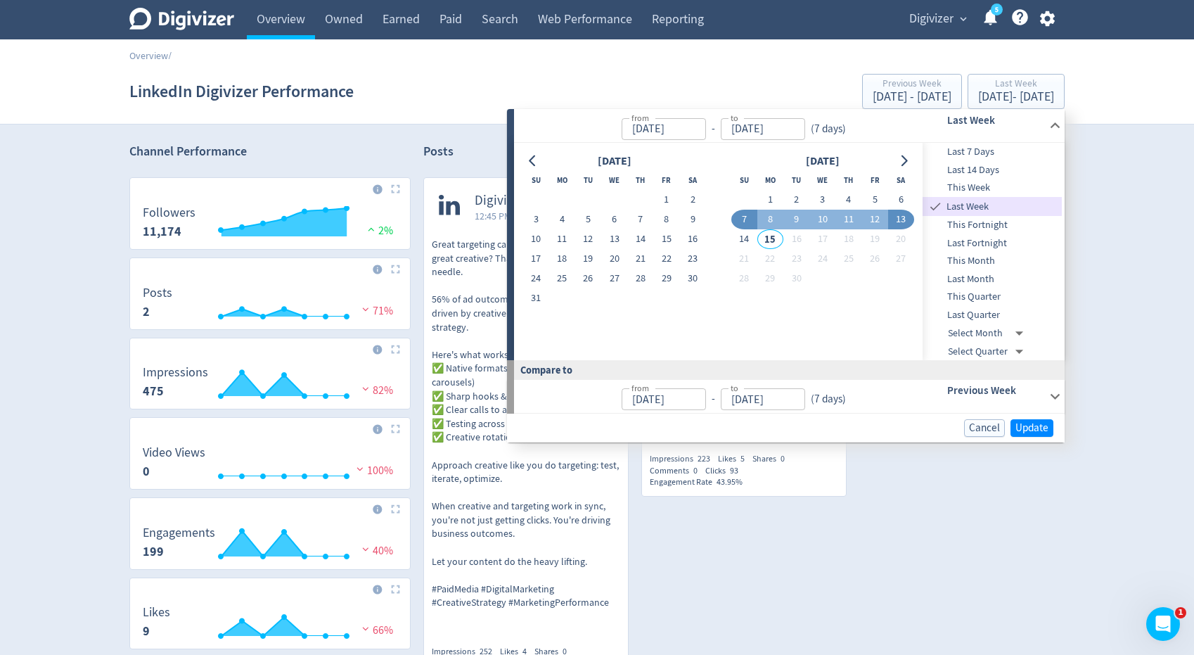
click at [1041, 418] on div "Cancel Update" at bounding box center [786, 427] width 558 height 29
click at [1041, 427] on span "Update" at bounding box center [1031, 428] width 33 height 11
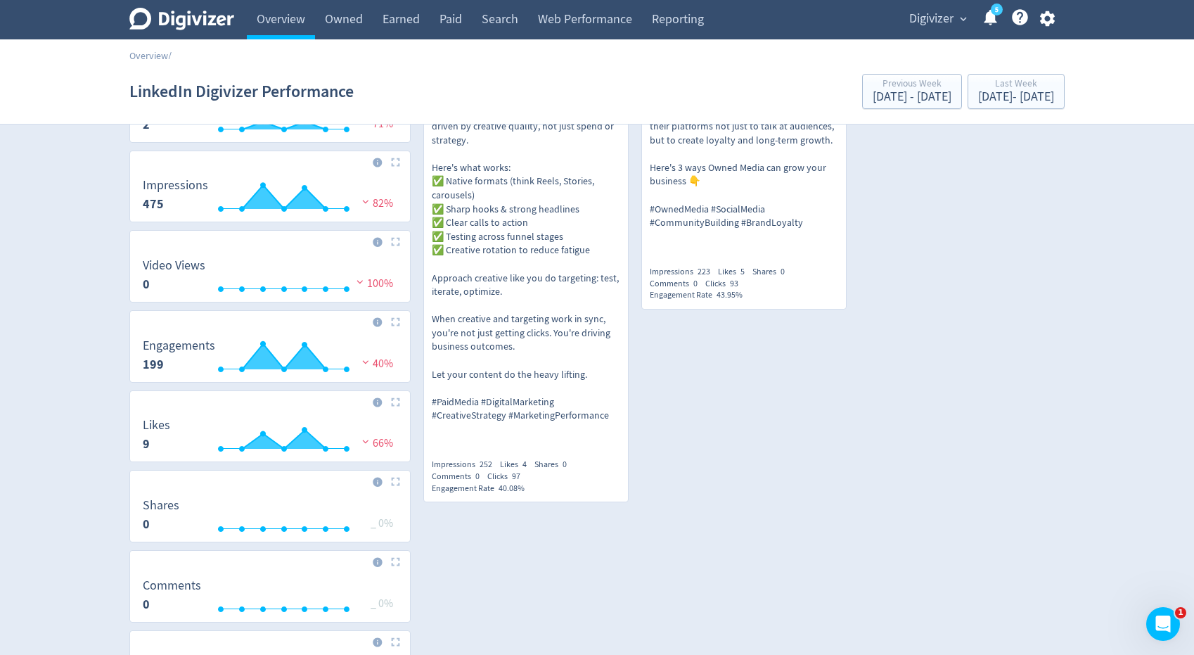
scroll to position [221, 0]
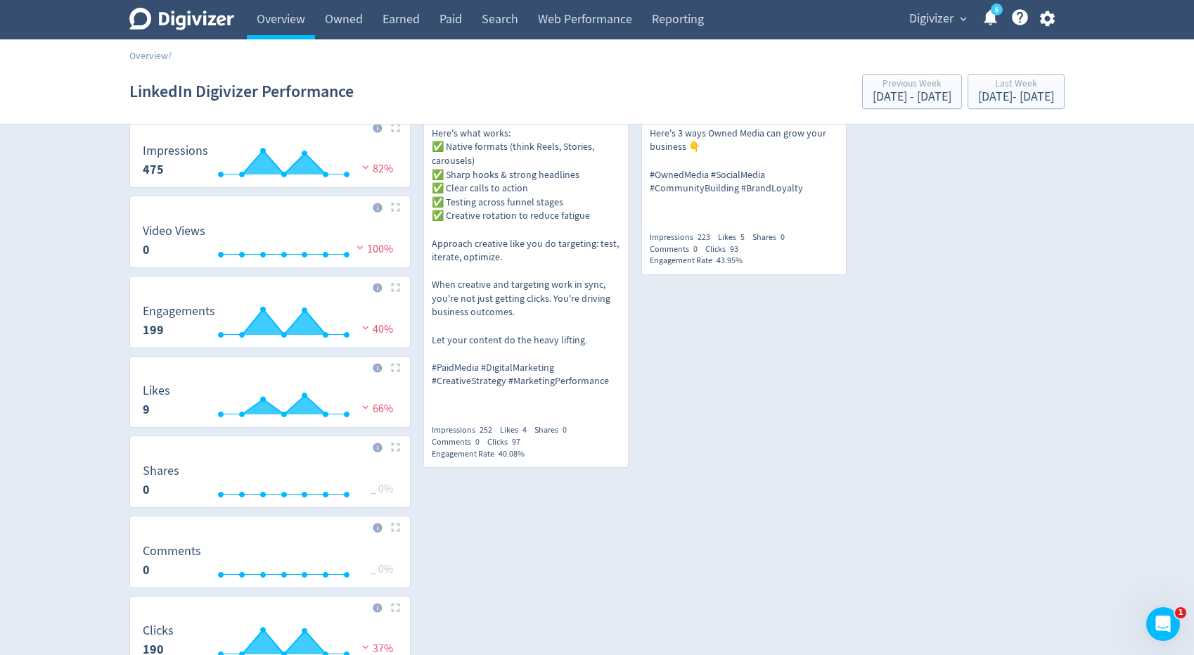
click at [1025, 115] on section "LinkedIn Digivizer Performance Previous Week [DATE] - [DATE] Last Week [DATE] -…" at bounding box center [597, 91] width 1194 height 65
click at [1026, 91] on div "[DATE] - [DATE]" at bounding box center [1016, 97] width 76 height 13
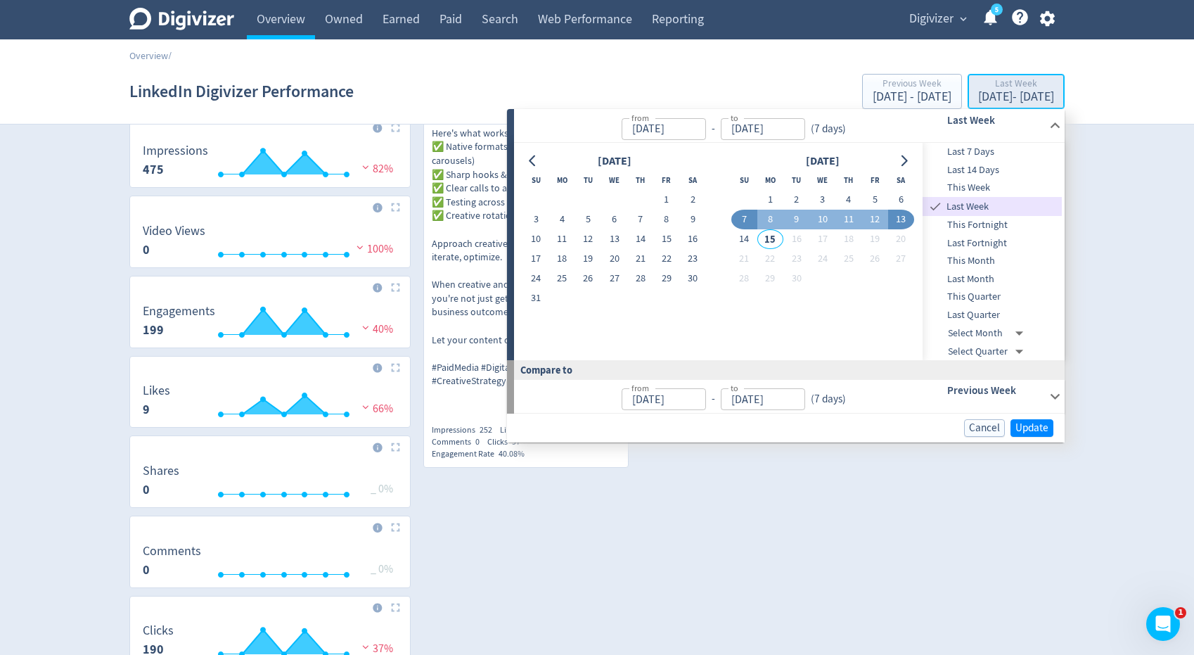
type input "[DATE]"
type input "Sep 13, 2025"
type input "Aug 31, 2025"
type input "Sep 06, 2025"
click at [1000, 278] on span "Last Month" at bounding box center [991, 278] width 139 height 15
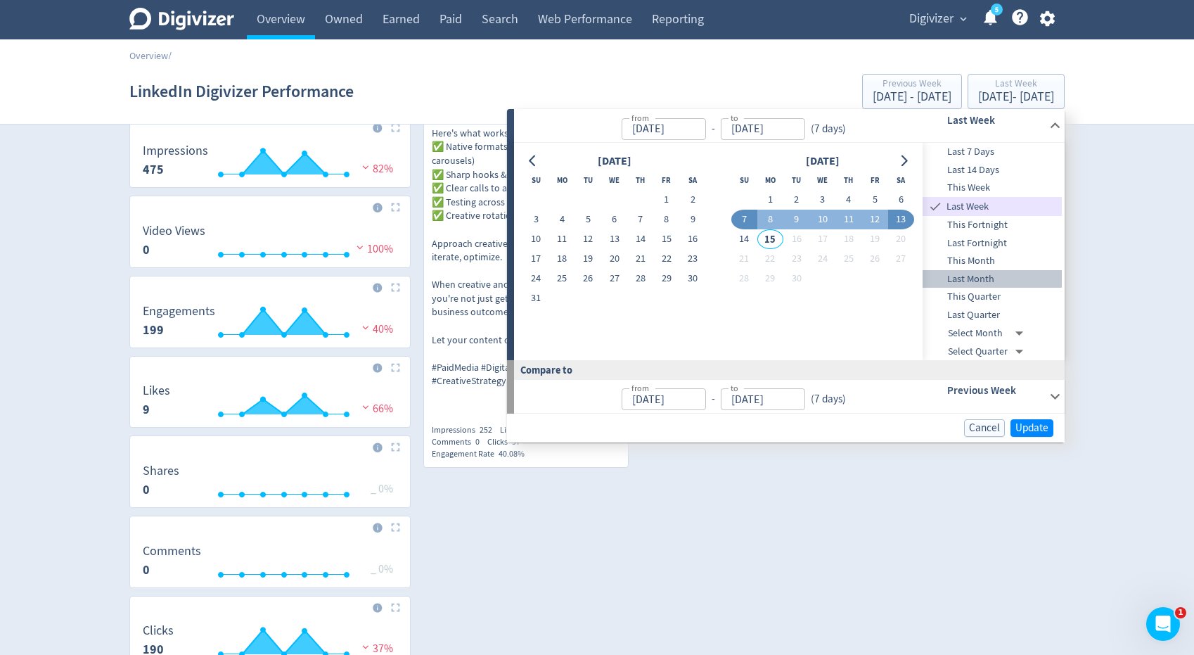
type input "[DATE]"
type input "Aug 31, 2025"
type input "Jul 01, 2025"
type input "Jul 31, 2025"
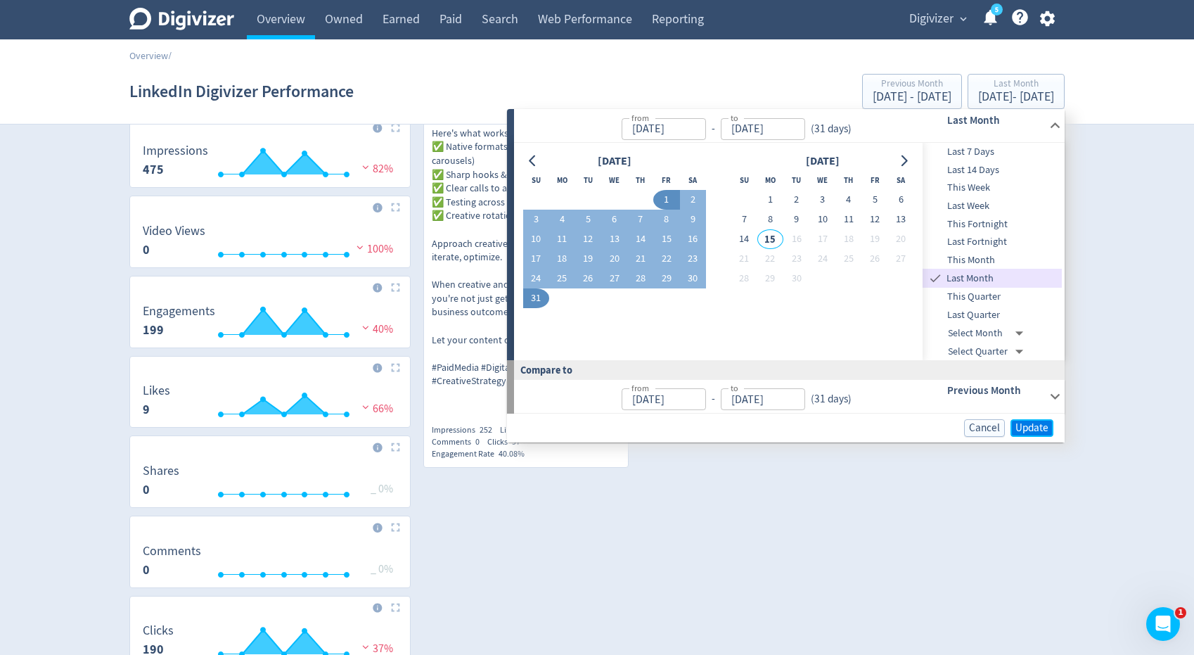
click at [1041, 427] on span "Update" at bounding box center [1031, 428] width 33 height 11
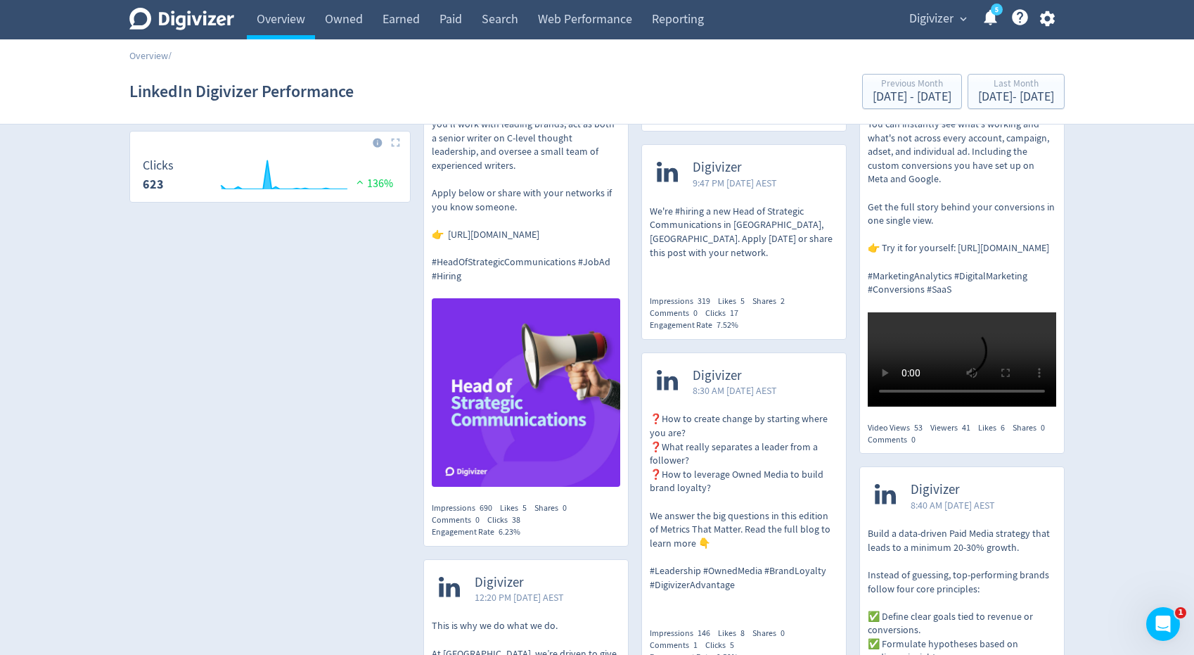
scroll to position [666, 0]
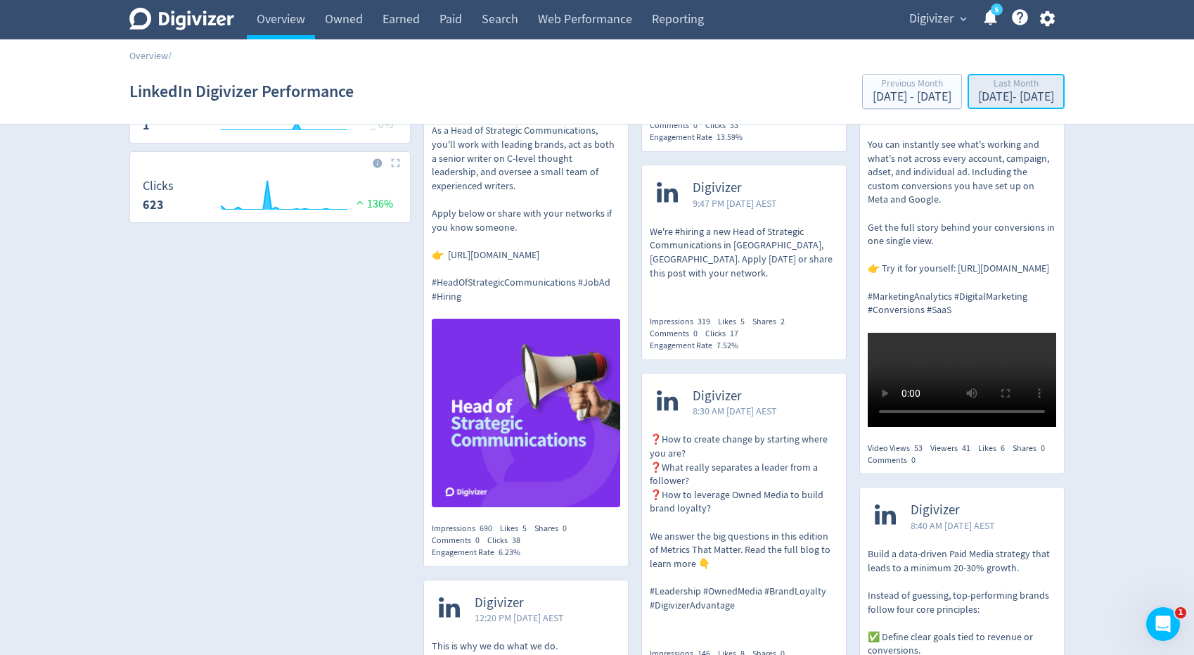
click at [978, 93] on div "Aug 1, 2025 - Aug 31, 2025" at bounding box center [1016, 97] width 76 height 13
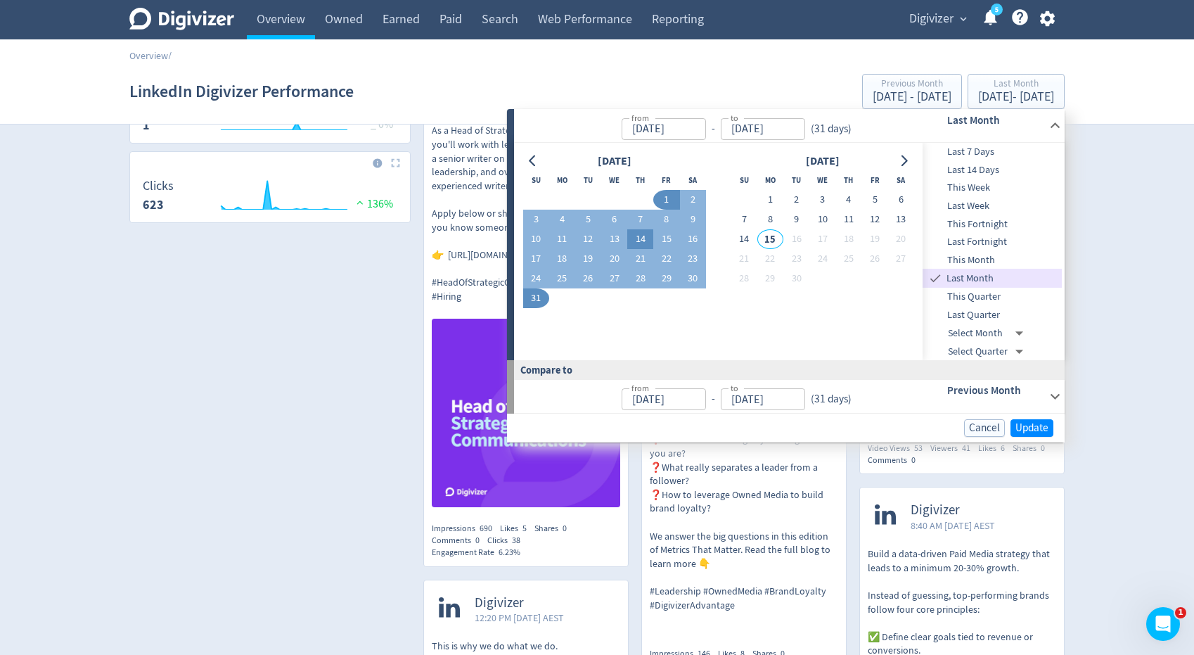
click at [632, 240] on button "14" at bounding box center [640, 239] width 26 height 20
type input "[DATE]"
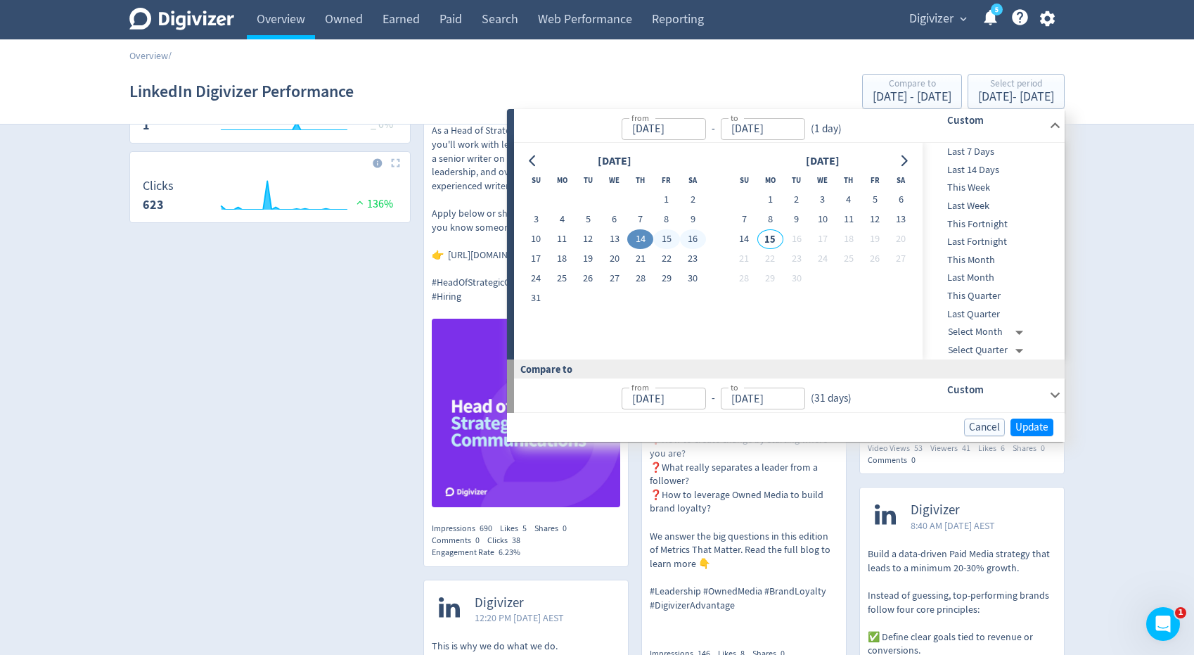
click at [691, 238] on button "16" at bounding box center [693, 239] width 26 height 20
type input "Aug 16, 2025"
type input "Aug 11, 2025"
type input "Aug 13, 2025"
click at [1021, 422] on span "Update" at bounding box center [1031, 427] width 33 height 11
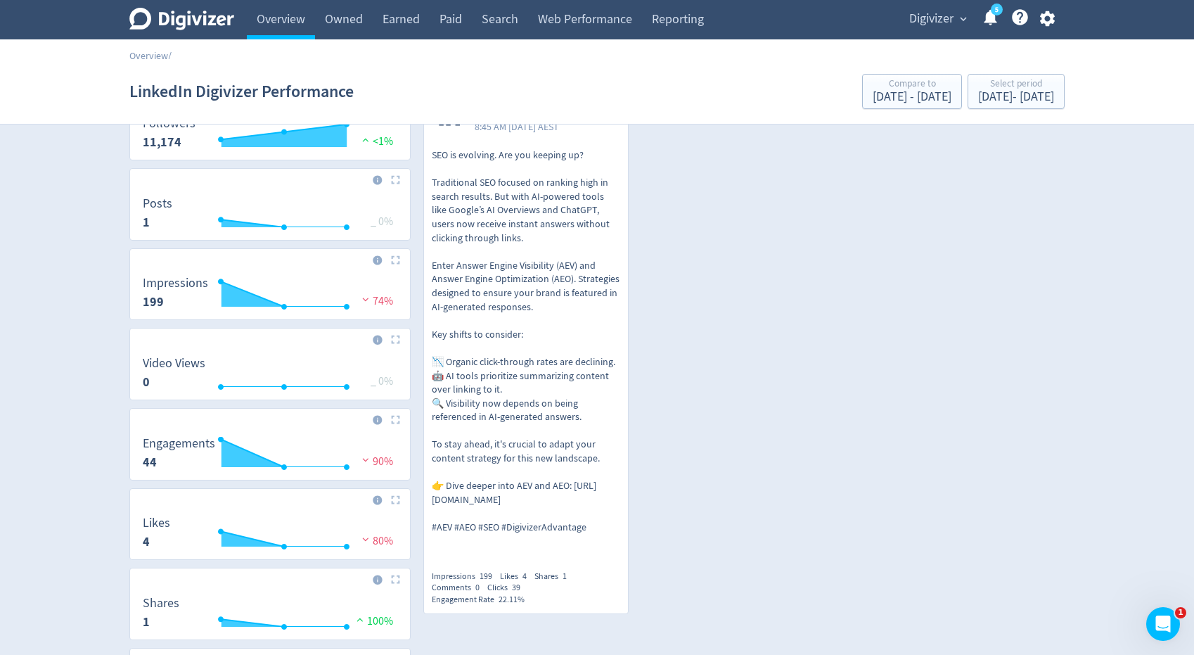
scroll to position [74, 0]
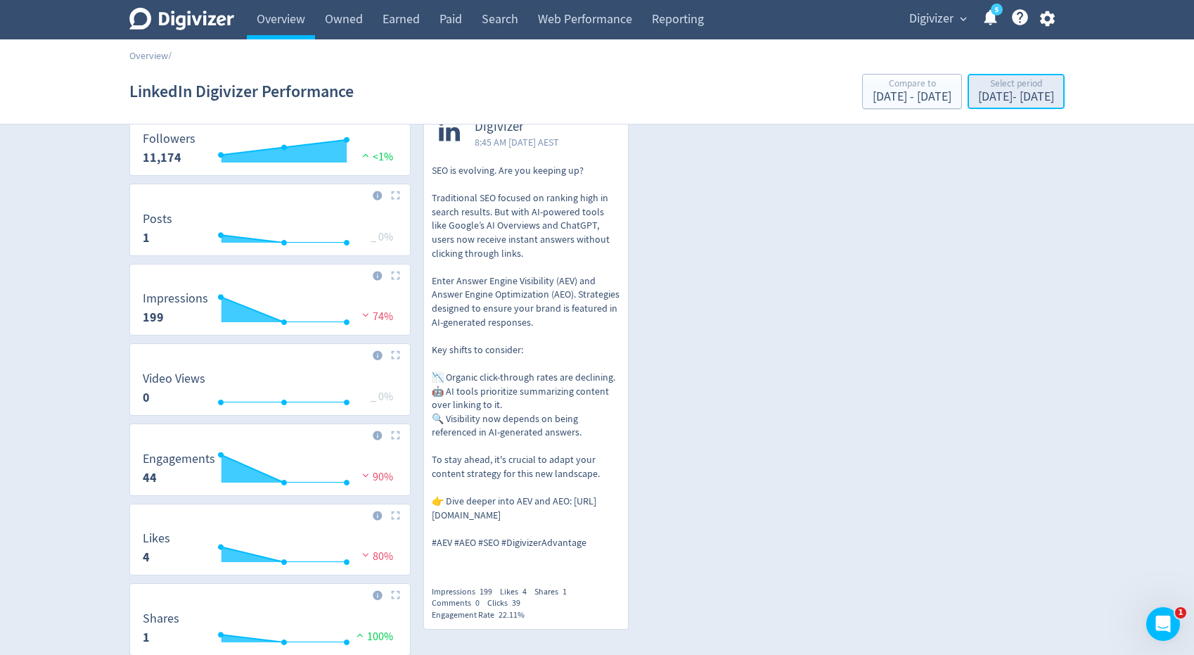
click at [1000, 101] on div "Aug 14, 2025 - Aug 16, 2025" at bounding box center [1016, 97] width 76 height 13
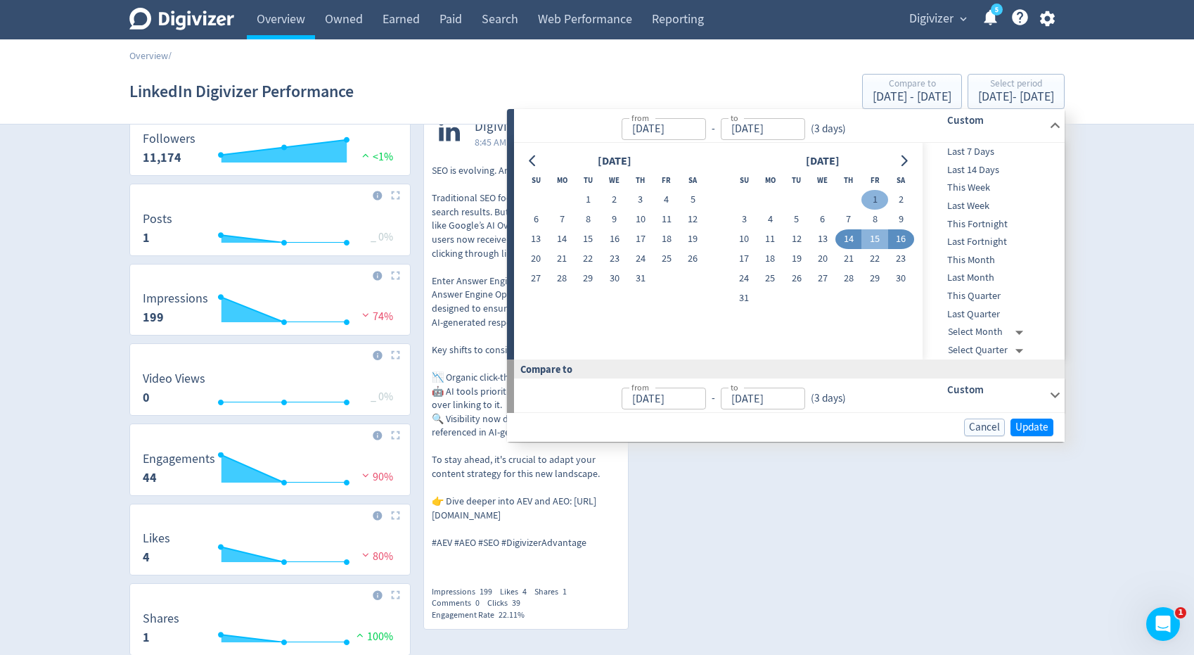
click at [870, 198] on button "1" at bounding box center [874, 200] width 26 height 20
type input "Aug 01, 2025"
click at [823, 234] on button "13" at bounding box center [822, 239] width 26 height 20
type input "Aug 13, 2025"
type input "Jul 19, 2025"
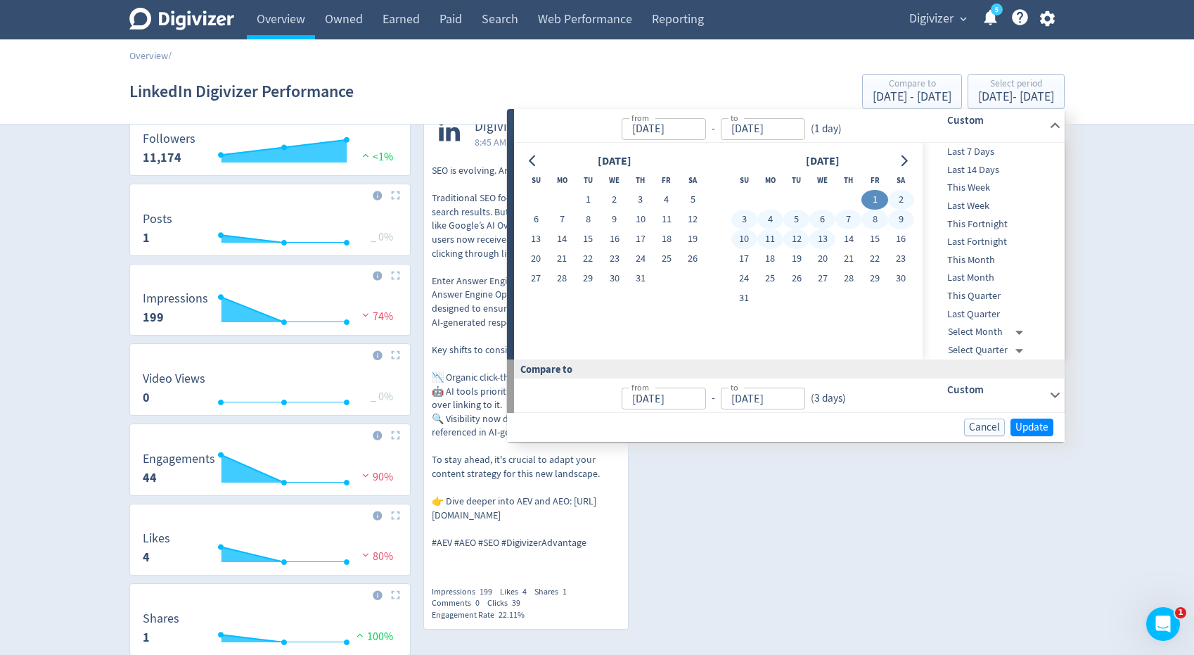
type input "Jul 31, 2025"
click at [1026, 425] on span "Update" at bounding box center [1031, 427] width 33 height 11
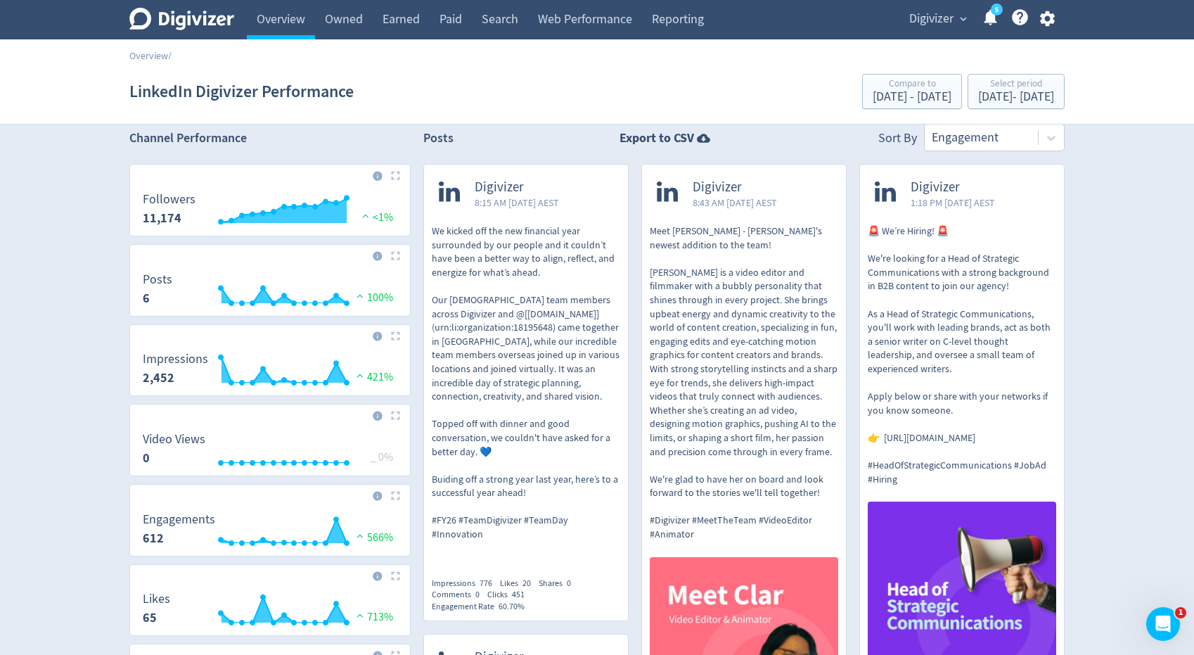
scroll to position [15, 0]
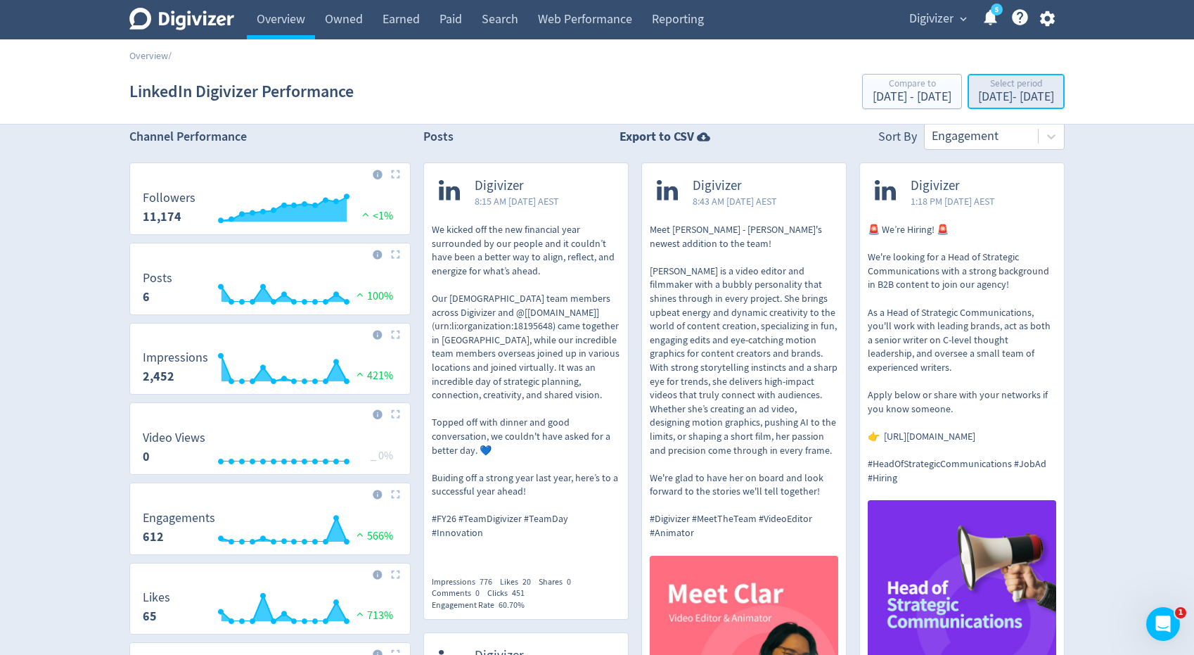
click at [992, 89] on div "Select period" at bounding box center [1016, 85] width 76 height 12
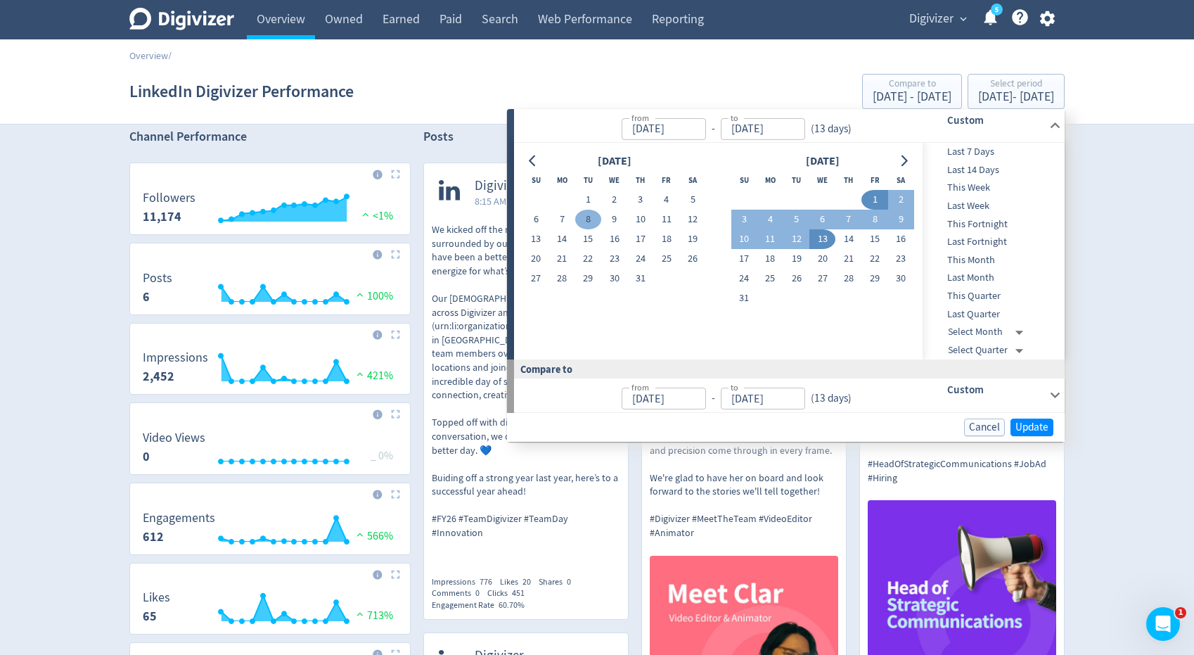
click at [592, 212] on button "8" at bounding box center [588, 220] width 26 height 20
type input "Jul 08, 2025"
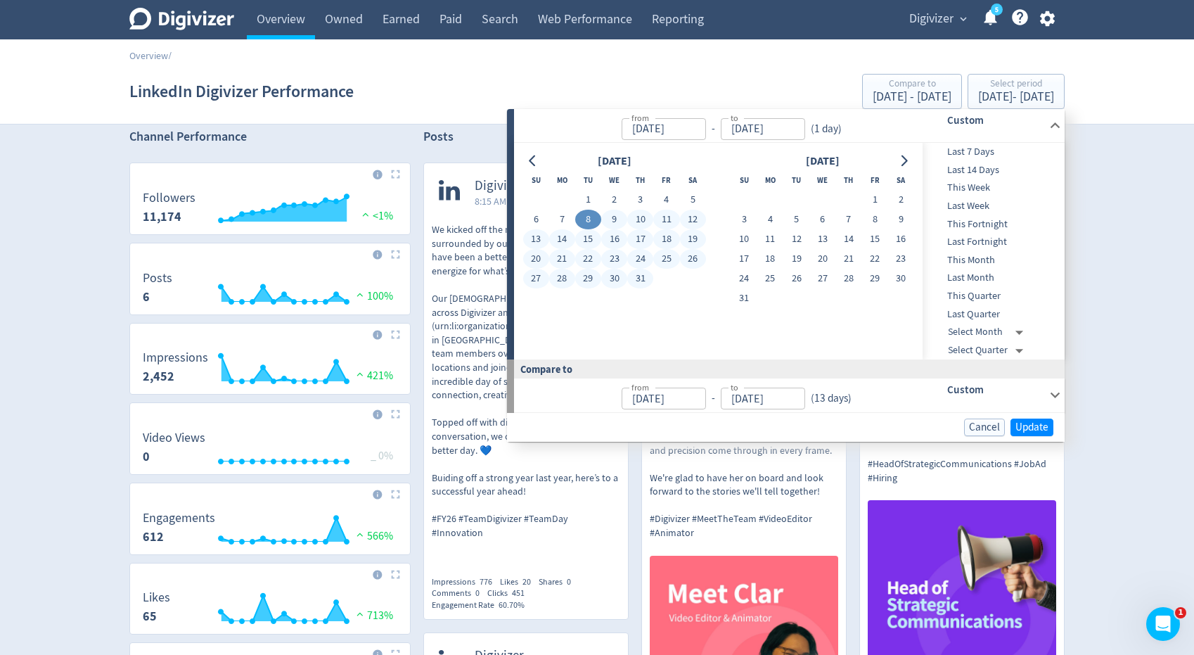
click at [631, 274] on button "31" at bounding box center [640, 279] width 26 height 20
type input "Jul 31, 2025"
type input "Jun 14, 2025"
type input "Jul 07, 2025"
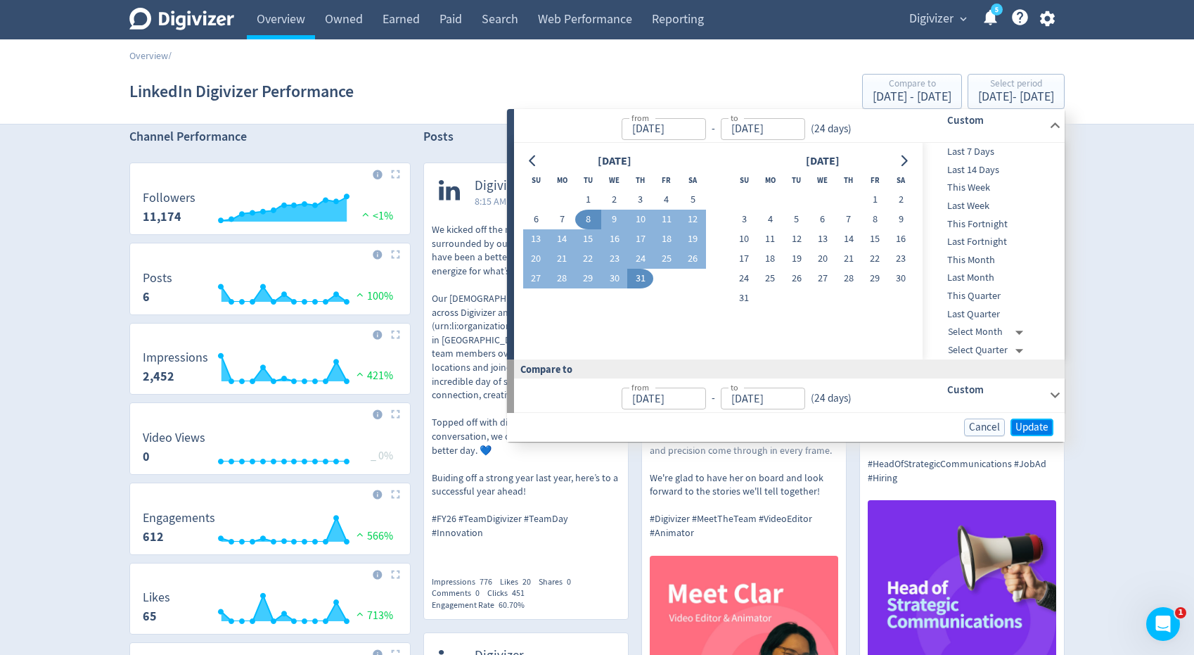
click at [1029, 426] on span "Update" at bounding box center [1031, 427] width 33 height 11
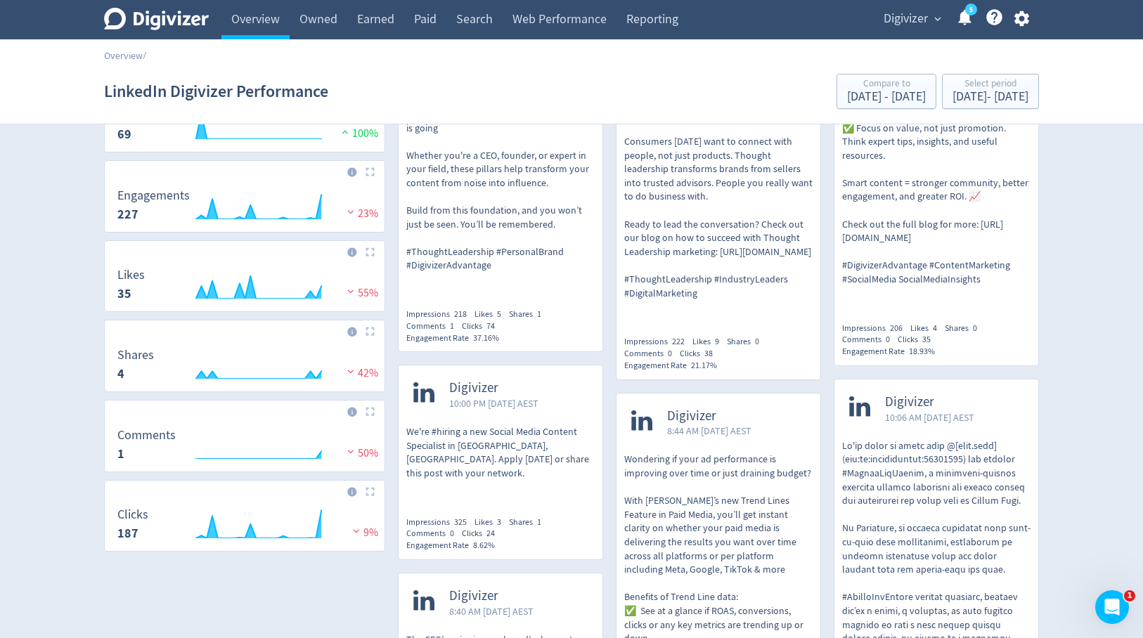
scroll to position [0, 0]
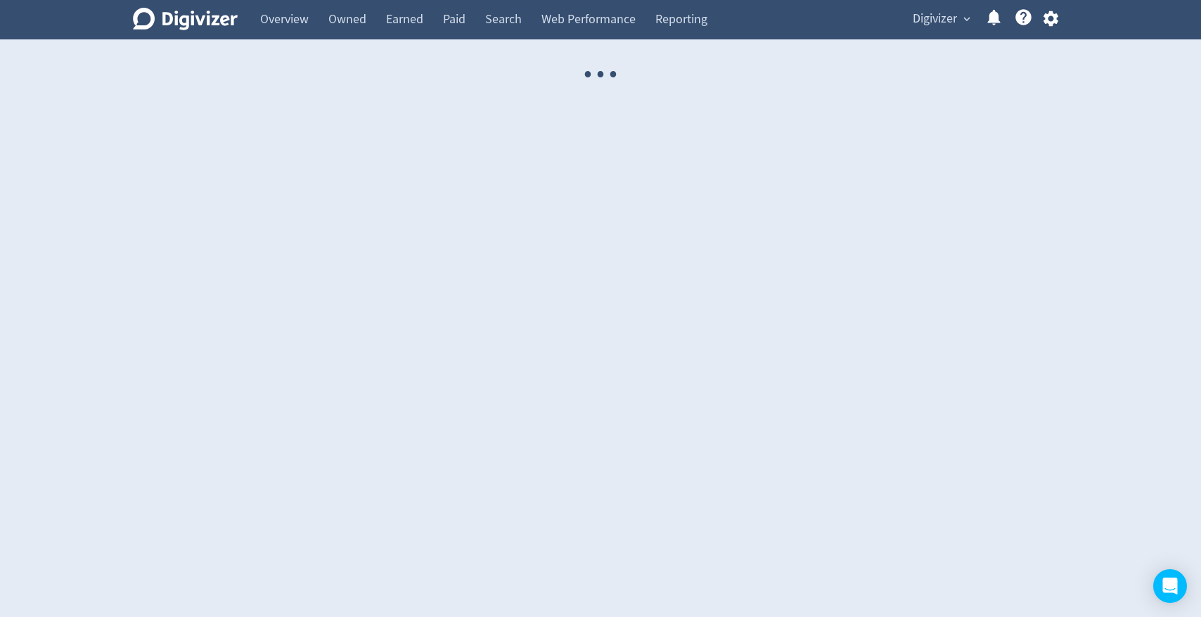
select select "USER"
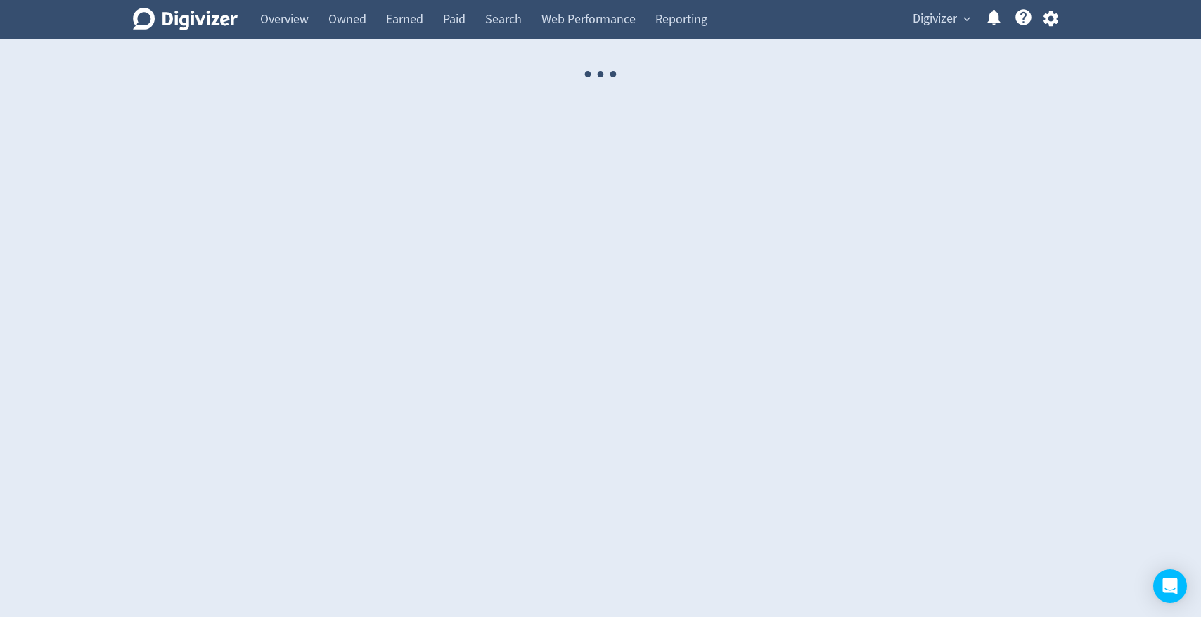
select select "USER"
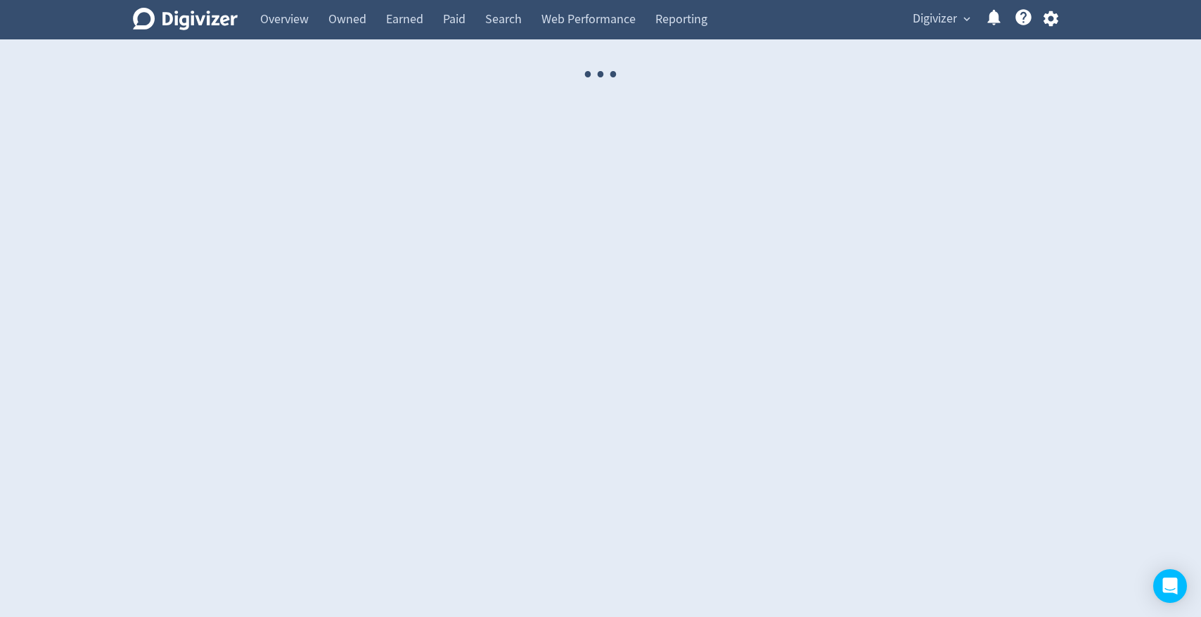
select select "USER"
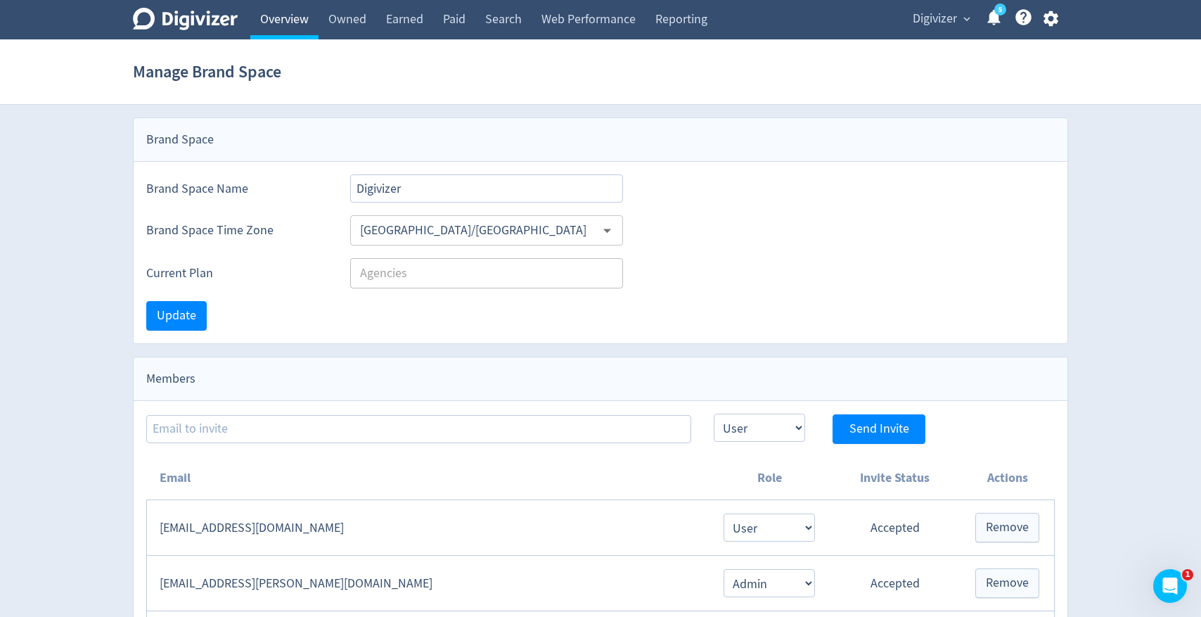
click at [299, 21] on link "Overview" at bounding box center [284, 19] width 68 height 39
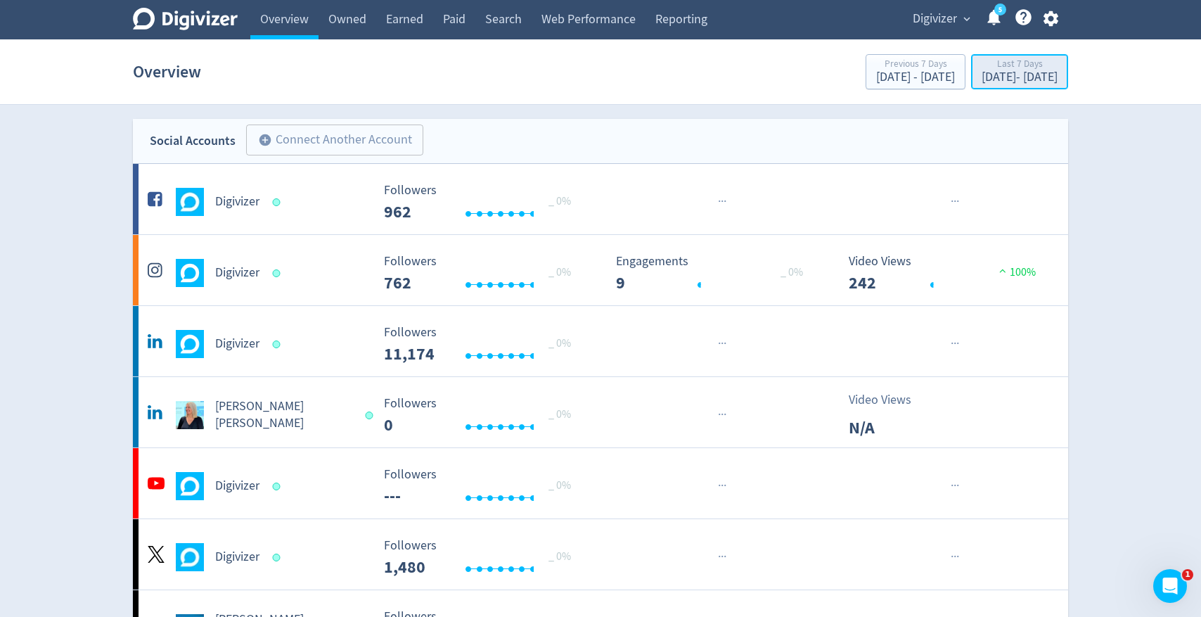
click at [988, 75] on div "[DATE] - [DATE]" at bounding box center [1019, 77] width 76 height 13
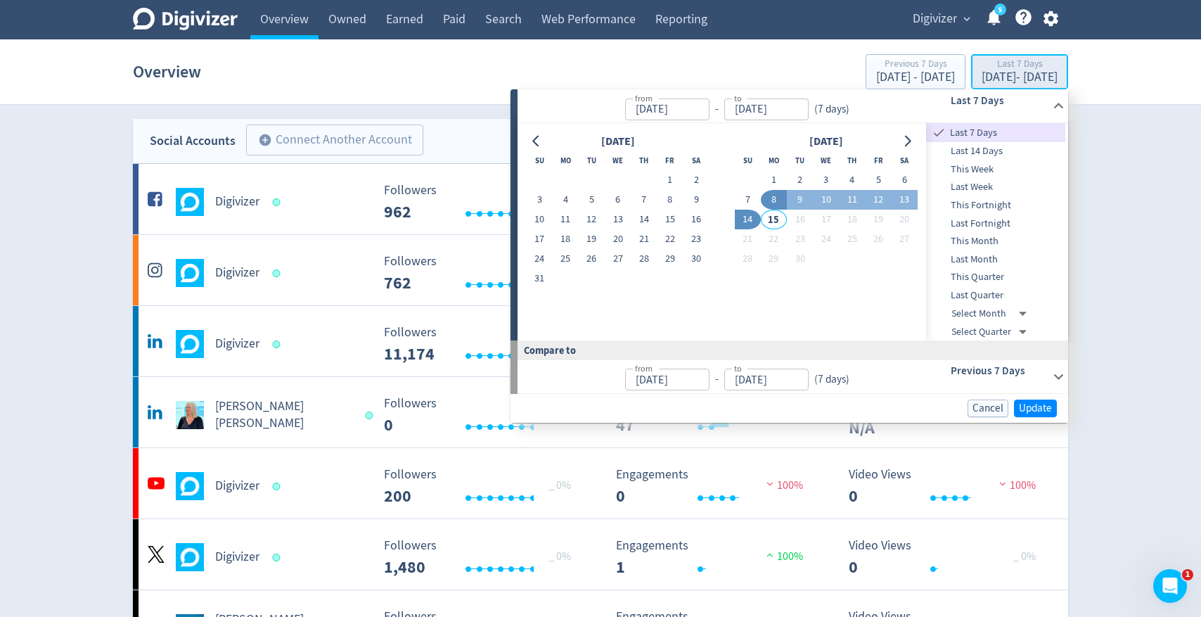
type input "[DATE]"
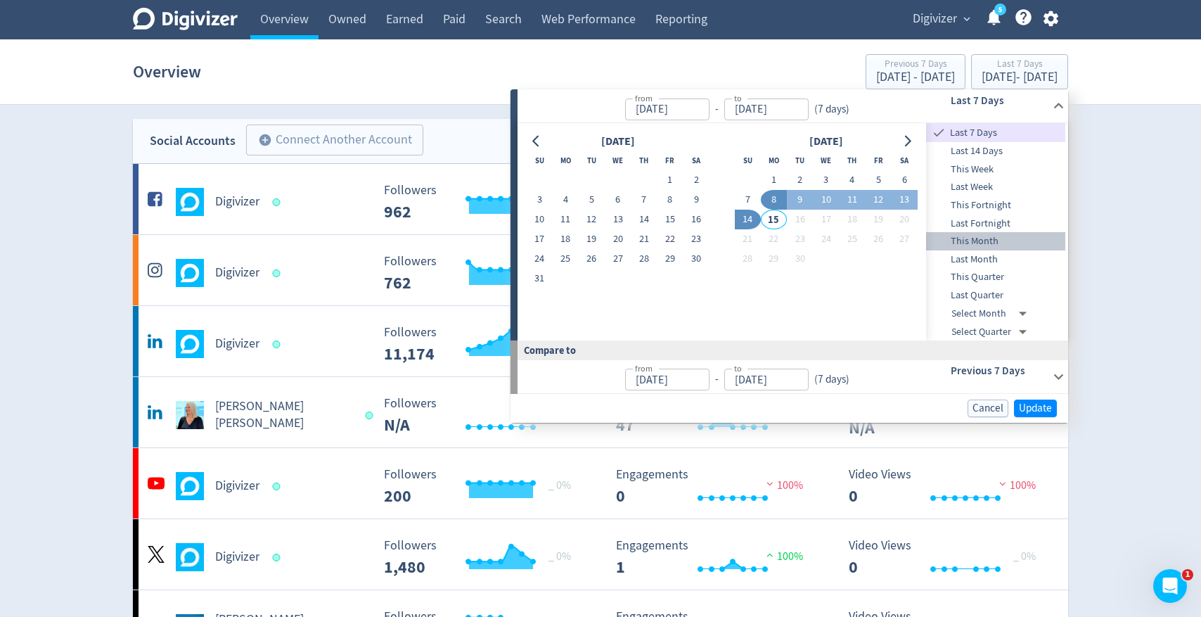
click at [994, 242] on span "This Month" at bounding box center [995, 240] width 139 height 15
type input "[DATE]"
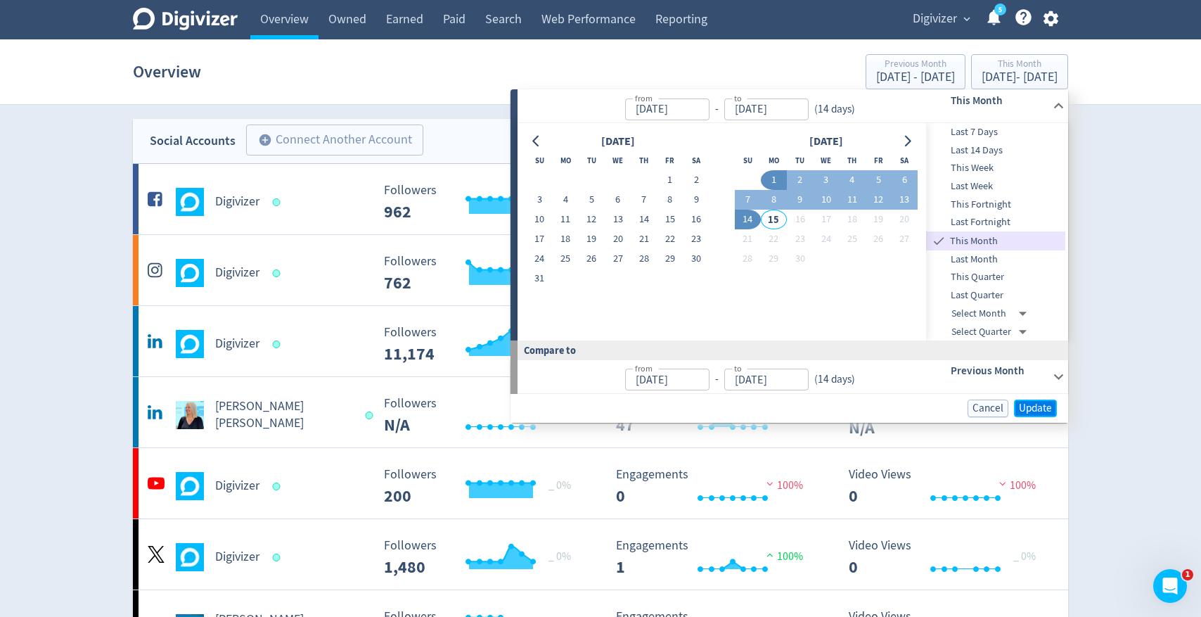
click at [1050, 404] on span "Update" at bounding box center [1035, 408] width 33 height 11
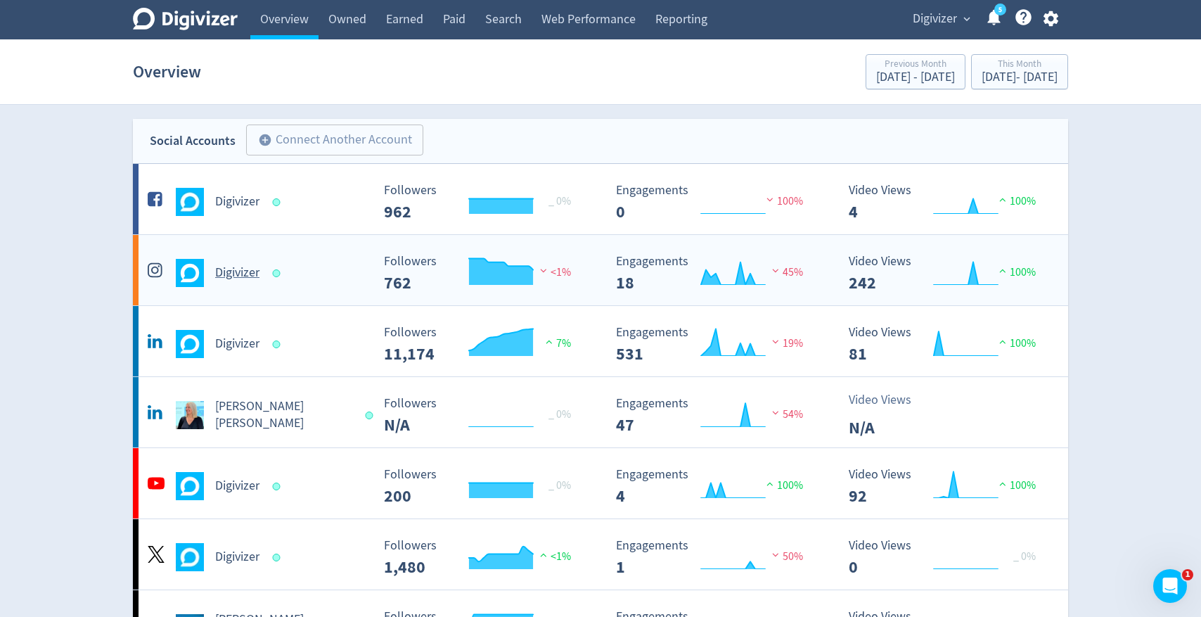
click at [319, 269] on div "Digivizer" at bounding box center [257, 273] width 227 height 28
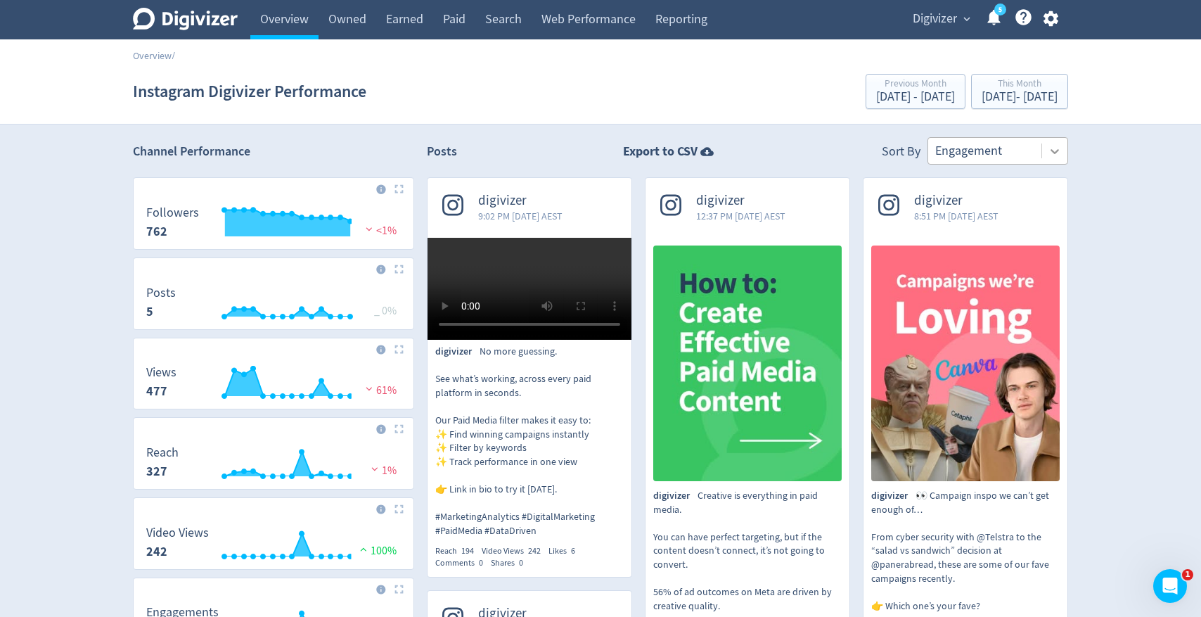
click at [1058, 154] on icon at bounding box center [1055, 151] width 14 height 14
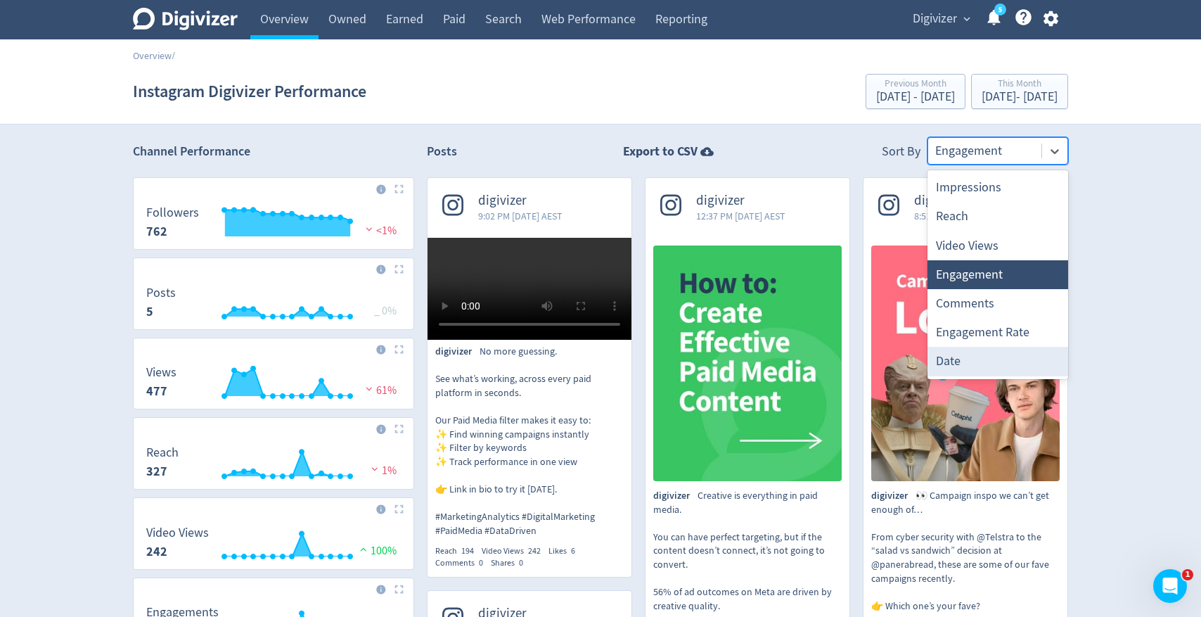
click at [1024, 352] on div "Date" at bounding box center [997, 361] width 141 height 29
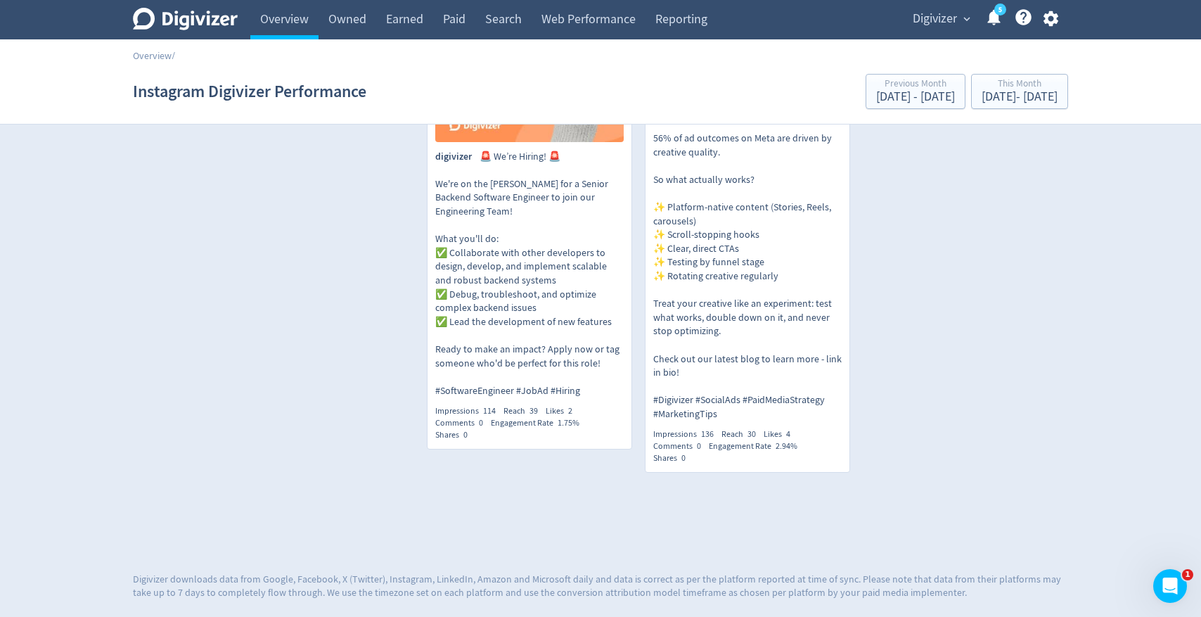
scroll to position [1126, 0]
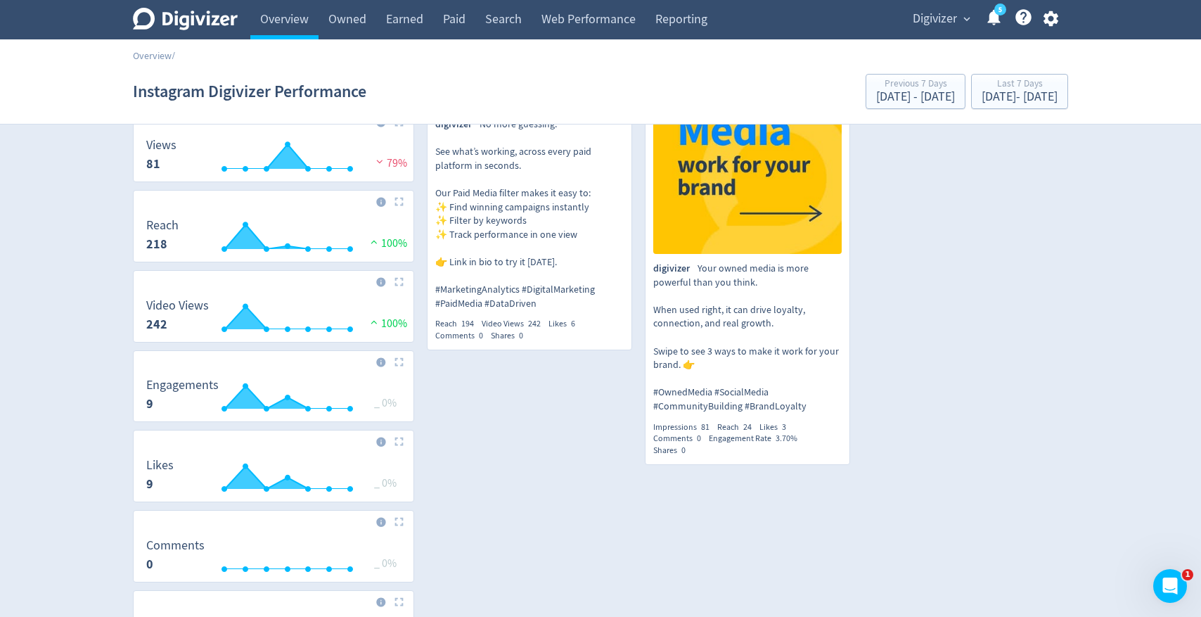
scroll to position [305, 0]
